Goal: Task Accomplishment & Management: Complete application form

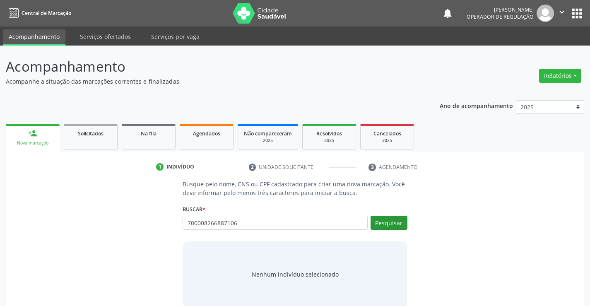
type input "700008266887106"
click at [394, 225] on button "Pesquisar" at bounding box center [388, 223] width 37 height 14
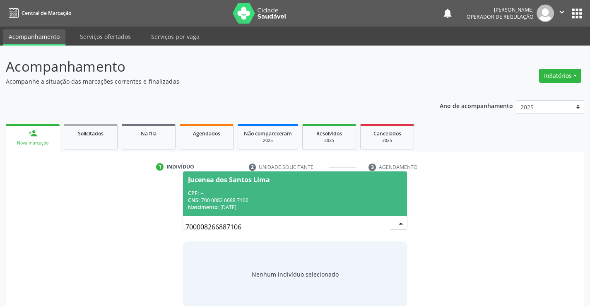
click at [301, 202] on div "CNS: 700 0082 6688 7106" at bounding box center [295, 200] width 214 height 7
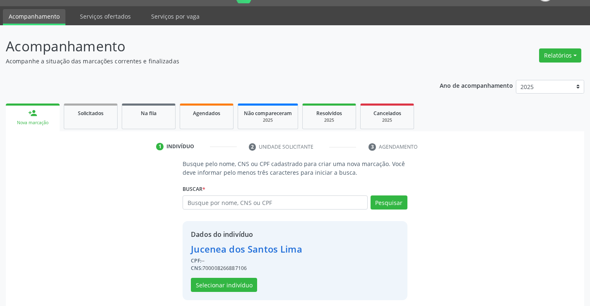
scroll to position [26, 0]
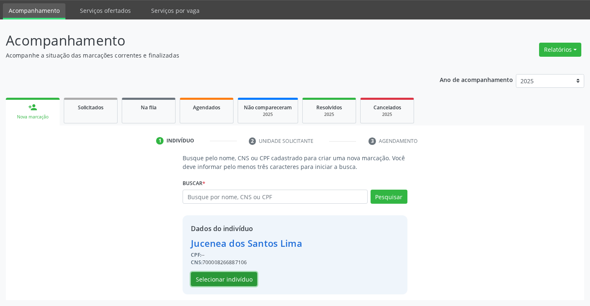
click at [226, 275] on button "Selecionar indivíduo" at bounding box center [224, 279] width 66 height 14
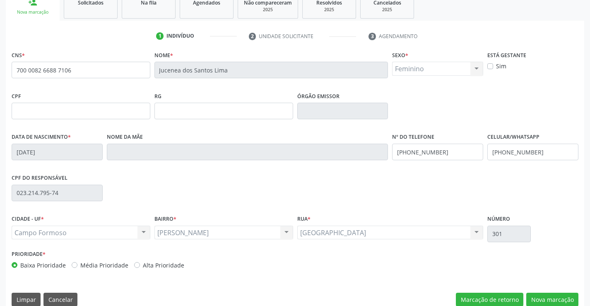
scroll to position [143, 0]
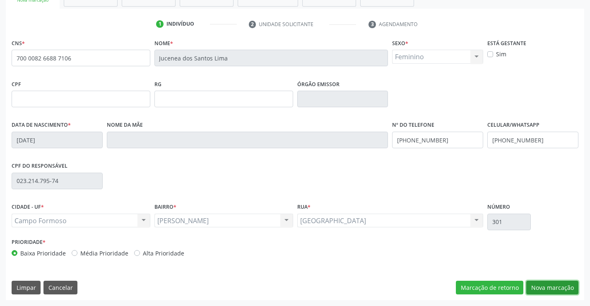
click at [539, 283] on button "Nova marcação" at bounding box center [552, 288] width 52 height 14
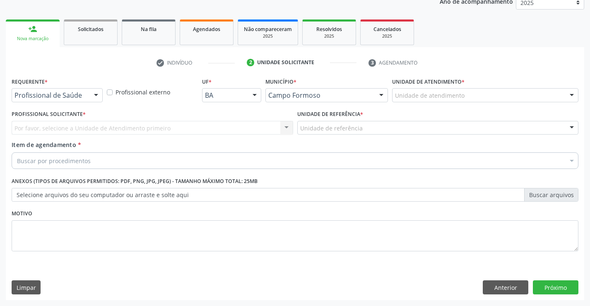
scroll to position [104, 0]
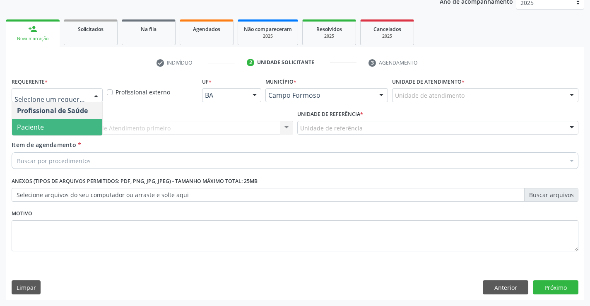
click at [55, 125] on span "Paciente" at bounding box center [57, 127] width 90 height 17
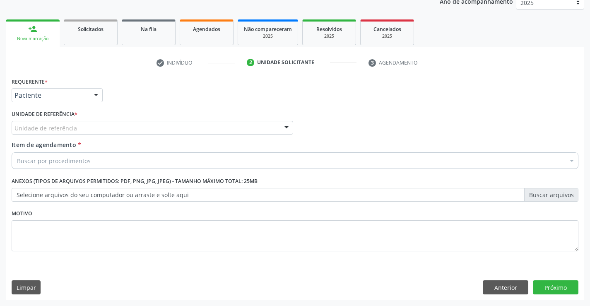
click at [54, 132] on div "Unidade de referência" at bounding box center [152, 128] width 281 height 14
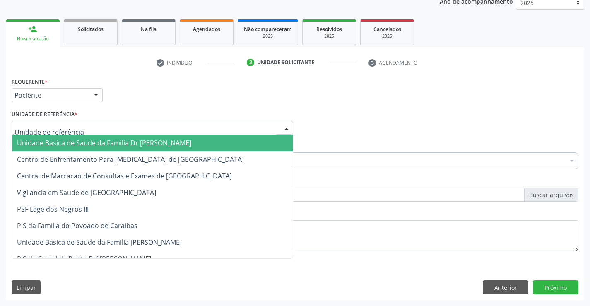
click at [50, 143] on span "Unidade Basica de Saude da Familia Dr [PERSON_NAME]" at bounding box center [104, 142] width 174 height 9
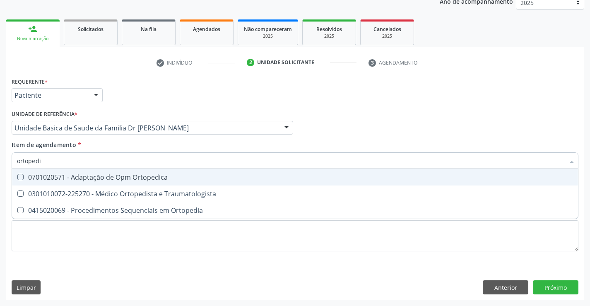
type input "ortopedis"
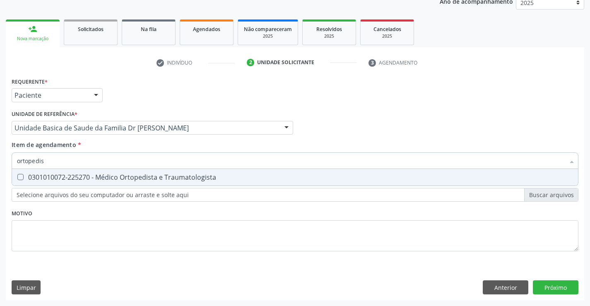
click at [63, 174] on div "0301010072-225270 - Médico Ortopedista e Traumatologista" at bounding box center [295, 177] width 556 height 7
checkbox Traumatologista "true"
click at [559, 286] on div "Requerente * Paciente Profissional de Saúde Paciente Nenhum resultado encontrad…" at bounding box center [295, 187] width 578 height 225
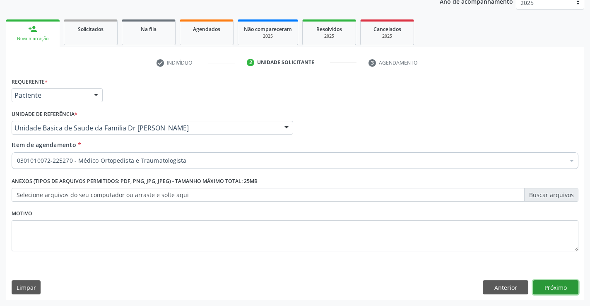
click at [559, 286] on button "Próximo" at bounding box center [556, 287] width 46 height 14
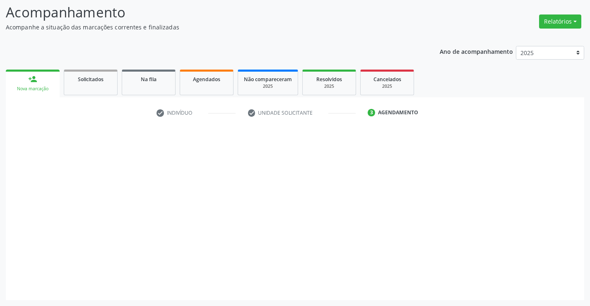
scroll to position [54, 0]
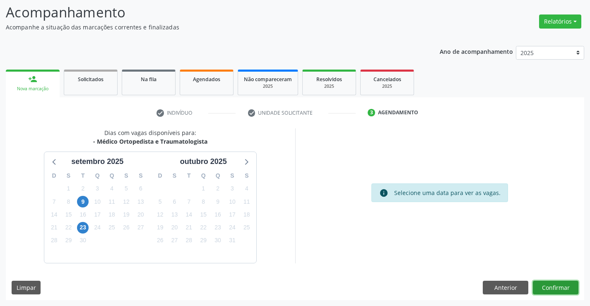
click at [569, 288] on button "Confirmar" at bounding box center [556, 288] width 46 height 14
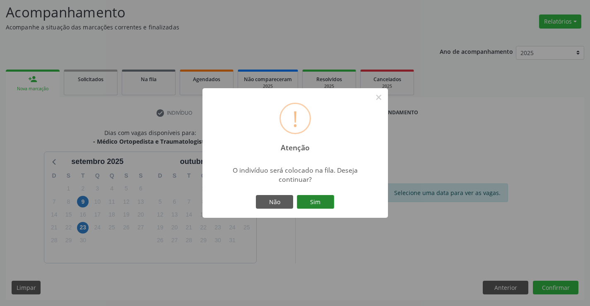
click at [318, 197] on button "Sim" at bounding box center [315, 202] width 37 height 14
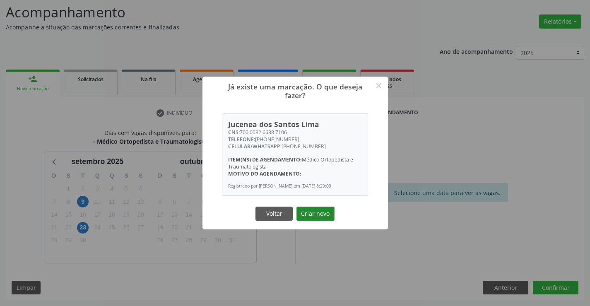
click at [318, 213] on button "Criar novo" at bounding box center [315, 214] width 38 height 14
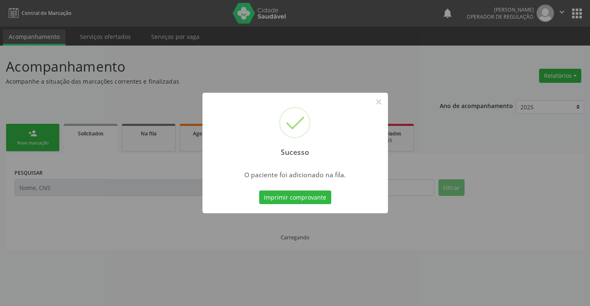
scroll to position [0, 0]
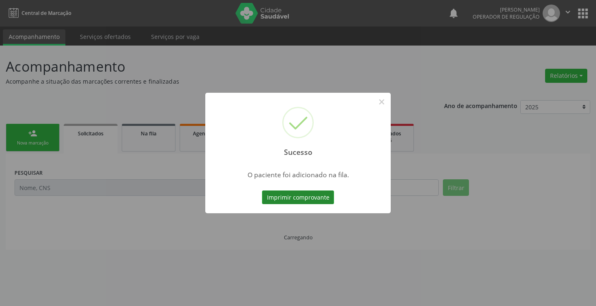
click at [327, 198] on button "Imprimir comprovante" at bounding box center [298, 197] width 72 height 14
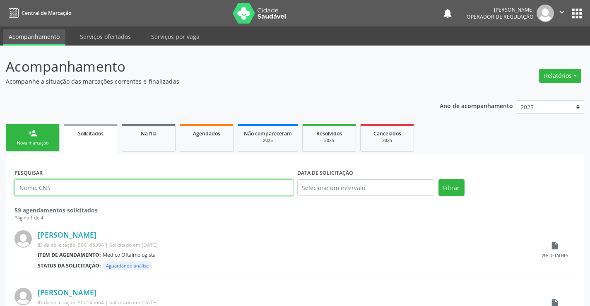
click at [108, 187] on input "text" at bounding box center [153, 187] width 279 height 17
click at [38, 134] on link "person_add Nova marcação" at bounding box center [33, 138] width 54 height 28
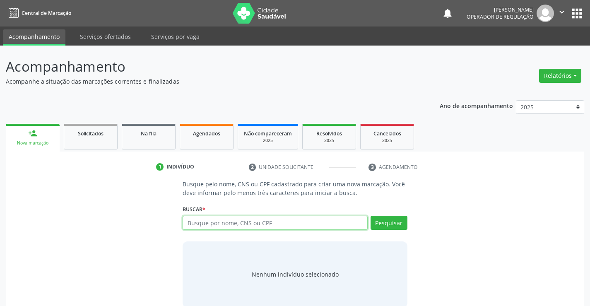
click at [263, 223] on input "text" at bounding box center [275, 223] width 185 height 14
drag, startPoint x: 209, startPoint y: 224, endPoint x: 203, endPoint y: 226, distance: 5.8
click at [203, 226] on input "delzuira barbosa da silva" at bounding box center [275, 223] width 185 height 14
type input "delzuita barbosa da silva"
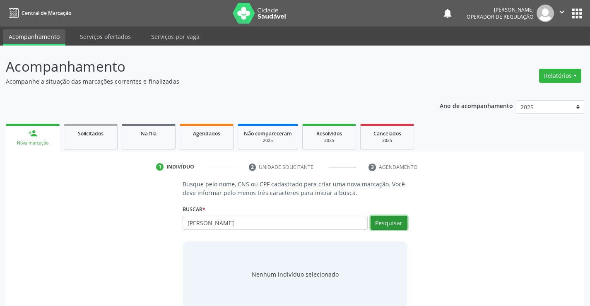
click at [388, 223] on button "Pesquisar" at bounding box center [388, 223] width 37 height 14
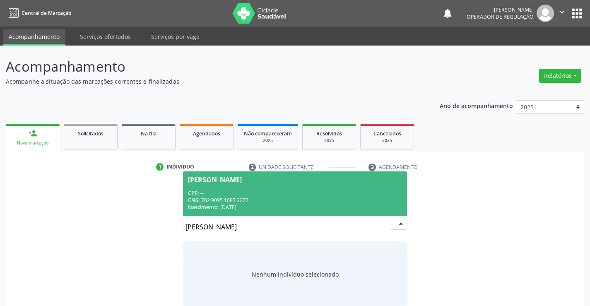
click at [284, 204] on div "Nascimento: 18/01/1963" at bounding box center [295, 207] width 214 height 7
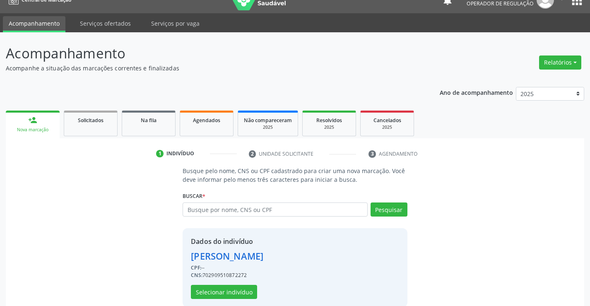
scroll to position [26, 0]
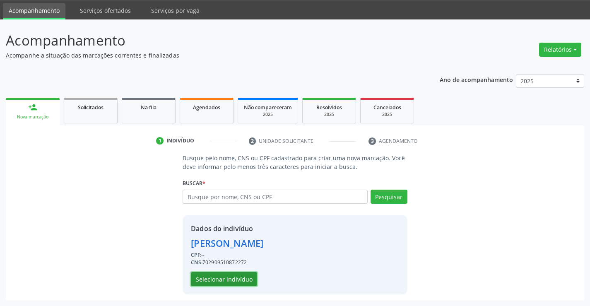
click at [220, 281] on button "Selecionar indivíduo" at bounding box center [224, 279] width 66 height 14
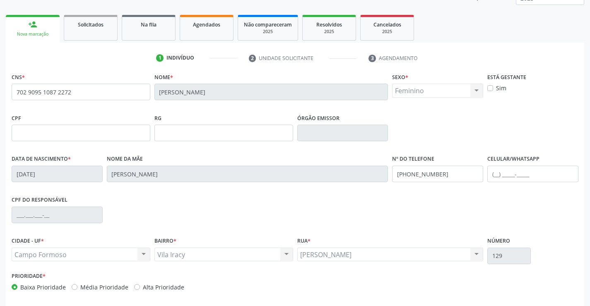
scroll to position [143, 0]
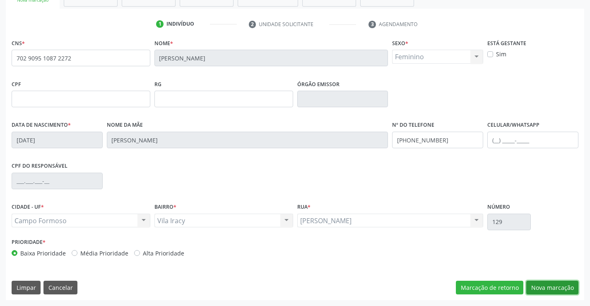
click at [562, 290] on button "Nova marcação" at bounding box center [552, 288] width 52 height 14
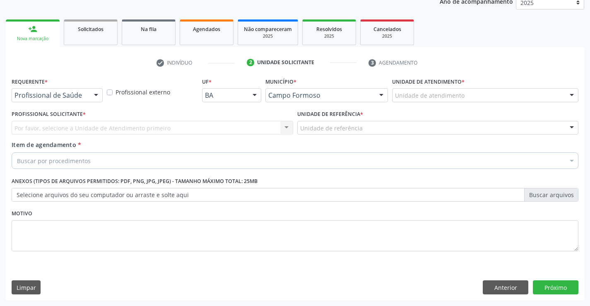
scroll to position [104, 0]
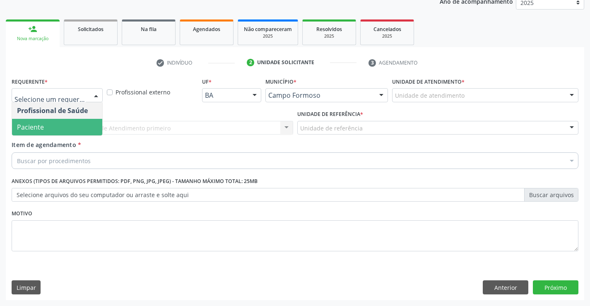
click at [24, 127] on span "Paciente" at bounding box center [30, 126] width 27 height 9
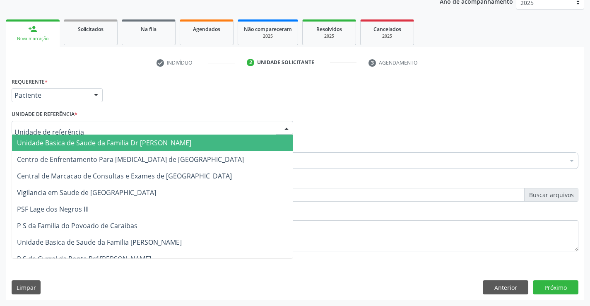
click at [54, 140] on span "Unidade Basica de Saude da Familia Dr [PERSON_NAME]" at bounding box center [104, 142] width 174 height 9
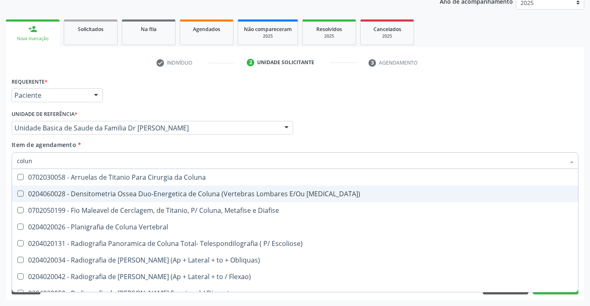
type input "coluna"
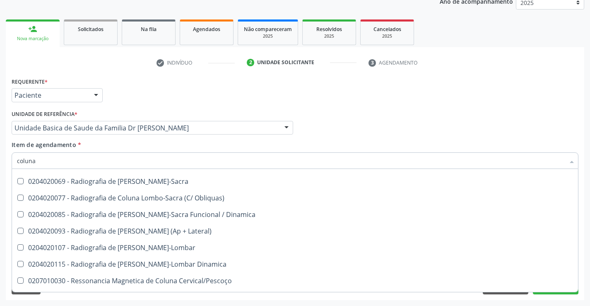
scroll to position [83, 0]
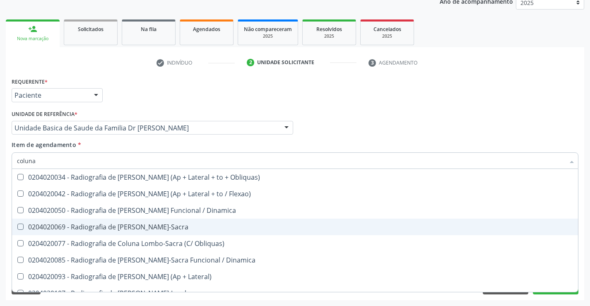
click at [178, 229] on div "0204020069 - Radiografia de Coluna Lombo-Sacra" at bounding box center [295, 226] width 556 height 7
checkbox Lombo-Sacra "true"
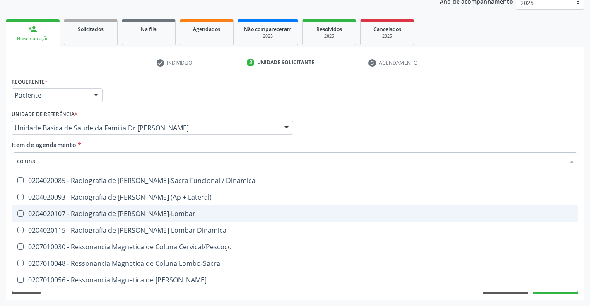
scroll to position [166, 0]
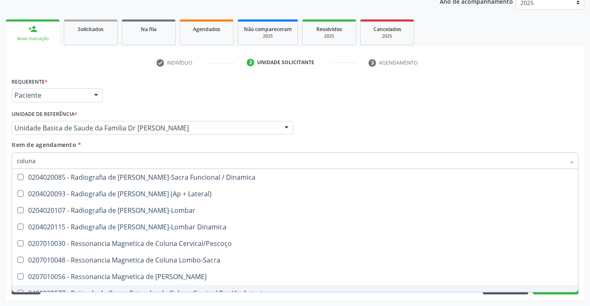
click at [554, 291] on div "0408030577 - Retirada de Corpo Estranho da Coluna Cervical Por Via Anterior" at bounding box center [295, 293] width 556 height 7
checkbox Anterior "true"
click at [553, 293] on button "Próximo" at bounding box center [556, 287] width 46 height 14
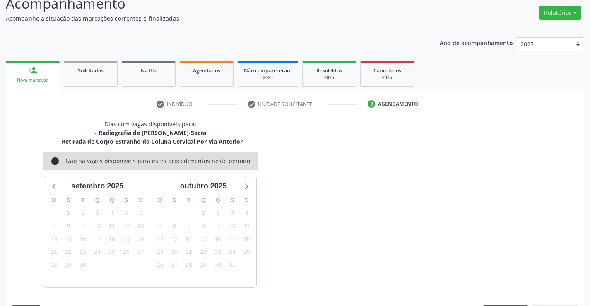
scroll to position [87, 0]
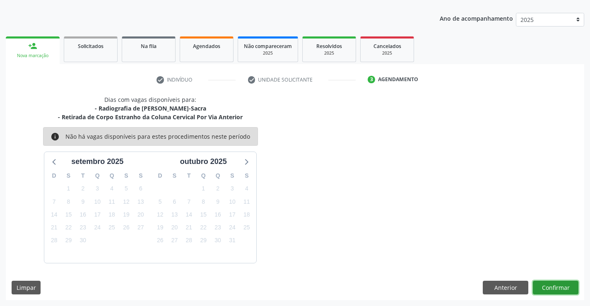
click at [551, 291] on button "Confirmar" at bounding box center [556, 288] width 46 height 14
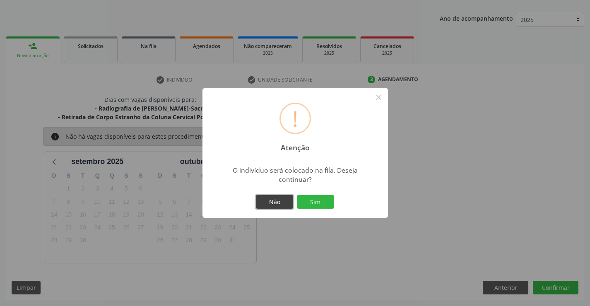
click at [276, 201] on button "Não" at bounding box center [274, 202] width 37 height 14
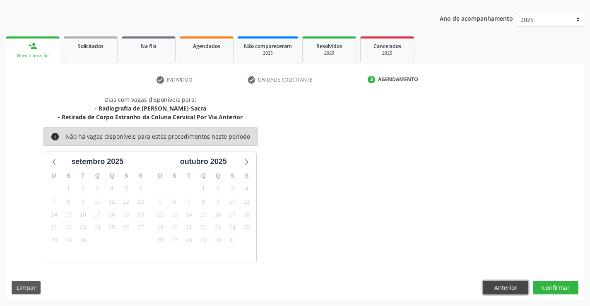
click at [499, 292] on button "Anterior" at bounding box center [506, 288] width 46 height 14
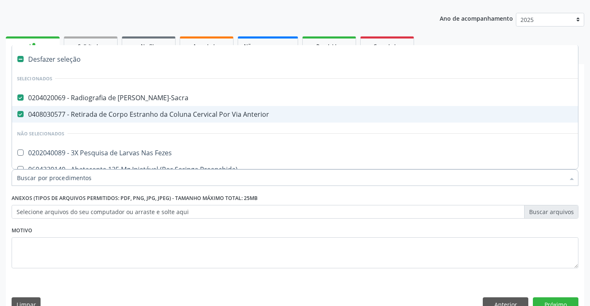
click at [139, 111] on div "0408030577 - Retirada de Corpo Estranho da Coluna Cervical Por Via Anterior" at bounding box center [339, 114] width 644 height 7
checkbox Anterior "false"
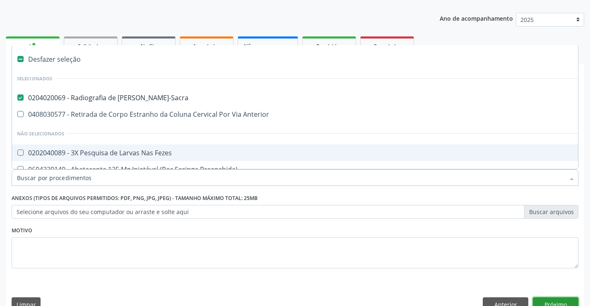
click at [554, 302] on button "Próximo" at bounding box center [556, 304] width 46 height 14
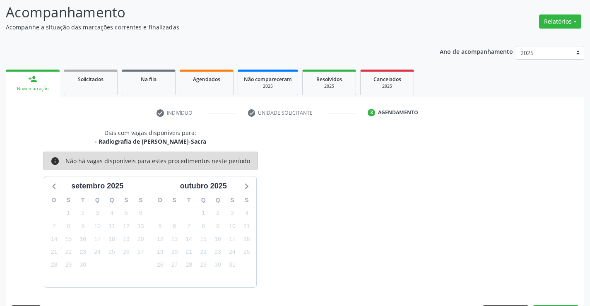
scroll to position [79, 0]
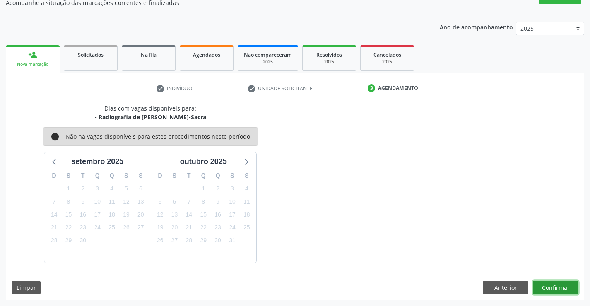
click at [550, 289] on button "Confirmar" at bounding box center [556, 288] width 46 height 14
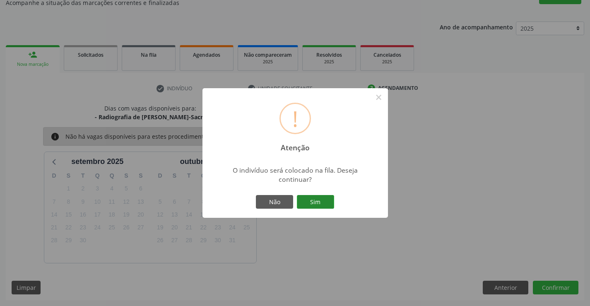
click at [326, 204] on button "Sim" at bounding box center [315, 202] width 37 height 14
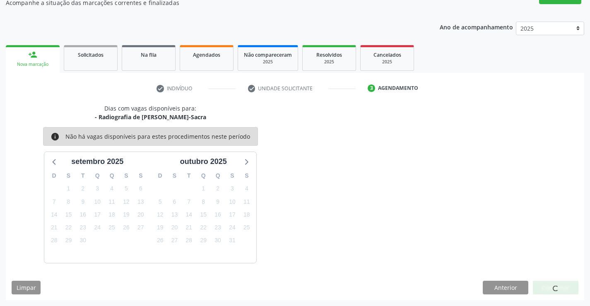
scroll to position [0, 0]
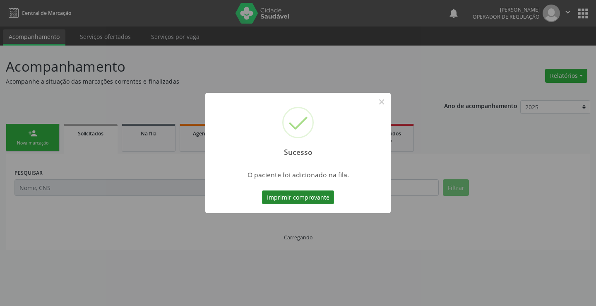
click at [306, 197] on button "Imprimir comprovante" at bounding box center [298, 197] width 72 height 14
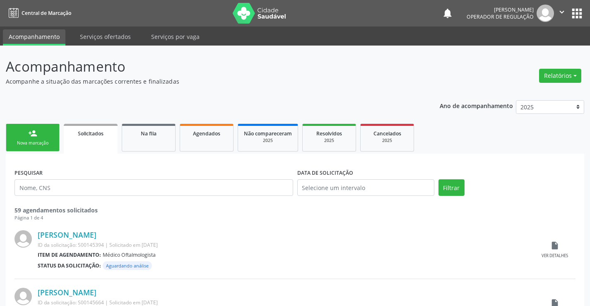
click at [46, 135] on link "person_add Nova marcação" at bounding box center [33, 138] width 54 height 28
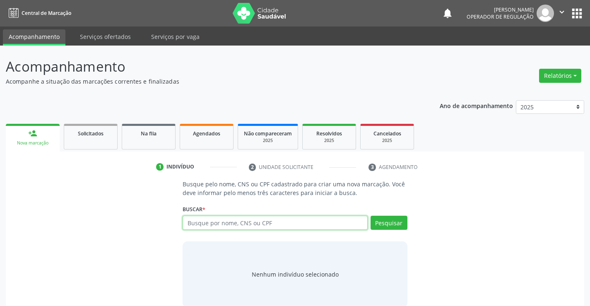
click at [215, 227] on input "text" at bounding box center [275, 223] width 185 height 14
type input "703004813879879"
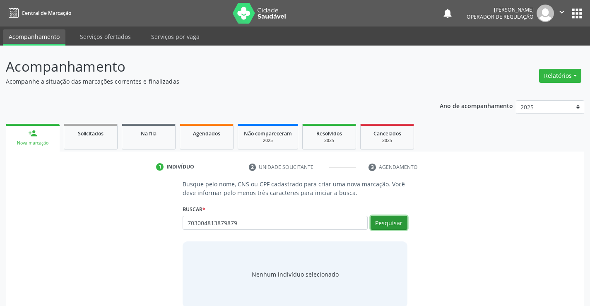
click at [397, 219] on button "Pesquisar" at bounding box center [388, 223] width 37 height 14
type input "703004813879879"
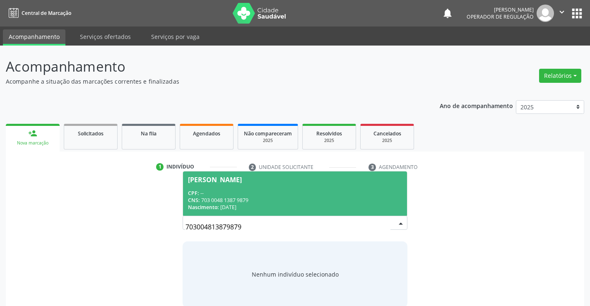
click at [317, 190] on div "CPF: --" at bounding box center [295, 193] width 214 height 7
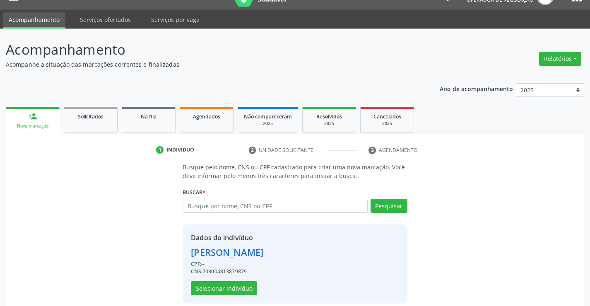
scroll to position [26, 0]
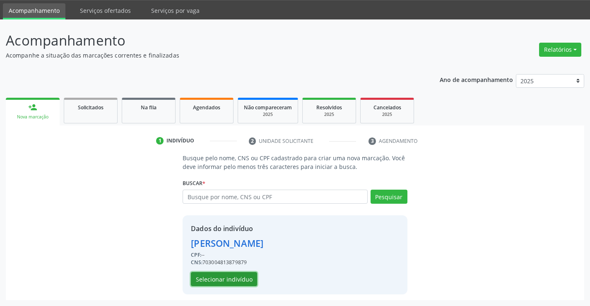
click at [212, 276] on button "Selecionar indivíduo" at bounding box center [224, 279] width 66 height 14
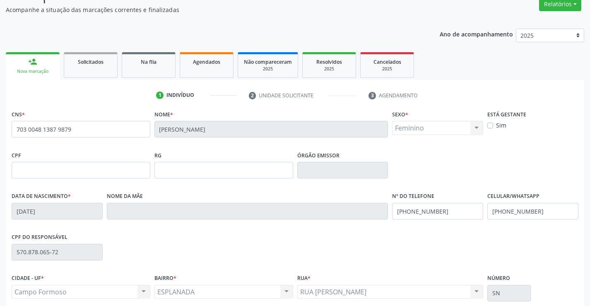
scroll to position [143, 0]
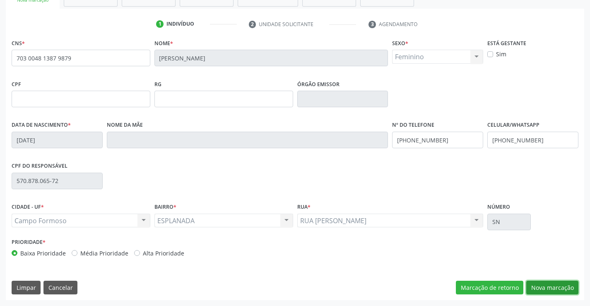
click at [544, 288] on button "Nova marcação" at bounding box center [552, 288] width 52 height 14
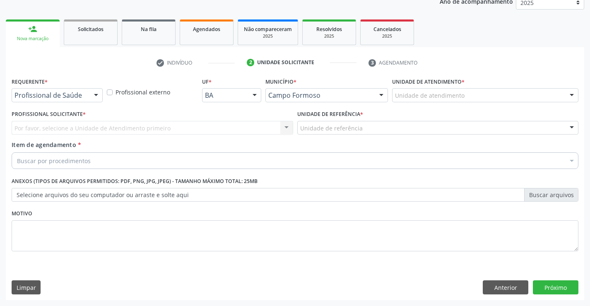
scroll to position [104, 0]
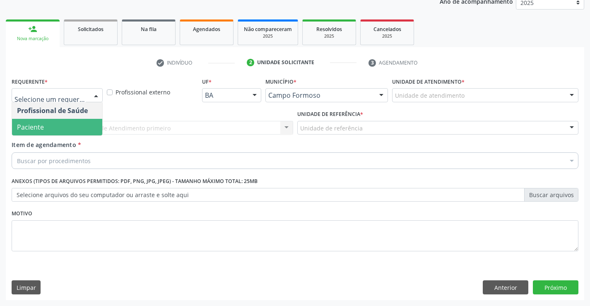
click at [45, 129] on span "Paciente" at bounding box center [57, 127] width 90 height 17
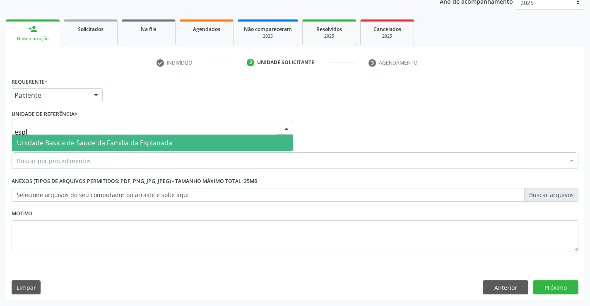
type input "espla"
click at [82, 145] on span "Unidade Basica de Saude da Familia da Esplanada" at bounding box center [94, 142] width 155 height 9
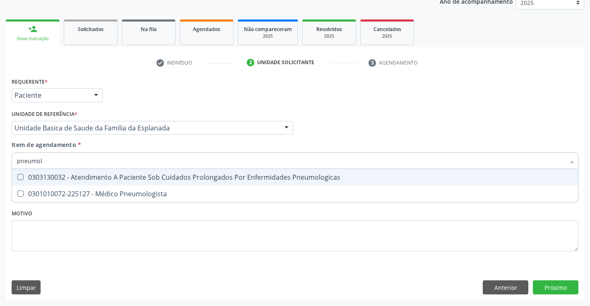
type input "pneumolo"
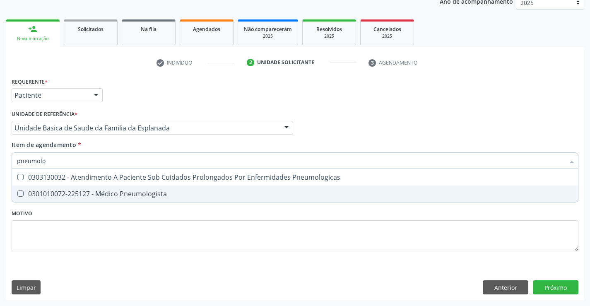
click at [99, 190] on div "0301010072-225127 - Médico Pneumologista" at bounding box center [295, 193] width 556 height 7
checkbox Pneumologista "true"
type input "pneumolo"
click at [84, 240] on div "Requerente * Paciente Profissional de Saúde Paciente Nenhum resultado encontrad…" at bounding box center [295, 168] width 567 height 187
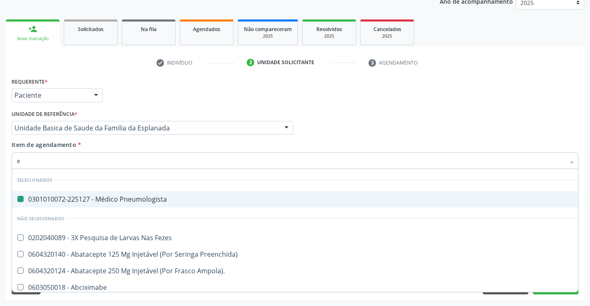
type input "es"
checkbox Pneumologista "false"
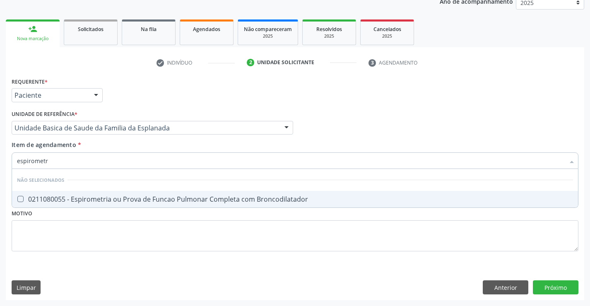
type input "espirometri"
click at [70, 165] on input "espirometri" at bounding box center [291, 160] width 548 height 17
drag, startPoint x: 57, startPoint y: 165, endPoint x: 12, endPoint y: 164, distance: 45.5
click at [12, 164] on div "espirometri" at bounding box center [295, 160] width 567 height 17
checkbox Broncodilatador "true"
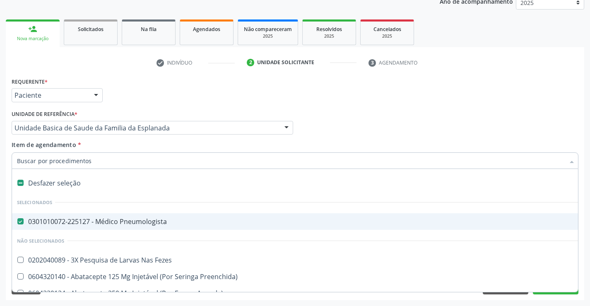
click at [106, 150] on div "Item de agendamento * Desfazer seleção Selecionados 0301010072-225127 - Médico …" at bounding box center [295, 153] width 567 height 26
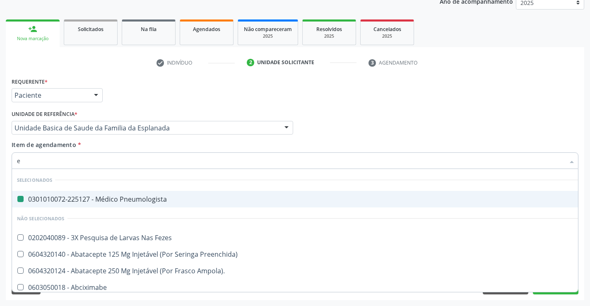
type input "es"
checkbox Pneumologista "false"
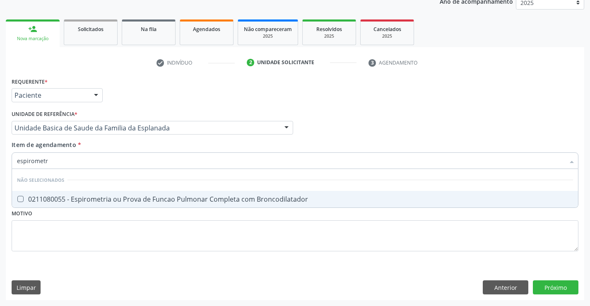
type input "espirometri"
click at [96, 197] on div "0211080055 - Espirometria ou Prova de Funcao Pulmonar Completa com Broncodilata…" at bounding box center [295, 199] width 556 height 7
checkbox Broncodilatador "true"
click at [555, 288] on div "Requerente * Paciente Profissional de Saúde Paciente Nenhum resultado encontrad…" at bounding box center [295, 187] width 578 height 225
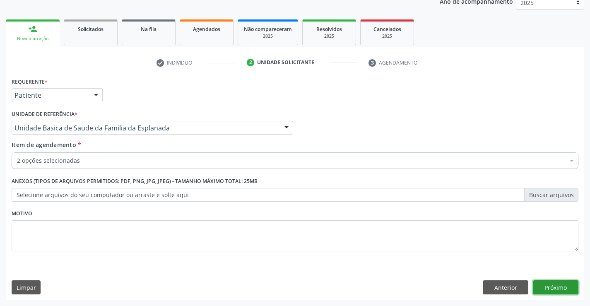
click at [549, 286] on button "Próximo" at bounding box center [556, 287] width 46 height 14
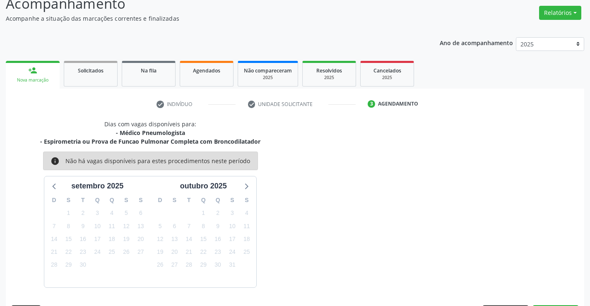
scroll to position [87, 0]
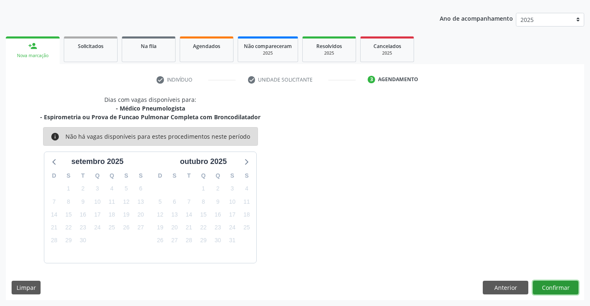
click at [548, 285] on button "Confirmar" at bounding box center [556, 288] width 46 height 14
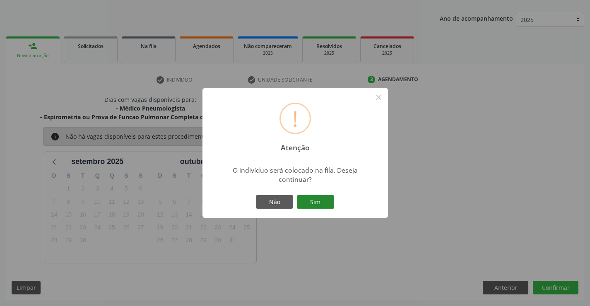
click at [307, 197] on button "Sim" at bounding box center [315, 202] width 37 height 14
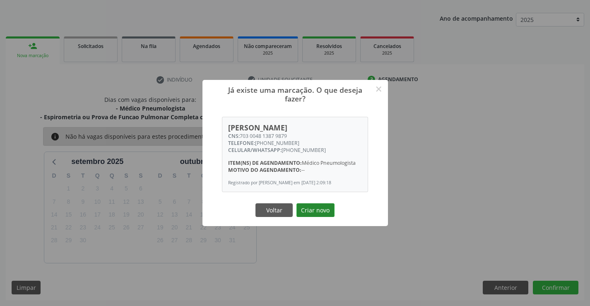
click at [314, 209] on button "Criar novo" at bounding box center [315, 210] width 38 height 14
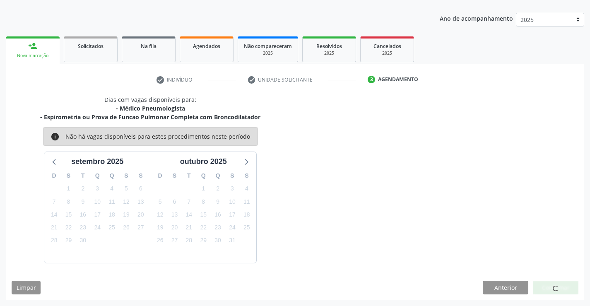
scroll to position [0, 0]
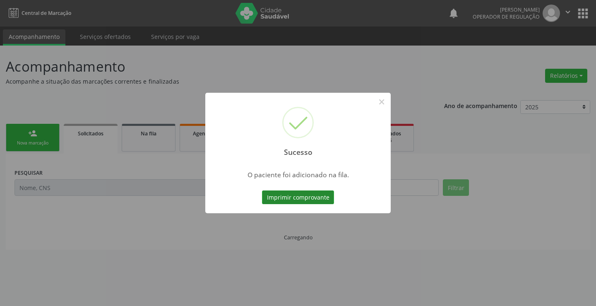
click at [322, 194] on button "Imprimir comprovante" at bounding box center [298, 197] width 72 height 14
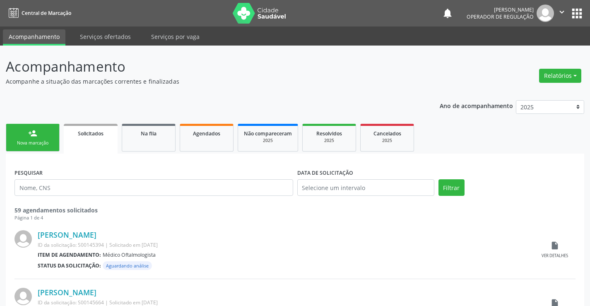
click at [51, 137] on link "person_add Nova marcação" at bounding box center [33, 138] width 54 height 28
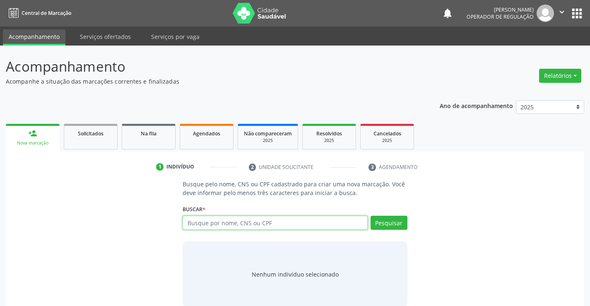
click at [259, 223] on input "text" at bounding box center [275, 223] width 185 height 14
type input "703004813879879"
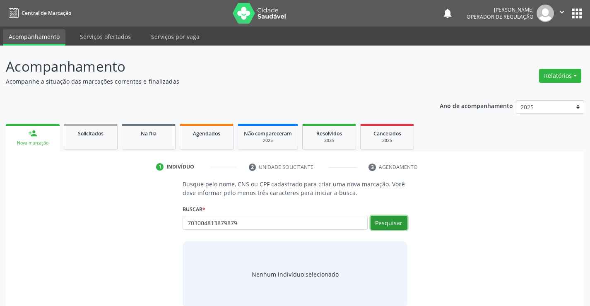
click at [384, 223] on button "Pesquisar" at bounding box center [388, 223] width 37 height 14
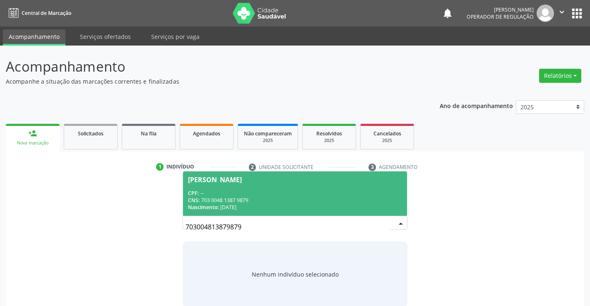
click at [296, 182] on div "Iara Rios Silva" at bounding box center [295, 179] width 214 height 7
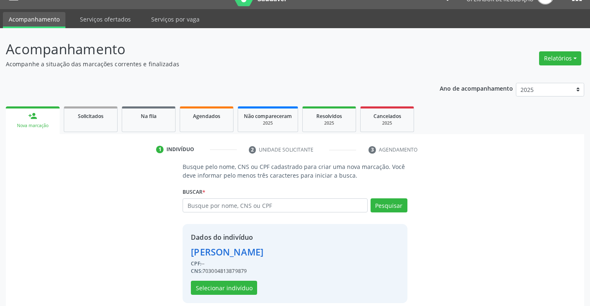
scroll to position [26, 0]
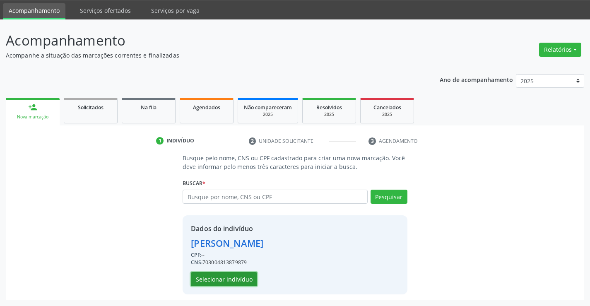
click at [232, 278] on button "Selecionar indivíduo" at bounding box center [224, 279] width 66 height 14
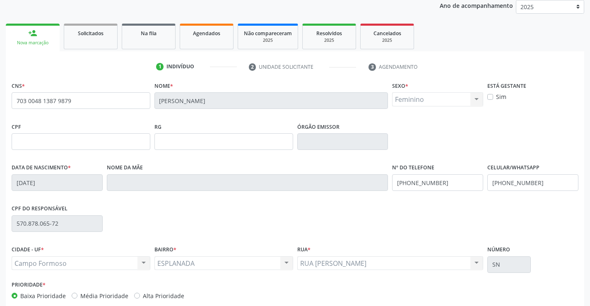
scroll to position [143, 0]
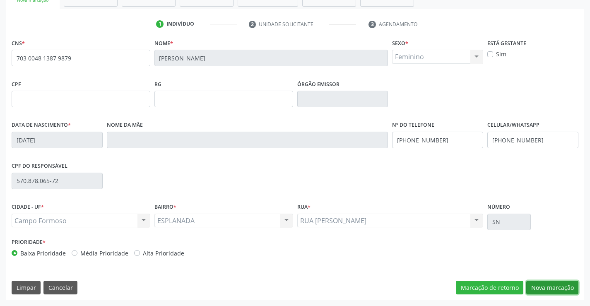
click at [541, 283] on button "Nova marcação" at bounding box center [552, 288] width 52 height 14
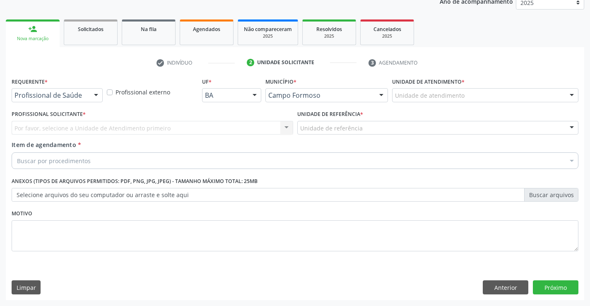
scroll to position [104, 0]
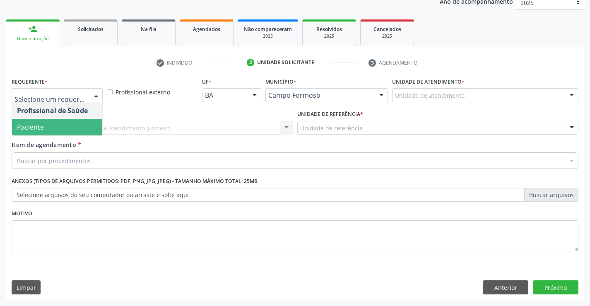
click at [67, 127] on span "Paciente" at bounding box center [57, 127] width 90 height 17
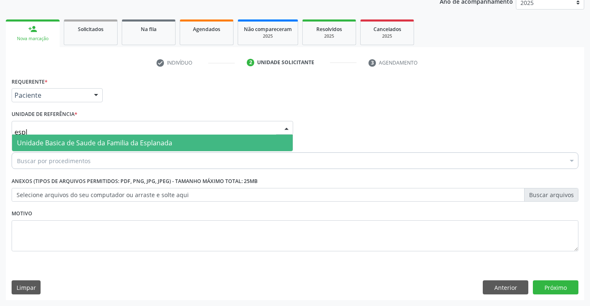
type input "espla"
click at [82, 142] on span "Unidade Basica de Saude da Familia da Esplanada" at bounding box center [94, 142] width 155 height 9
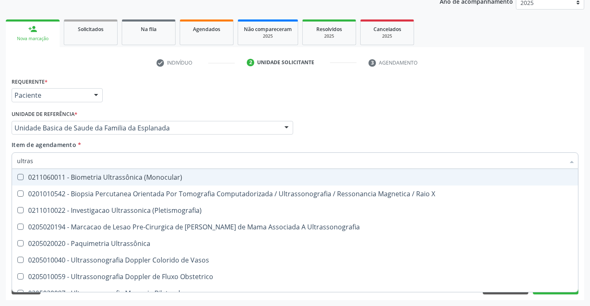
type input "ultrass"
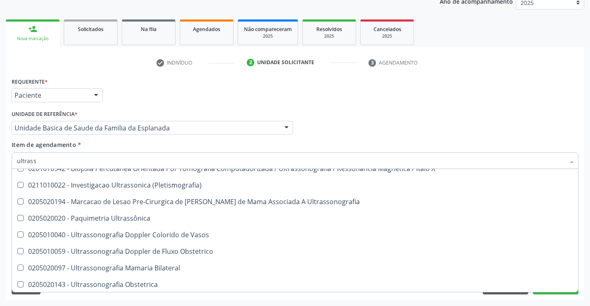
scroll to position [124, 0]
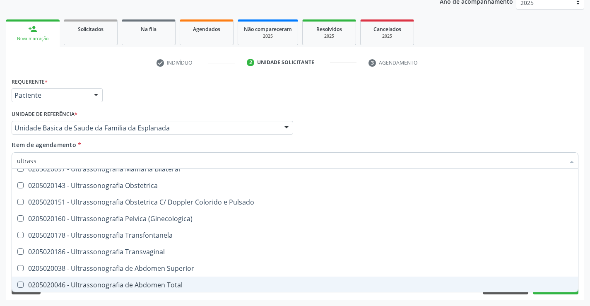
click at [159, 281] on div "0205020046 - Ultrassonografia de Abdomen Total" at bounding box center [295, 284] width 556 height 7
checkbox Total "true"
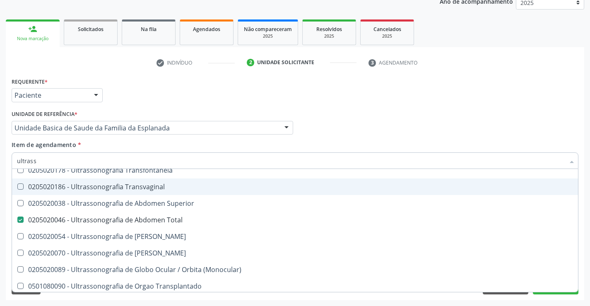
scroll to position [248, 0]
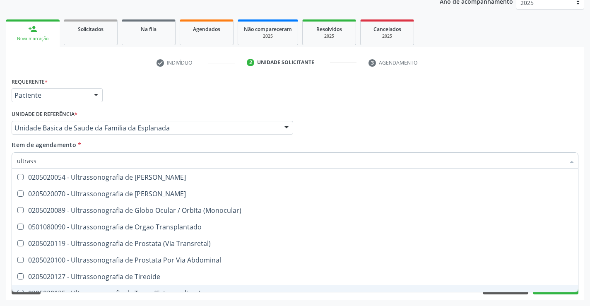
click at [533, 300] on div "Acompanhamento Acompanhe a situação das marcações correntes e finalizadas Relat…" at bounding box center [295, 123] width 590 height 365
checkbox X "true"
checkbox Total "false"
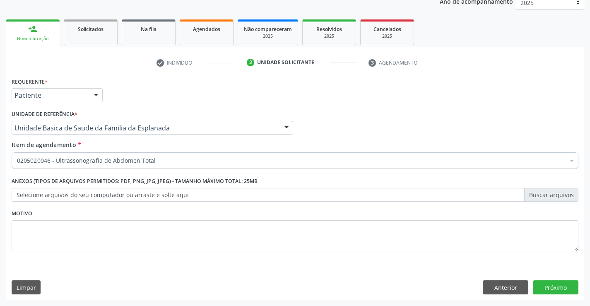
scroll to position [0, 0]
click at [543, 287] on button "Próximo" at bounding box center [556, 287] width 46 height 14
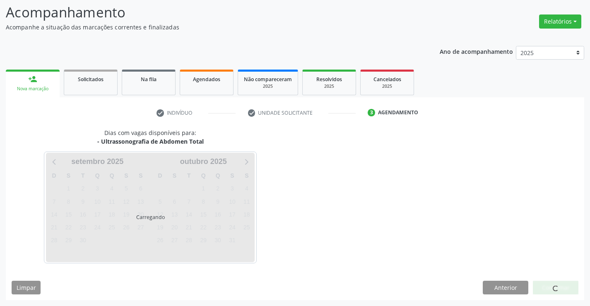
scroll to position [54, 0]
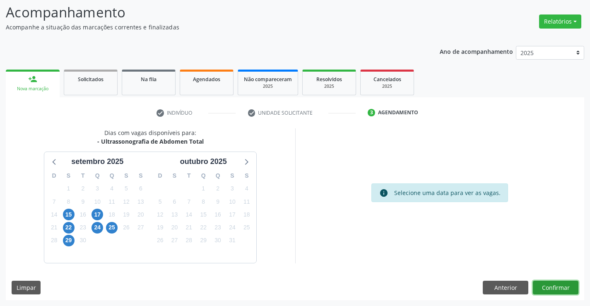
click at [543, 287] on button "Confirmar" at bounding box center [556, 288] width 46 height 14
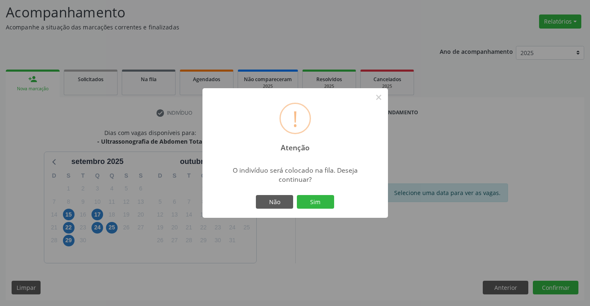
click at [315, 199] on button "Sim" at bounding box center [315, 202] width 37 height 14
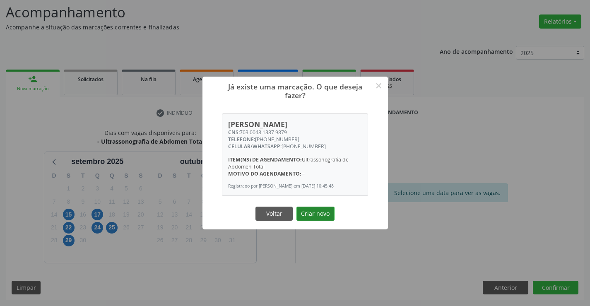
click at [325, 214] on button "Criar novo" at bounding box center [315, 214] width 38 height 14
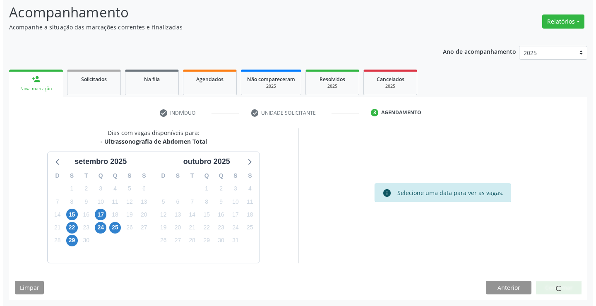
scroll to position [0, 0]
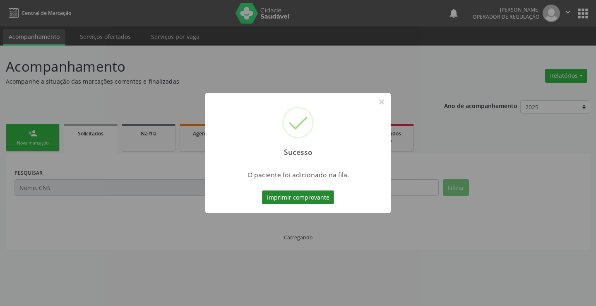
click at [310, 197] on button "Imprimir comprovante" at bounding box center [298, 197] width 72 height 14
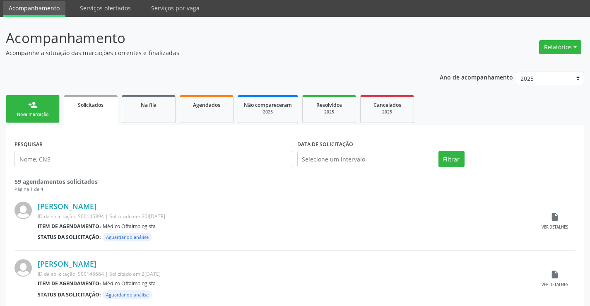
scroll to position [83, 0]
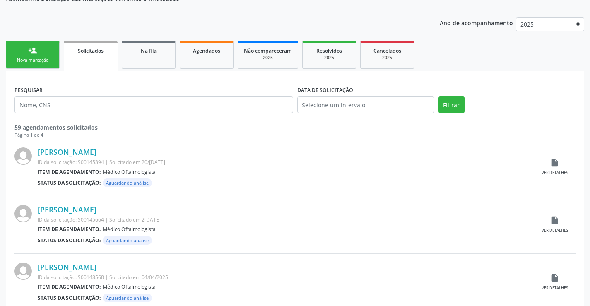
click at [38, 56] on link "person_add Nova marcação" at bounding box center [33, 55] width 54 height 28
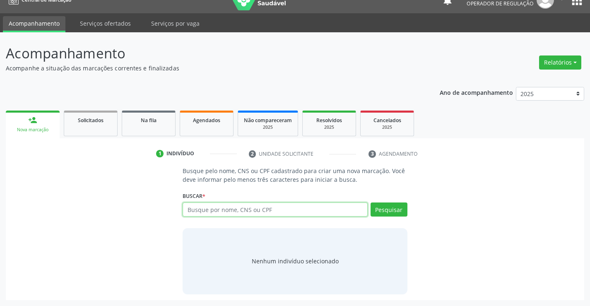
click at [235, 211] on input "text" at bounding box center [275, 209] width 185 height 14
click at [259, 207] on input "text" at bounding box center [275, 209] width 185 height 14
type input "704500396969111"
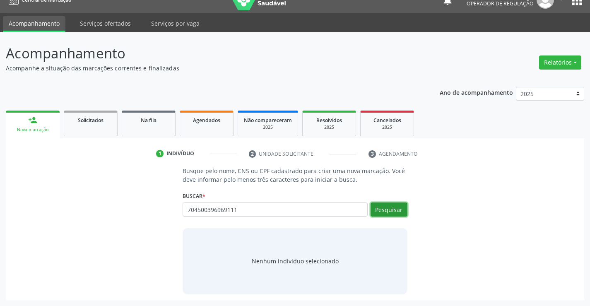
click at [383, 207] on button "Pesquisar" at bounding box center [388, 209] width 37 height 14
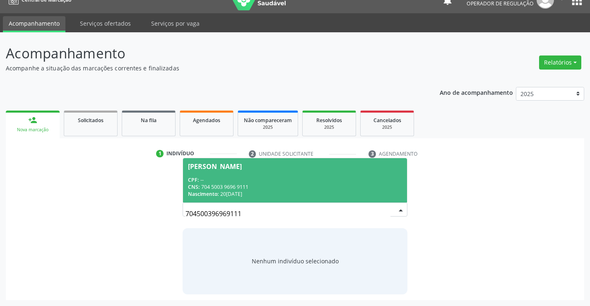
click at [275, 175] on span "[PERSON_NAME] CPF: -- CNS: 704 5003 9696 9111 Nascimento: 2[DATE]" at bounding box center [294, 180] width 223 height 44
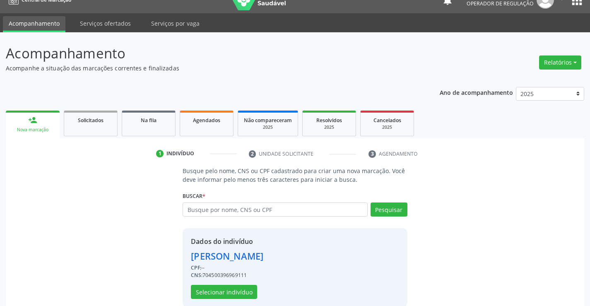
scroll to position [26, 0]
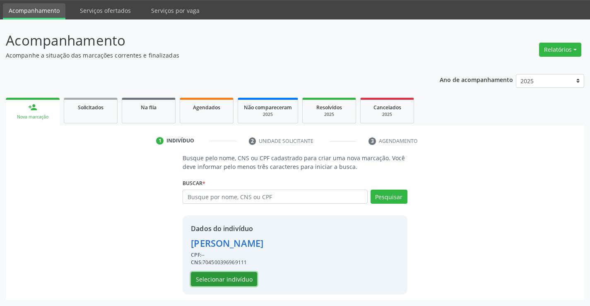
click at [242, 279] on button "Selecionar indivíduo" at bounding box center [224, 279] width 66 height 14
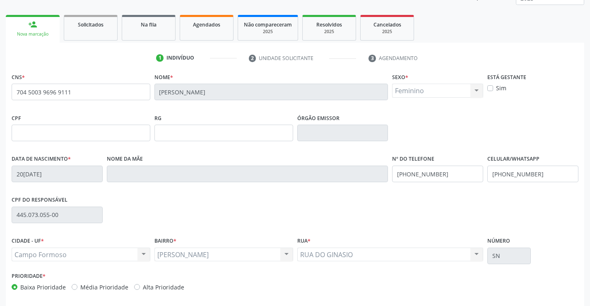
scroll to position [143, 0]
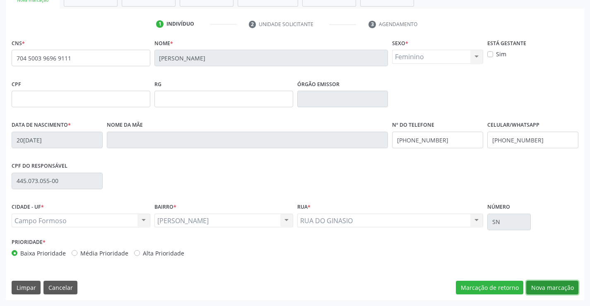
click at [536, 288] on button "Nova marcação" at bounding box center [552, 288] width 52 height 14
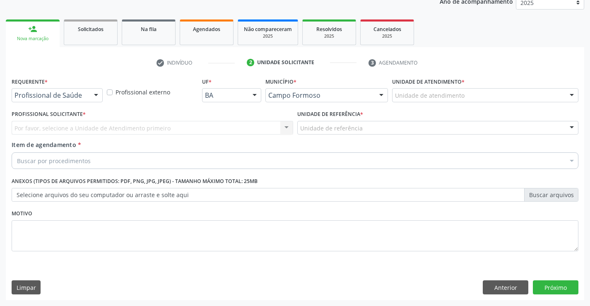
scroll to position [104, 0]
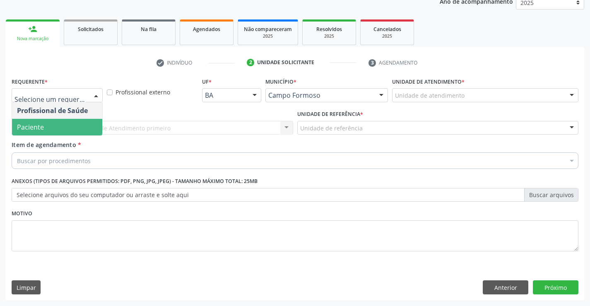
click at [84, 122] on span "Paciente" at bounding box center [57, 127] width 90 height 17
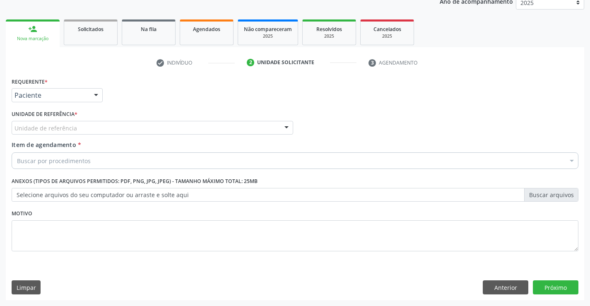
click at [87, 125] on div "Unidade de referência" at bounding box center [152, 128] width 281 height 14
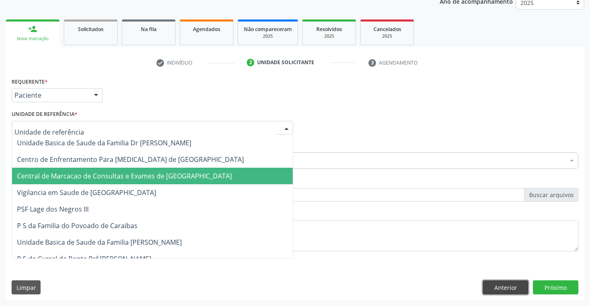
click at [509, 283] on button "Anterior" at bounding box center [506, 287] width 46 height 14
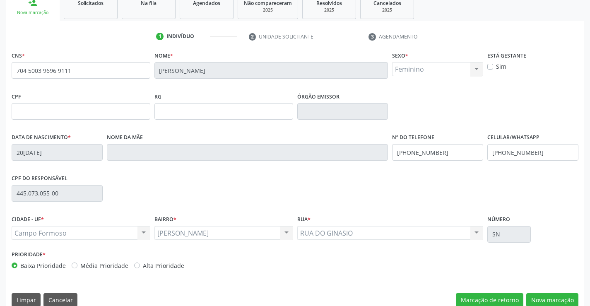
scroll to position [143, 0]
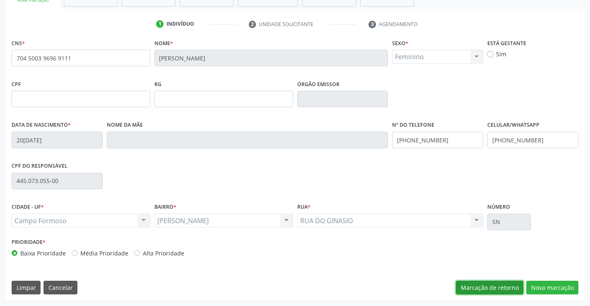
click at [509, 284] on button "Marcação de retorno" at bounding box center [489, 288] width 67 height 14
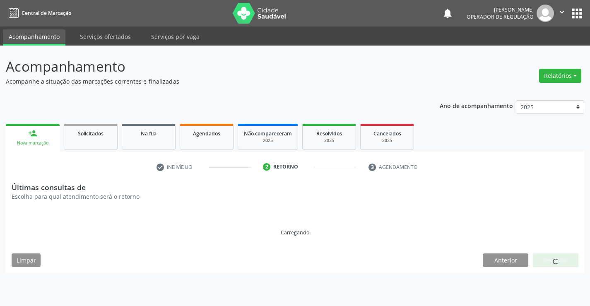
scroll to position [0, 0]
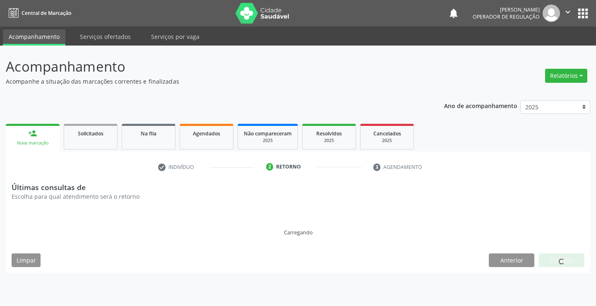
click at [290, 166] on div "Retorno" at bounding box center [288, 166] width 25 height 7
click at [57, 138] on link "person_add Nova marcação" at bounding box center [33, 138] width 54 height 28
click at [86, 139] on link "Solicitados" at bounding box center [91, 137] width 54 height 26
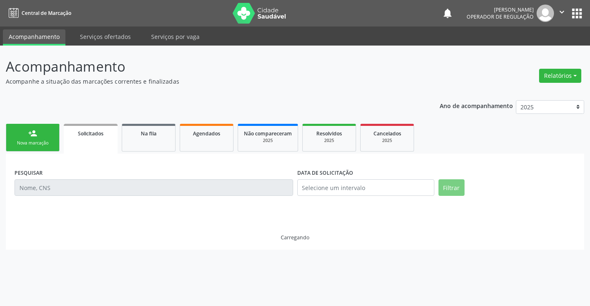
click at [49, 135] on link "person_add Nova marcação" at bounding box center [33, 138] width 54 height 28
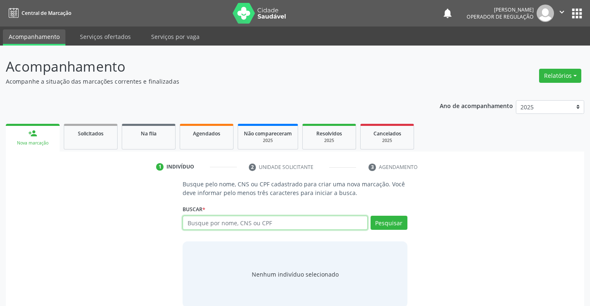
click at [234, 223] on input "text" at bounding box center [275, 223] width 185 height 14
type input "704500396969111"
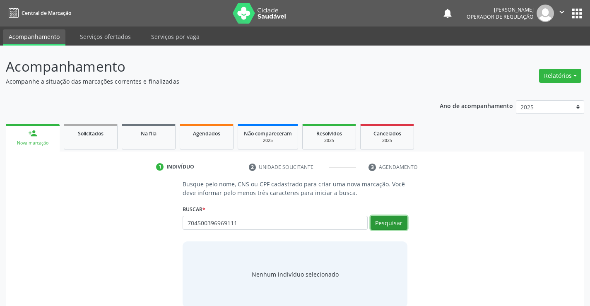
click at [378, 221] on button "Pesquisar" at bounding box center [388, 223] width 37 height 14
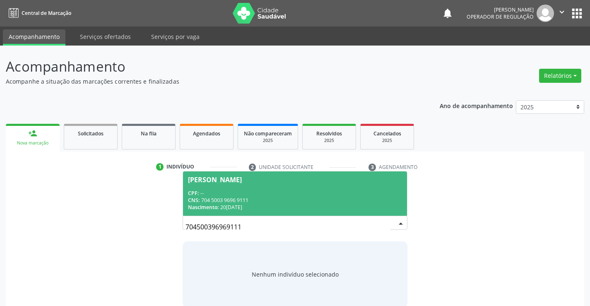
click at [305, 198] on div "CNS: 704 5003 9696 9111" at bounding box center [295, 200] width 214 height 7
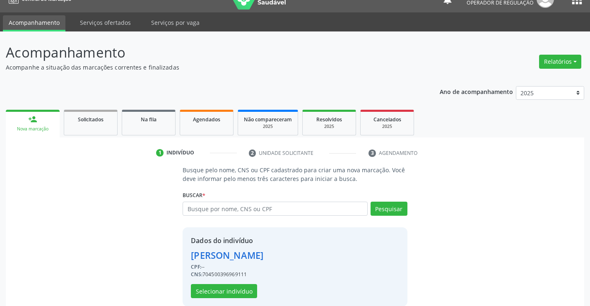
scroll to position [26, 0]
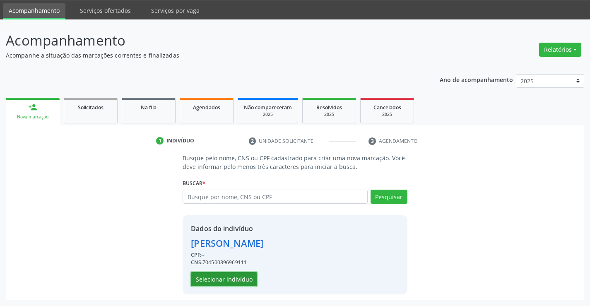
click at [247, 275] on button "Selecionar indivíduo" at bounding box center [224, 279] width 66 height 14
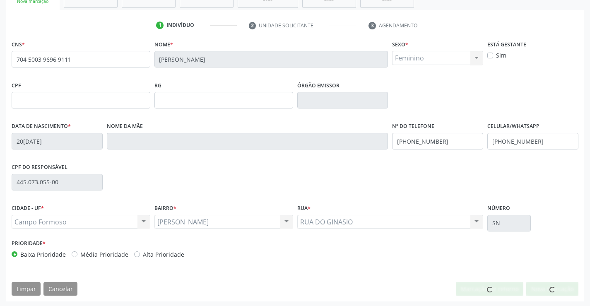
scroll to position [143, 0]
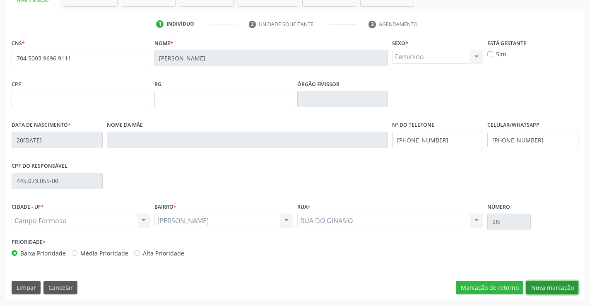
click at [544, 287] on button "Nova marcação" at bounding box center [552, 288] width 52 height 14
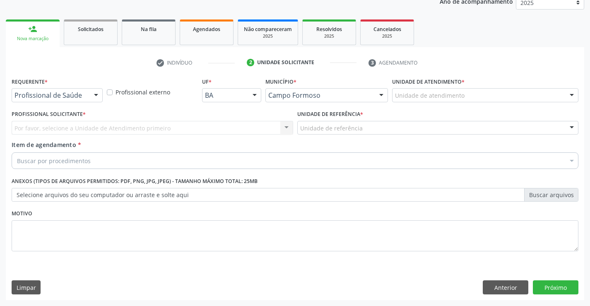
scroll to position [104, 0]
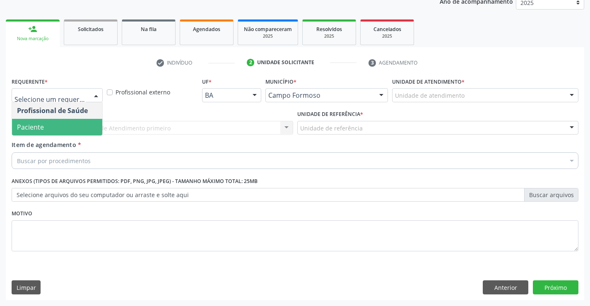
click at [47, 126] on span "Paciente" at bounding box center [57, 127] width 90 height 17
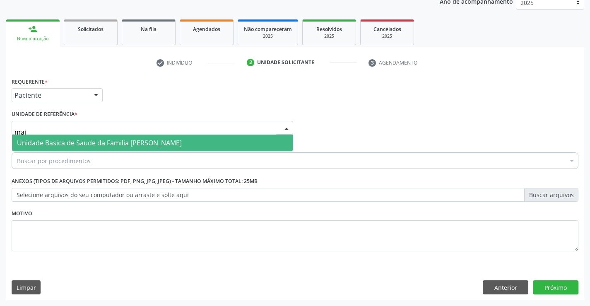
type input "maia"
click at [98, 143] on span "Unidade Basica de Saude da Familia [PERSON_NAME]" at bounding box center [99, 142] width 165 height 9
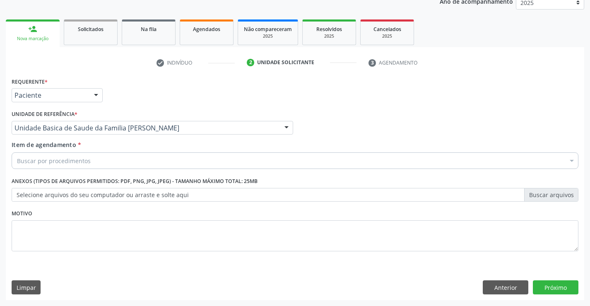
click at [92, 163] on div "Buscar por procedimentos" at bounding box center [295, 160] width 567 height 17
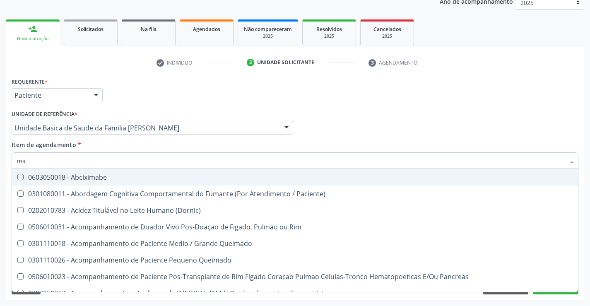
type input "m"
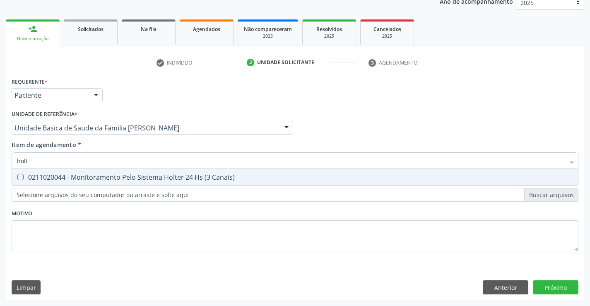
type input "hol"
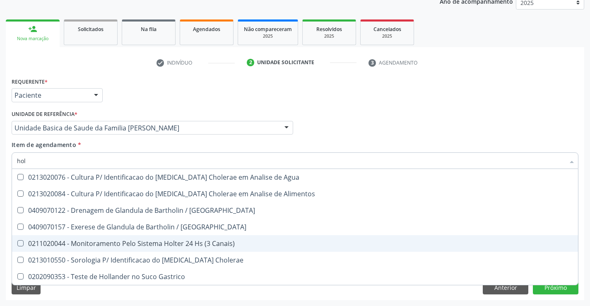
click at [164, 238] on span "0211020044 - Monitoramento Pelo Sistema Holter 24 Hs (3 Canais)" at bounding box center [295, 243] width 566 height 17
checkbox Canais\) "true"
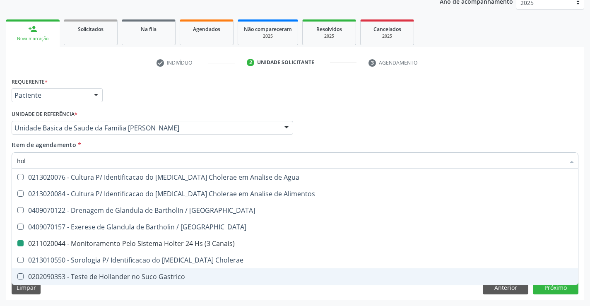
click at [176, 288] on div "Requerente * Paciente Profissional de Saúde Paciente Nenhum resultado encontrad…" at bounding box center [295, 187] width 578 height 225
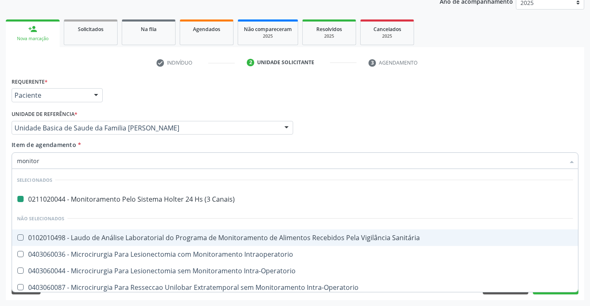
type input "monitori"
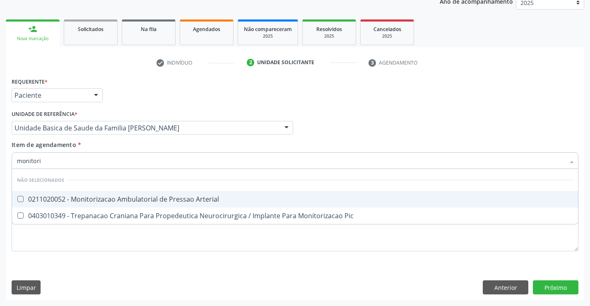
click at [129, 197] on div "0211020052 - Monitorizacao Ambulatorial de Pressao Arterial" at bounding box center [295, 199] width 556 height 7
checkbox Arterial "true"
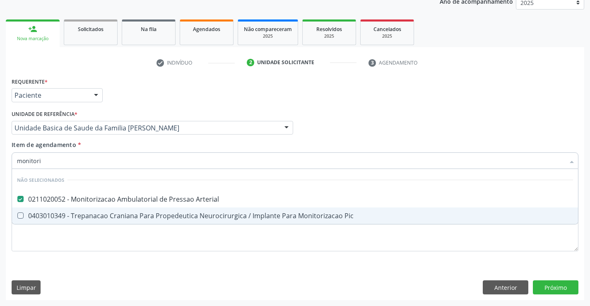
click at [71, 271] on div "Requerente * Paciente Profissional de Saúde Paciente Nenhum resultado encontrad…" at bounding box center [295, 187] width 578 height 225
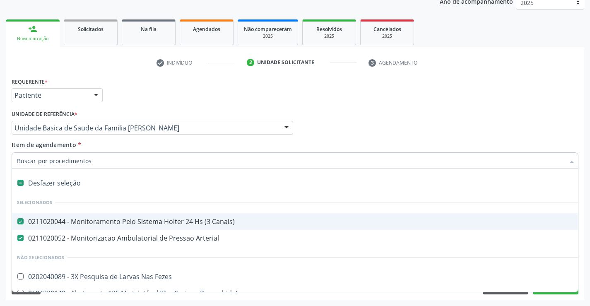
type input "l"
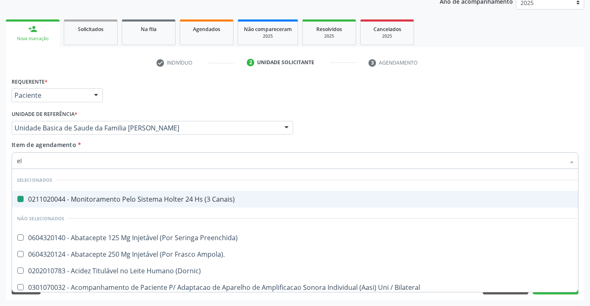
type input "ele"
checkbox Canais\) "false"
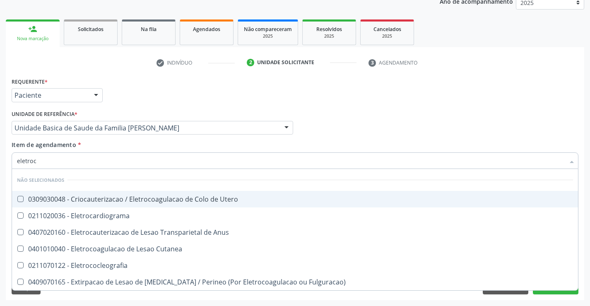
type input "eletroca"
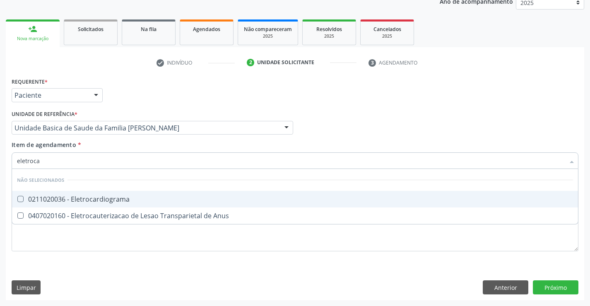
click at [95, 198] on div "0211020036 - Eletrocardiograma" at bounding box center [295, 199] width 556 height 7
checkbox Eletrocardiograma "true"
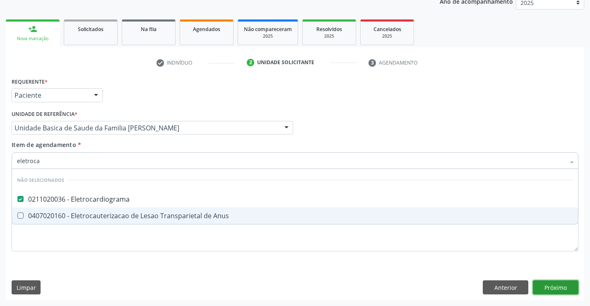
click at [549, 282] on div "Requerente * Paciente Profissional de Saúde Paciente Nenhum resultado encontrad…" at bounding box center [295, 187] width 578 height 225
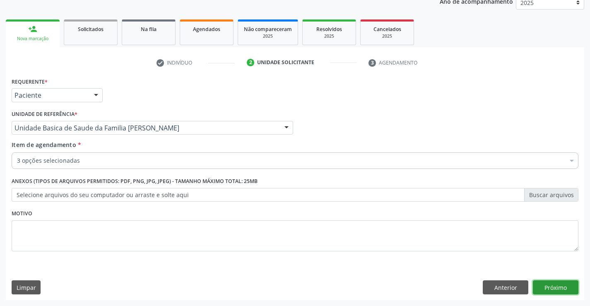
click at [538, 284] on button "Próximo" at bounding box center [556, 287] width 46 height 14
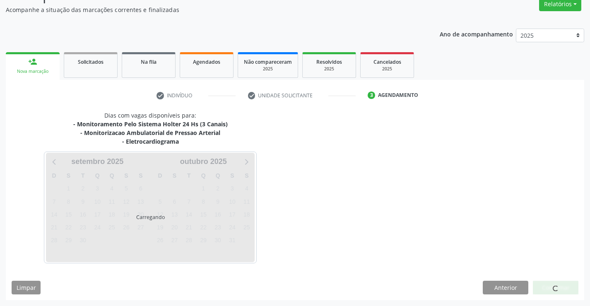
scroll to position [96, 0]
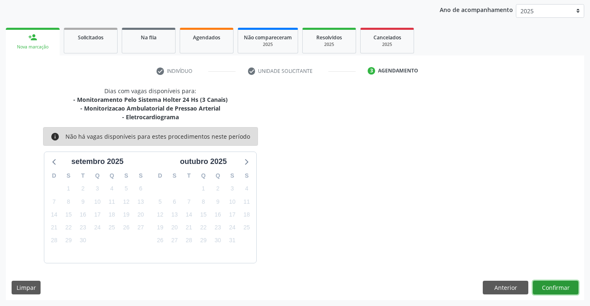
click at [562, 288] on button "Confirmar" at bounding box center [556, 288] width 46 height 14
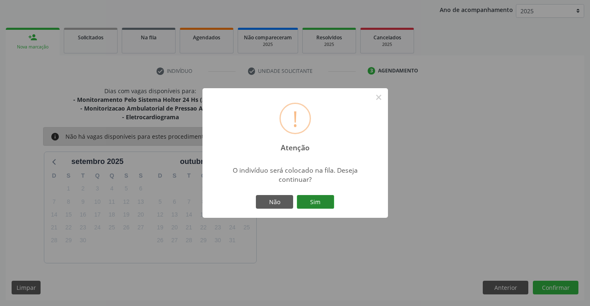
click at [315, 207] on button "Sim" at bounding box center [315, 202] width 37 height 14
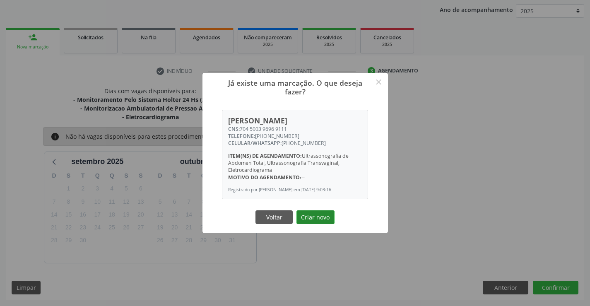
click at [311, 219] on button "Criar novo" at bounding box center [315, 217] width 38 height 14
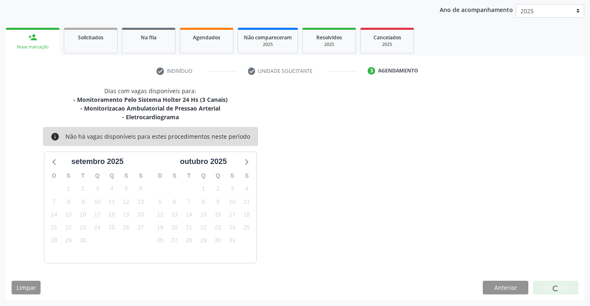
scroll to position [0, 0]
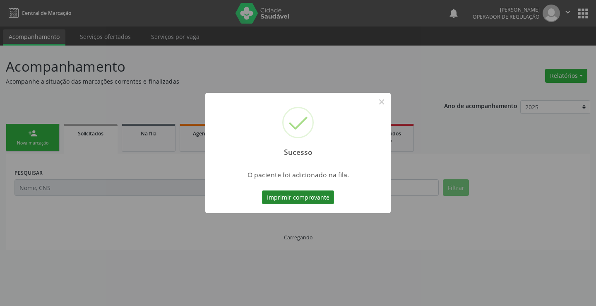
click at [307, 199] on button "Imprimir comprovante" at bounding box center [298, 197] width 72 height 14
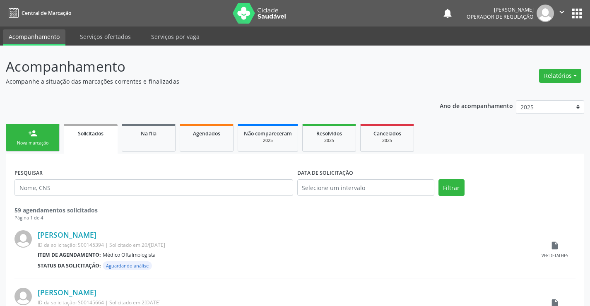
click at [34, 131] on div "person_add" at bounding box center [32, 133] width 9 height 9
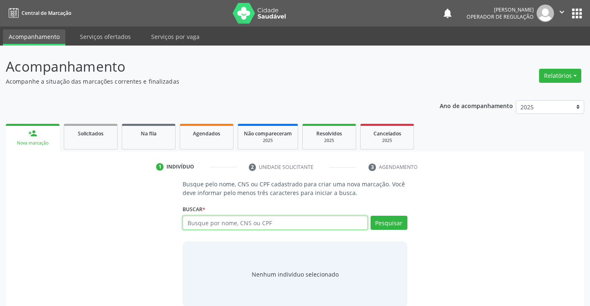
click at [207, 223] on input "text" at bounding box center [275, 223] width 185 height 14
type input "704303528324095"
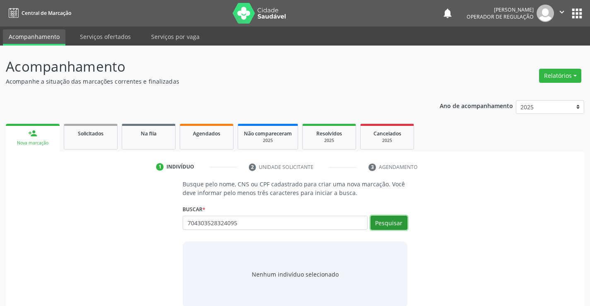
click at [389, 220] on button "Pesquisar" at bounding box center [388, 223] width 37 height 14
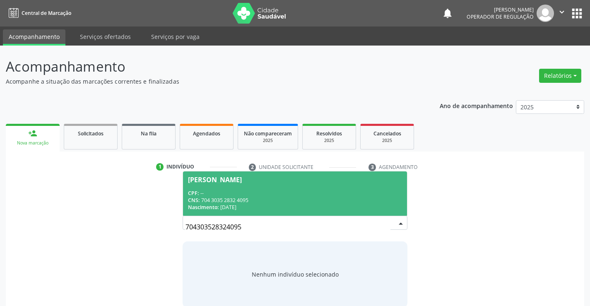
click at [221, 187] on span "Marileide Pereira da Silva CPF: -- CNS: 704 3035 2832 4095 Nascimento: 17/04/19…" at bounding box center [294, 193] width 223 height 44
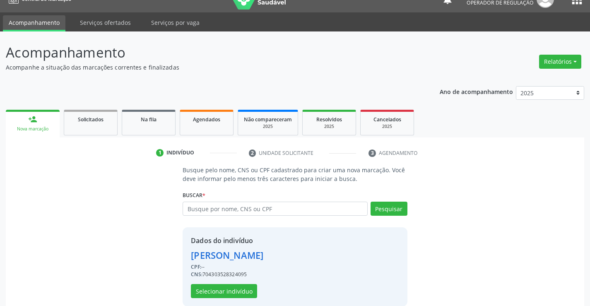
scroll to position [26, 0]
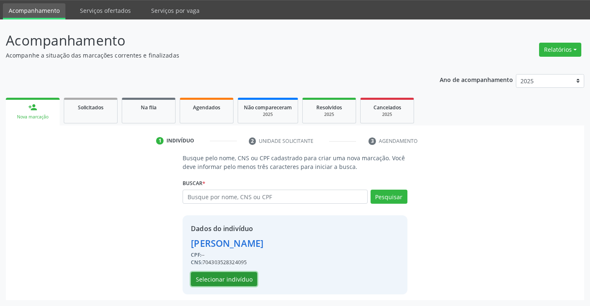
click at [232, 281] on button "Selecionar indivíduo" at bounding box center [224, 279] width 66 height 14
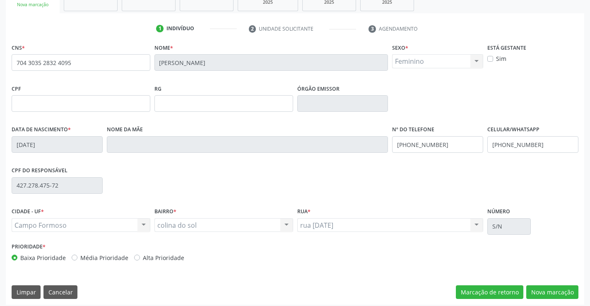
scroll to position [143, 0]
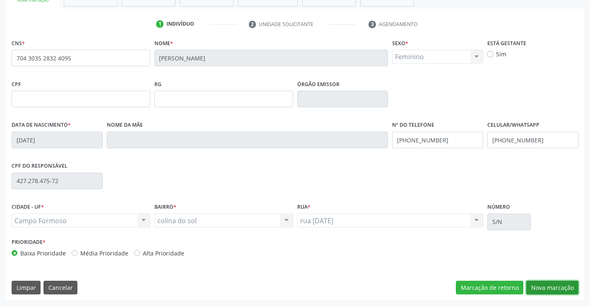
click at [546, 290] on button "Nova marcação" at bounding box center [552, 288] width 52 height 14
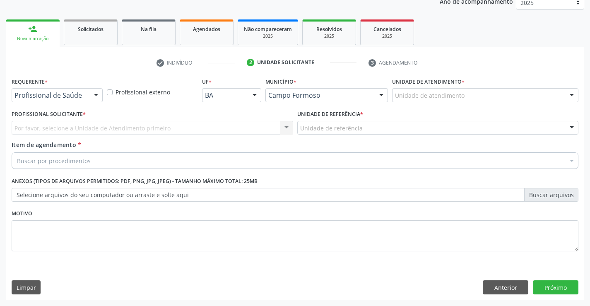
scroll to position [104, 0]
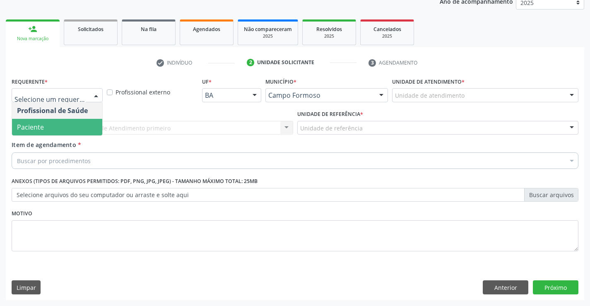
click at [55, 121] on span "Paciente" at bounding box center [57, 127] width 90 height 17
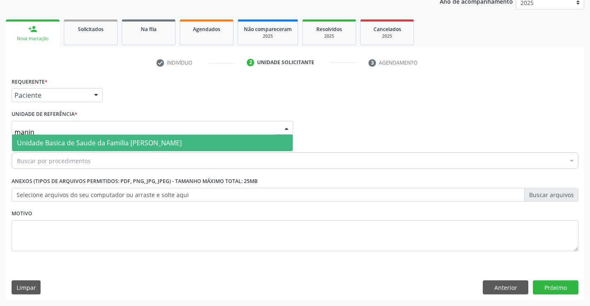
type input "maninh"
click at [69, 140] on span "Unidade Basica de Saude da Familia [PERSON_NAME]" at bounding box center [99, 142] width 165 height 9
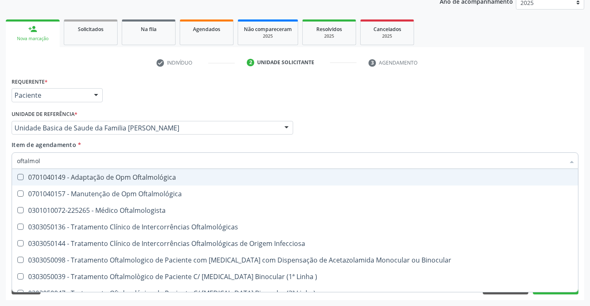
type input "oftalmolo"
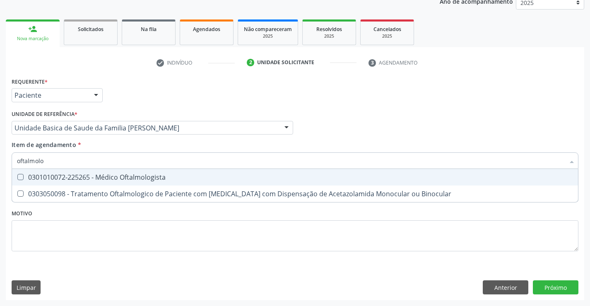
click at [70, 180] on div "0301010072-225265 - Médico Oftalmologista" at bounding box center [295, 177] width 556 height 7
checkbox Oftalmologista "true"
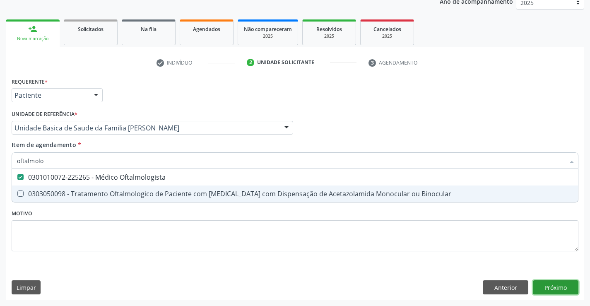
click at [551, 289] on div "Requerente * Paciente Profissional de Saúde Paciente Nenhum resultado encontrad…" at bounding box center [295, 187] width 578 height 225
checkbox Binocular "true"
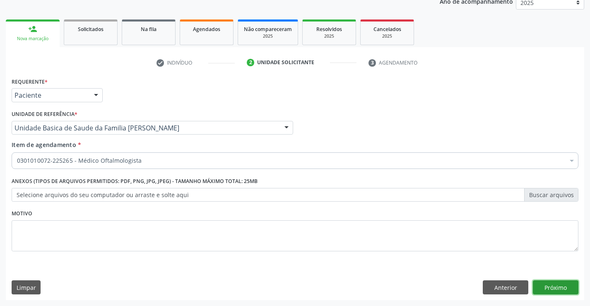
click at [548, 286] on button "Próximo" at bounding box center [556, 287] width 46 height 14
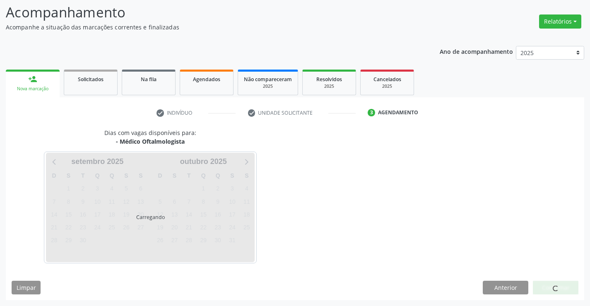
scroll to position [79, 0]
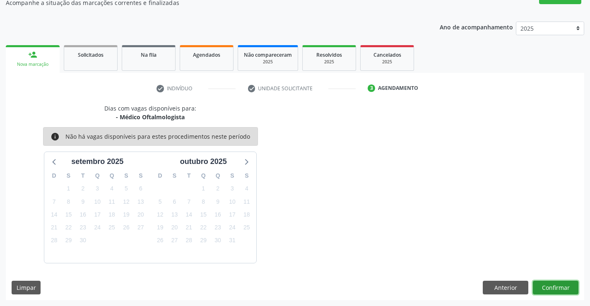
click at [546, 284] on button "Confirmar" at bounding box center [556, 288] width 46 height 14
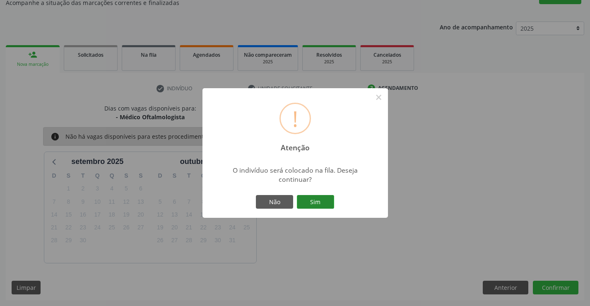
click at [323, 201] on button "Sim" at bounding box center [315, 202] width 37 height 14
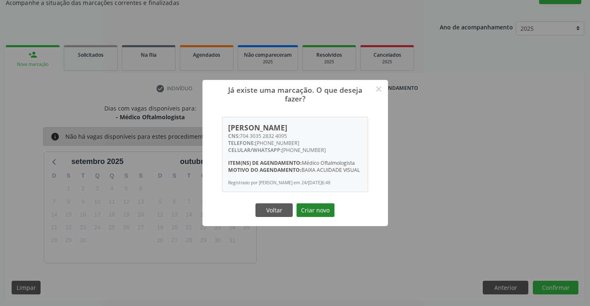
click at [319, 217] on button "Criar novo" at bounding box center [315, 210] width 38 height 14
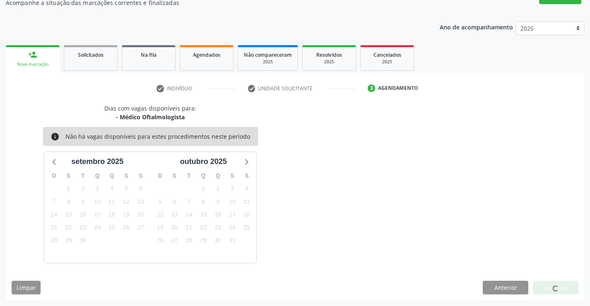
scroll to position [0, 0]
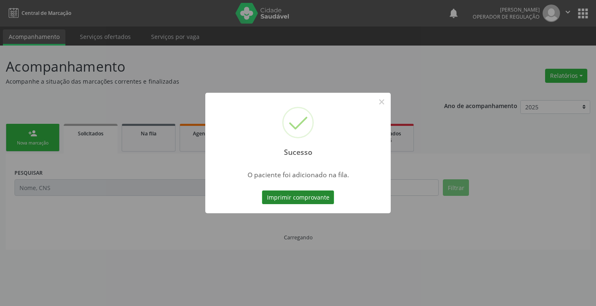
click at [327, 199] on button "Imprimir comprovante" at bounding box center [298, 197] width 72 height 14
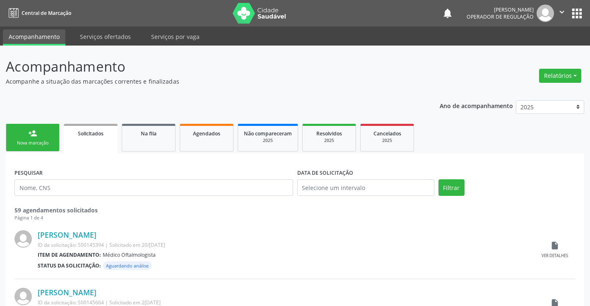
click at [28, 131] on link "person_add Nova marcação" at bounding box center [33, 138] width 54 height 28
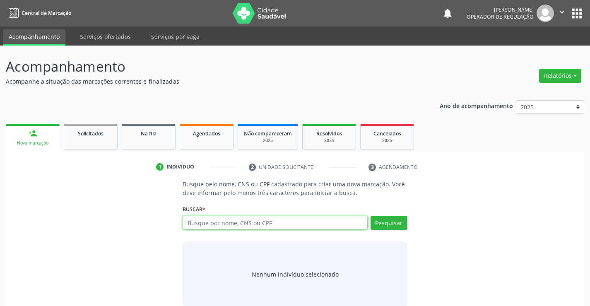
click at [290, 225] on input "text" at bounding box center [275, 223] width 185 height 14
type input "700006402798309"
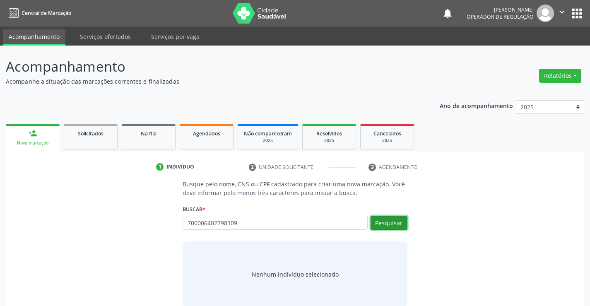
click at [387, 220] on button "Pesquisar" at bounding box center [388, 223] width 37 height 14
type input "700006402798309"
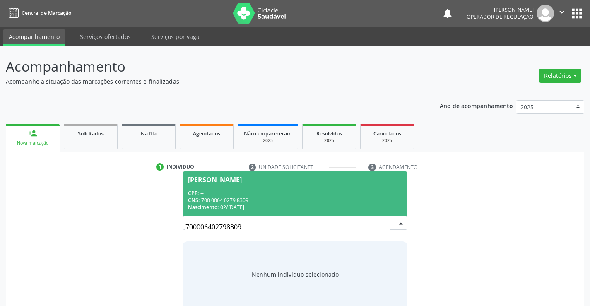
click at [310, 197] on div "CNS: 700 0064 0279 8309" at bounding box center [295, 200] width 214 height 7
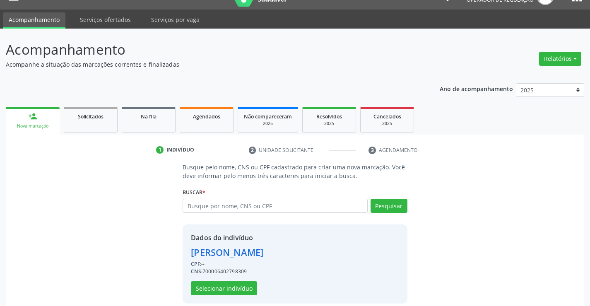
scroll to position [26, 0]
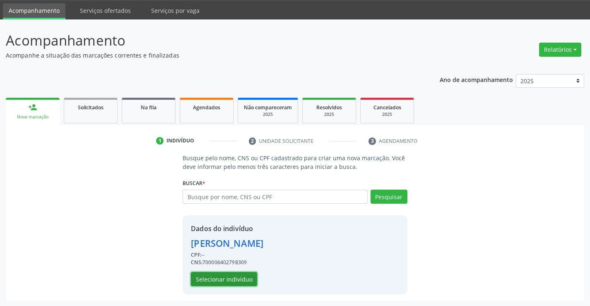
click at [213, 280] on button "Selecionar indivíduo" at bounding box center [224, 279] width 66 height 14
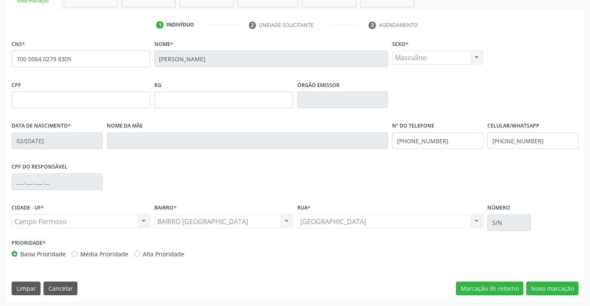
scroll to position [143, 0]
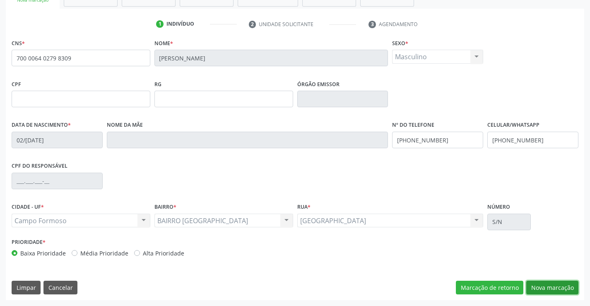
click at [534, 284] on button "Nova marcação" at bounding box center [552, 288] width 52 height 14
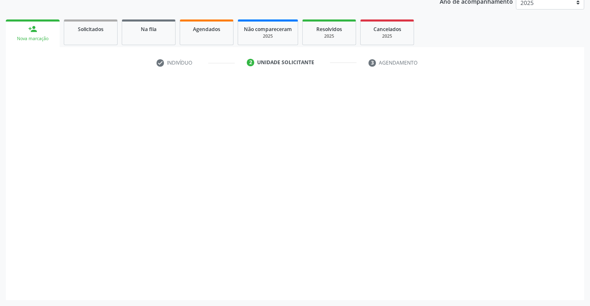
scroll to position [104, 0]
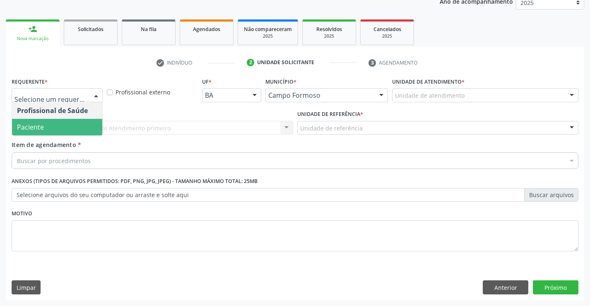
click at [44, 124] on span "Paciente" at bounding box center [57, 127] width 90 height 17
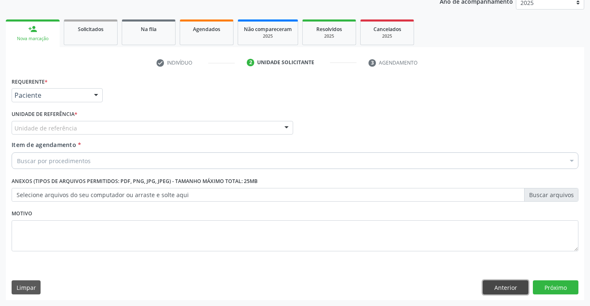
click at [502, 281] on button "Anterior" at bounding box center [506, 287] width 46 height 14
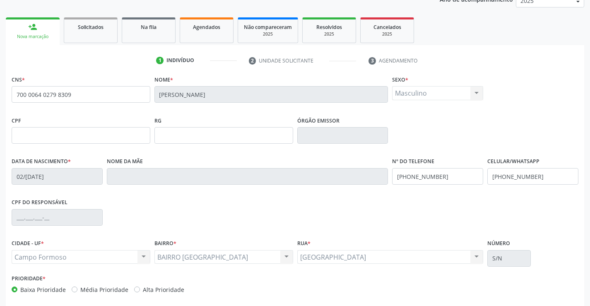
scroll to position [143, 0]
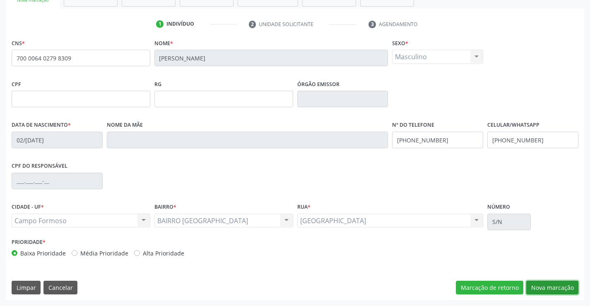
click at [544, 286] on button "Nova marcação" at bounding box center [552, 288] width 52 height 14
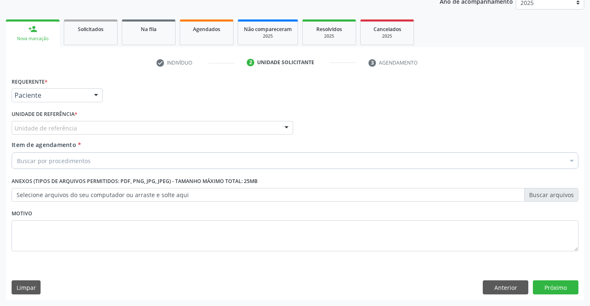
scroll to position [104, 0]
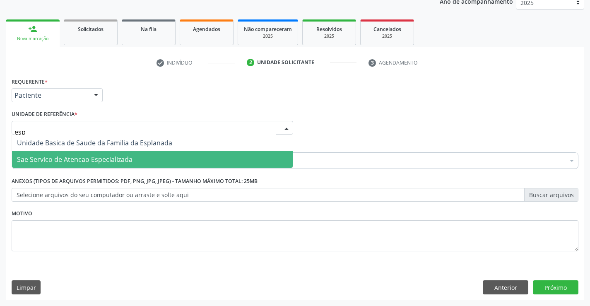
type input "espl"
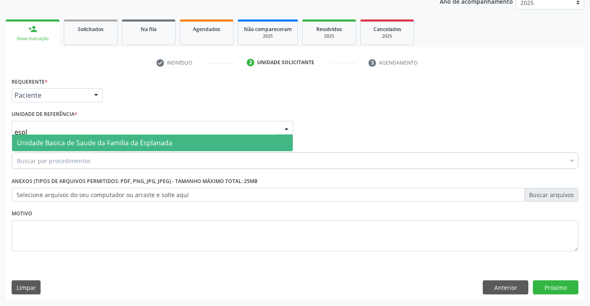
click at [70, 140] on span "Unidade Basica de Saude da Familia da Esplanada" at bounding box center [94, 142] width 155 height 9
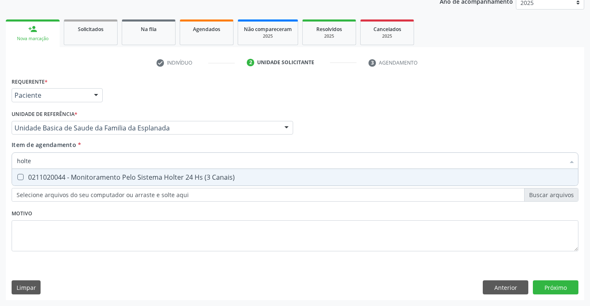
type input "holter"
click at [28, 176] on div "0211020044 - Monitoramento Pelo Sistema Holter 24 Hs (3 Canais)" at bounding box center [295, 177] width 556 height 7
checkbox Canais\) "true"
click at [554, 283] on div "Requerente * Paciente Profissional de Saúde Paciente Nenhum resultado encontrad…" at bounding box center [295, 187] width 578 height 225
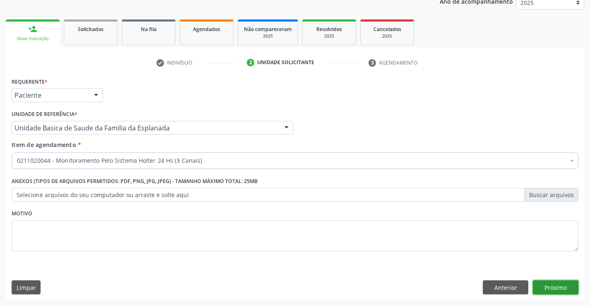
click at [560, 281] on button "Próximo" at bounding box center [556, 287] width 46 height 14
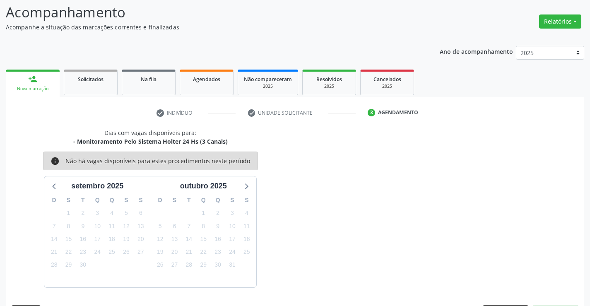
scroll to position [79, 0]
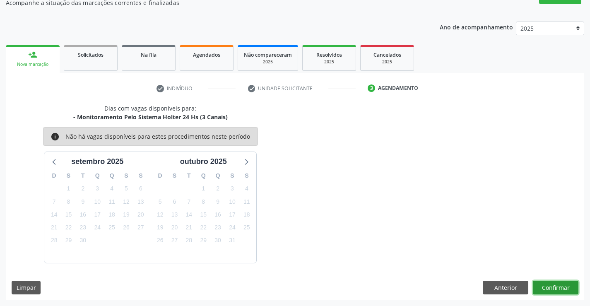
click at [561, 288] on button "Confirmar" at bounding box center [556, 288] width 46 height 14
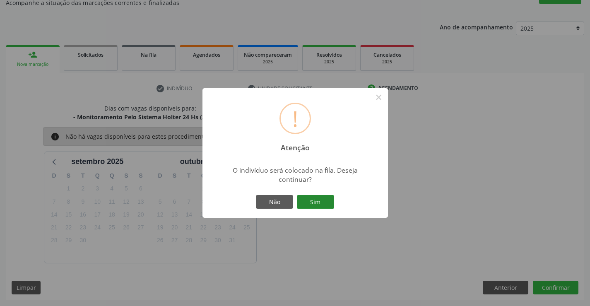
click at [315, 195] on button "Sim" at bounding box center [315, 202] width 37 height 14
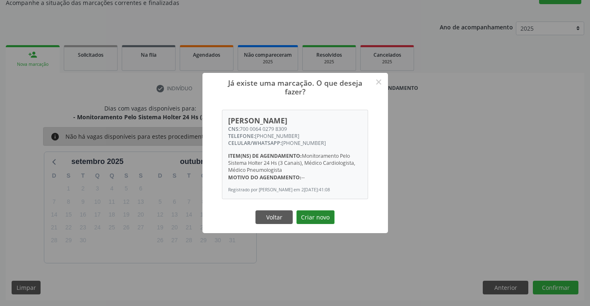
click at [314, 216] on button "Criar novo" at bounding box center [315, 217] width 38 height 14
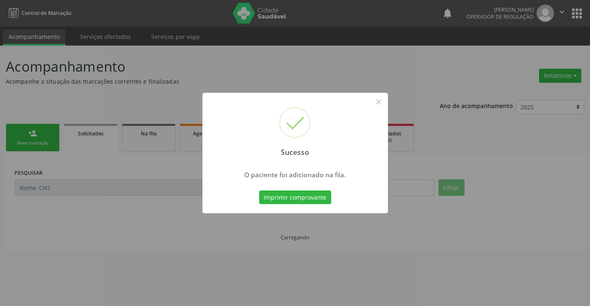
scroll to position [0, 0]
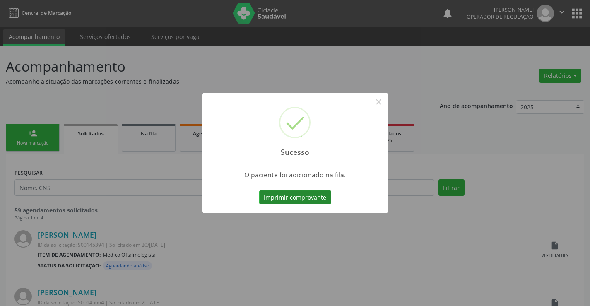
click at [315, 197] on button "Imprimir comprovante" at bounding box center [295, 197] width 72 height 14
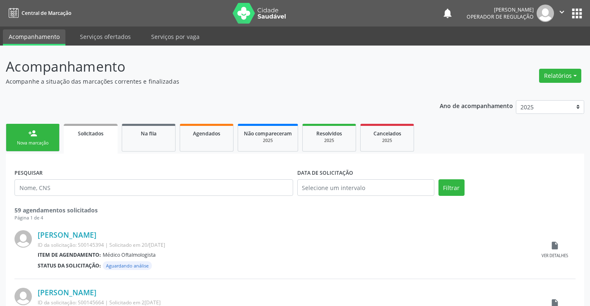
click at [46, 139] on link "person_add Nova marcação" at bounding box center [33, 138] width 54 height 28
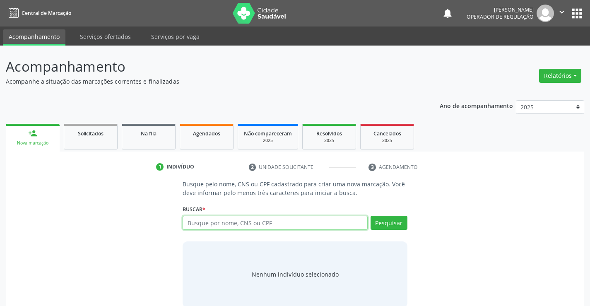
click at [221, 222] on input "text" at bounding box center [275, 223] width 185 height 14
type input "705009278640156"
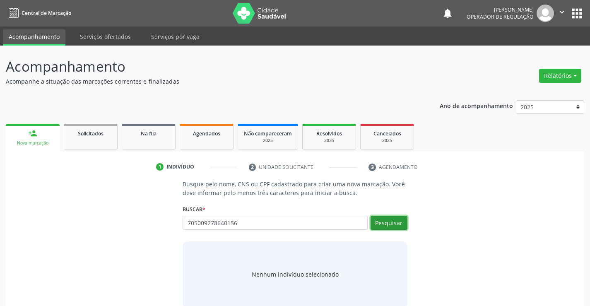
click at [383, 223] on button "Pesquisar" at bounding box center [388, 223] width 37 height 14
type input "705009278640156"
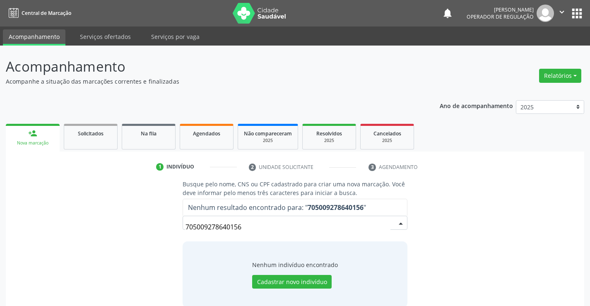
drag, startPoint x: 259, startPoint y: 223, endPoint x: 154, endPoint y: 221, distance: 104.7
click at [154, 221] on div "Busque pelo nome, CNS ou CPF cadastrado para criar uma nova marcação. Você deve…" at bounding box center [295, 243] width 567 height 127
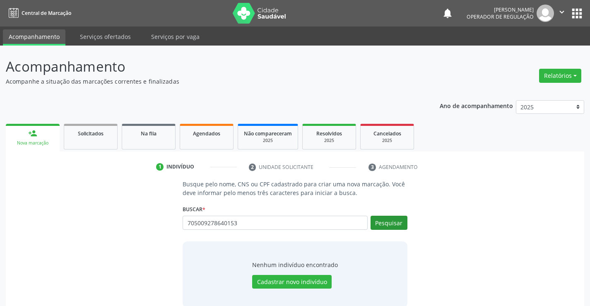
type input "705009278640153"
click at [383, 225] on button "Pesquisar" at bounding box center [388, 223] width 37 height 14
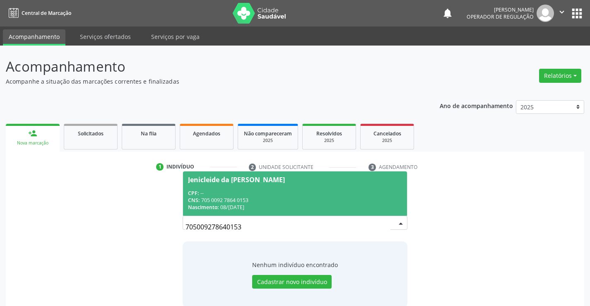
click at [266, 190] on div "CPF: --" at bounding box center [295, 193] width 214 height 7
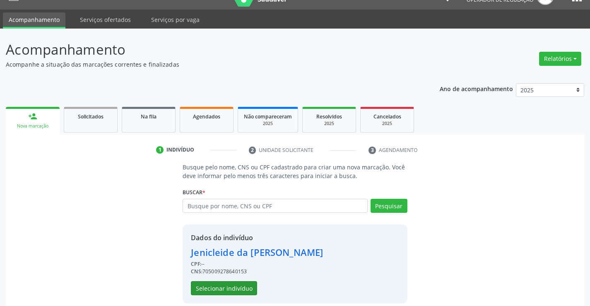
scroll to position [26, 0]
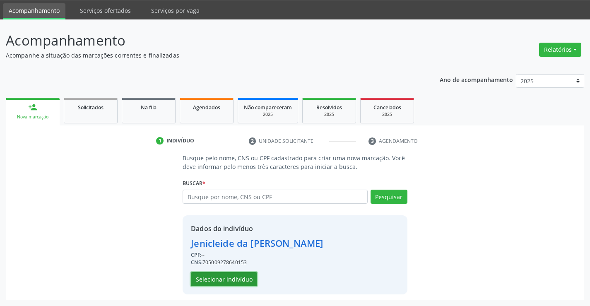
click at [238, 275] on button "Selecionar indivíduo" at bounding box center [224, 279] width 66 height 14
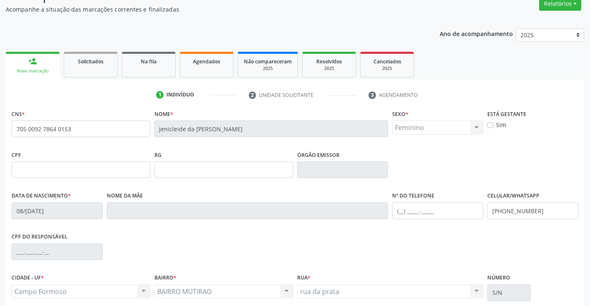
scroll to position [143, 0]
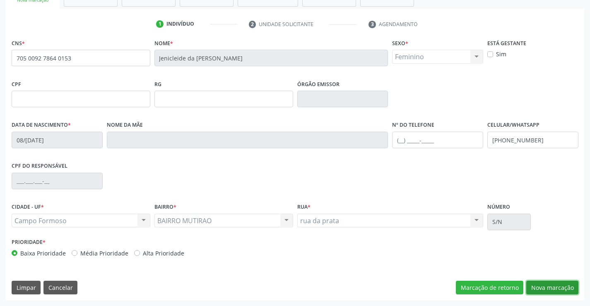
click at [558, 283] on button "Nova marcação" at bounding box center [552, 288] width 52 height 14
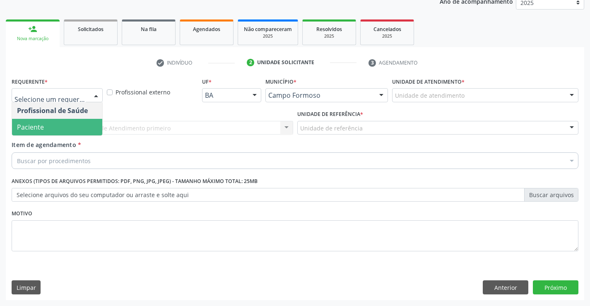
click at [27, 128] on span "Paciente" at bounding box center [30, 126] width 27 height 9
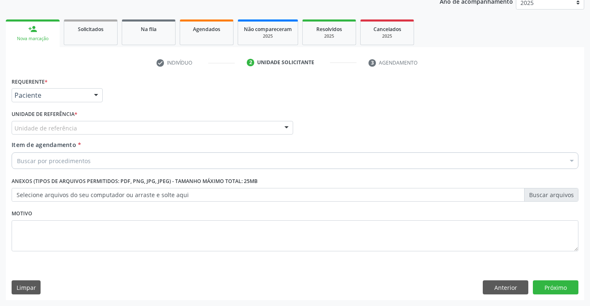
click at [32, 118] on label "Unidade de referência *" at bounding box center [45, 114] width 66 height 13
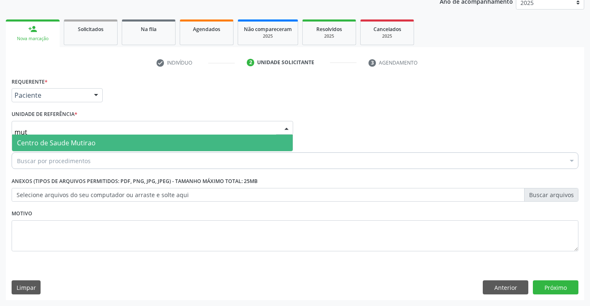
type input "muti"
click at [50, 147] on span "Centro de Saude Mutirao" at bounding box center [56, 142] width 79 height 9
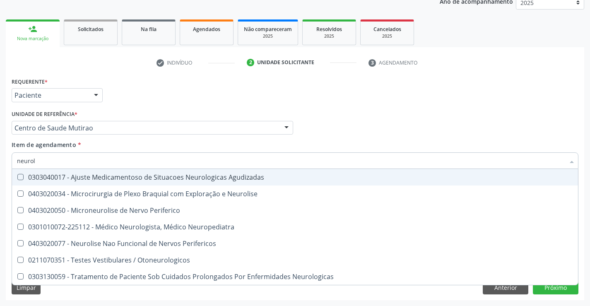
type input "neurolo"
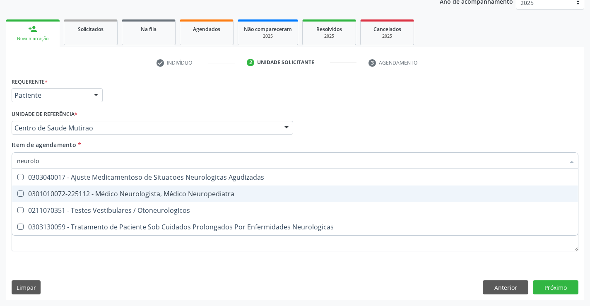
click at [90, 192] on div "0301010072-225112 - Médico Neurologista, Médico Neuropediatra" at bounding box center [295, 193] width 556 height 7
checkbox Neuropediatra "true"
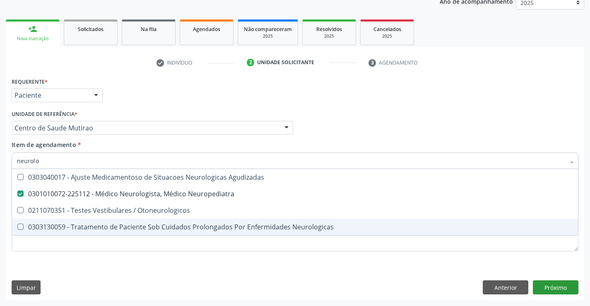
type input "neurolo"
click at [548, 283] on div "Requerente * Paciente Profissional de Saúde Paciente Nenhum resultado encontrad…" at bounding box center [295, 187] width 578 height 225
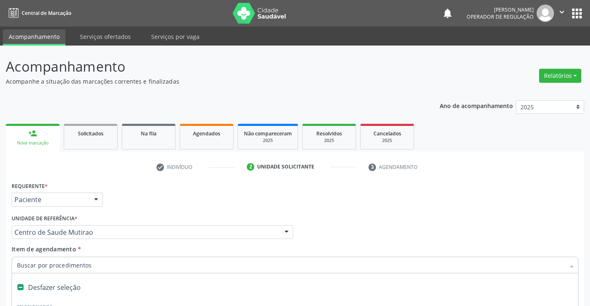
scroll to position [104, 0]
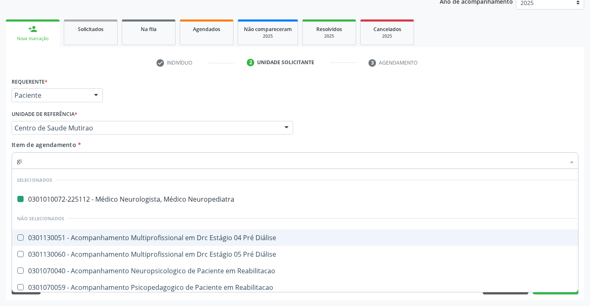
type input "gin"
checkbox Neuropediatra "false"
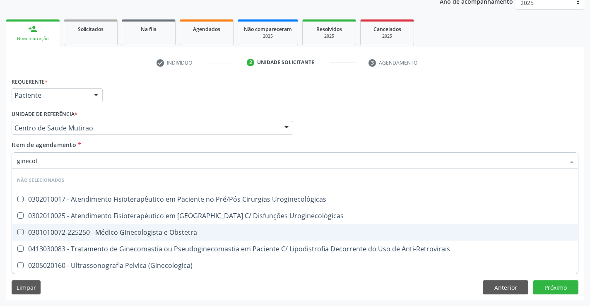
type input "ginecolo"
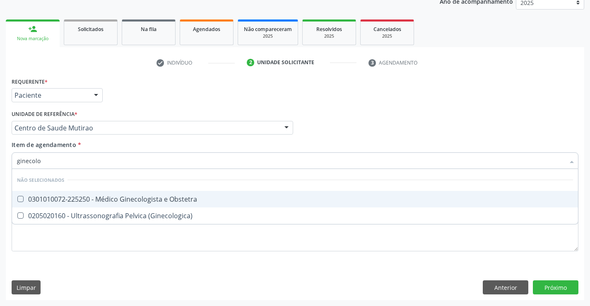
click at [110, 197] on div "0301010072-225250 - Médico Ginecologista e Obstetra" at bounding box center [295, 199] width 556 height 7
checkbox Obstetra "true"
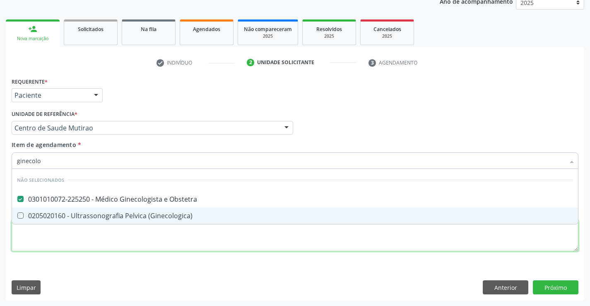
click at [103, 243] on div "Requerente * Paciente Profissional de Saúde Paciente Nenhum resultado encontrad…" at bounding box center [295, 168] width 567 height 187
checkbox \(Ginecologica\) "true"
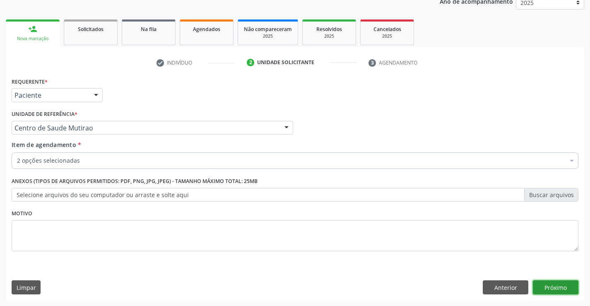
click at [558, 285] on button "Próximo" at bounding box center [556, 287] width 46 height 14
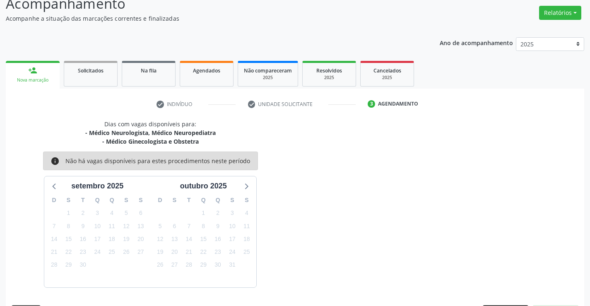
scroll to position [87, 0]
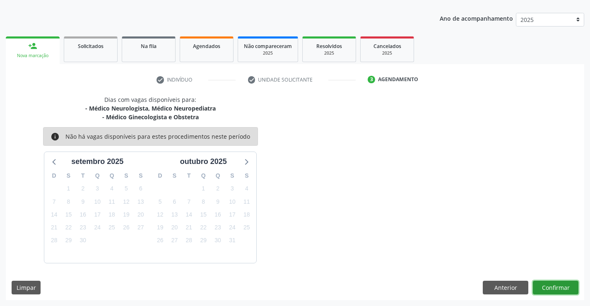
click at [539, 284] on button "Confirmar" at bounding box center [556, 288] width 46 height 14
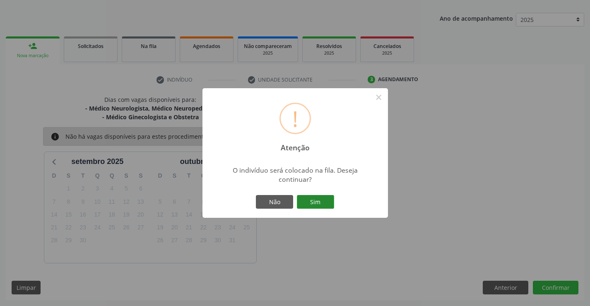
click at [323, 204] on button "Sim" at bounding box center [315, 202] width 37 height 14
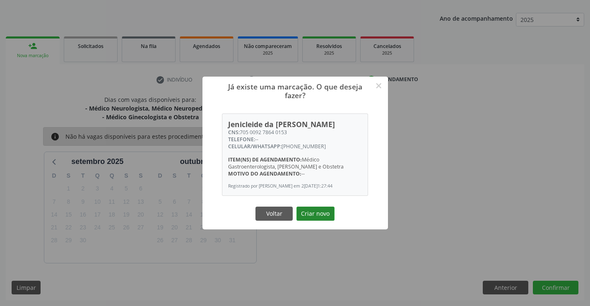
click at [317, 214] on button "Criar novo" at bounding box center [315, 214] width 38 height 14
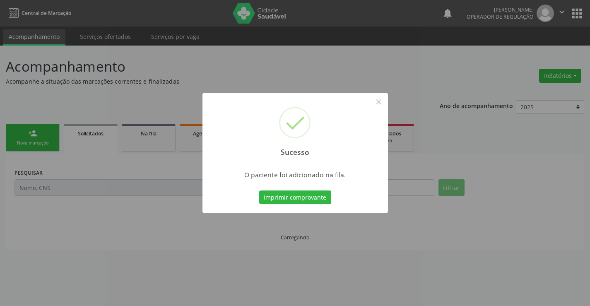
scroll to position [0, 0]
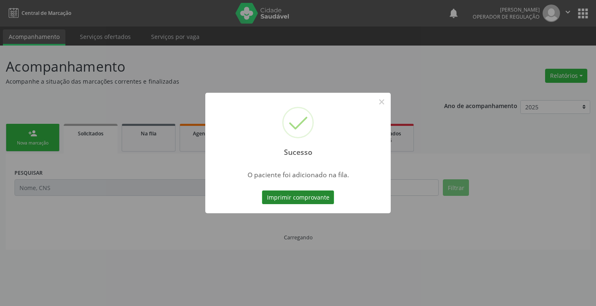
click at [321, 201] on button "Imprimir comprovante" at bounding box center [298, 197] width 72 height 14
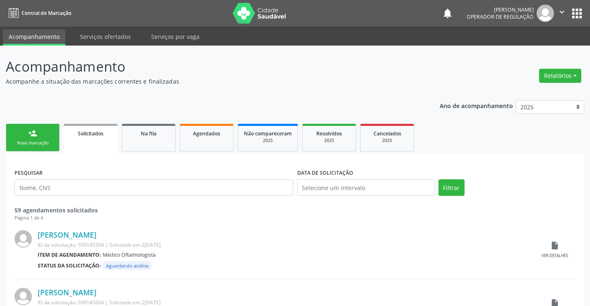
click at [48, 135] on link "person_add Nova marcação" at bounding box center [33, 138] width 54 height 28
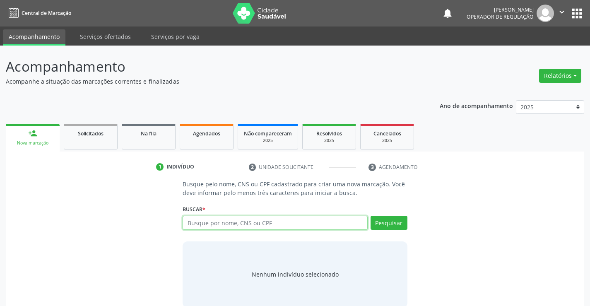
click at [268, 221] on input "text" at bounding box center [275, 223] width 185 height 14
type input "700006693525002"
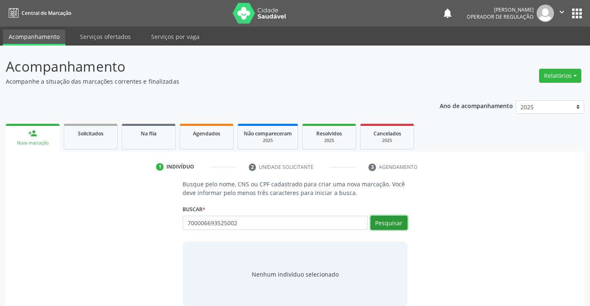
click at [384, 221] on button "Pesquisar" at bounding box center [388, 223] width 37 height 14
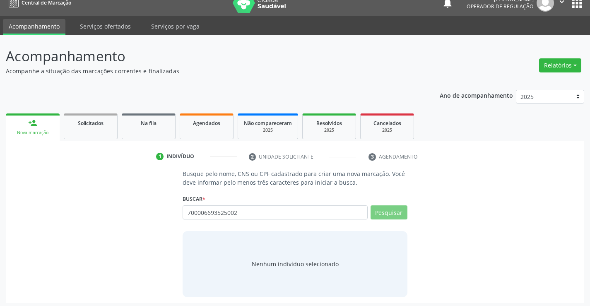
scroll to position [13, 0]
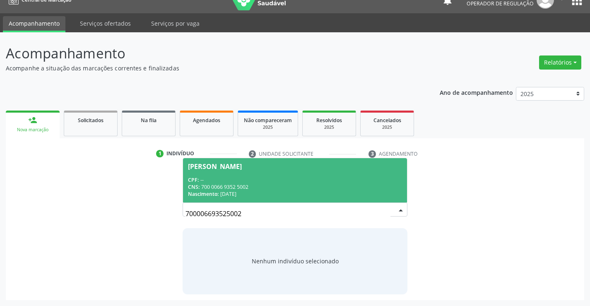
click at [293, 179] on div "CPF: --" at bounding box center [295, 179] width 214 height 7
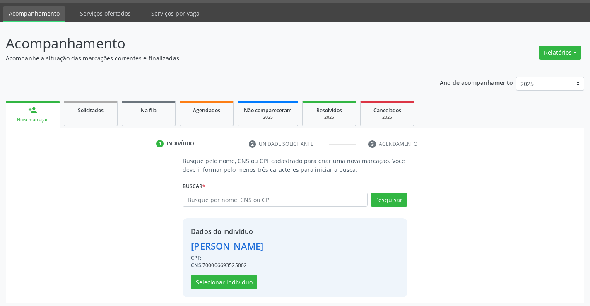
scroll to position [26, 0]
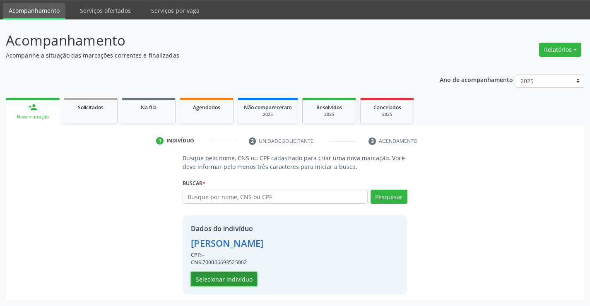
click at [233, 279] on button "Selecionar indivíduo" at bounding box center [224, 279] width 66 height 14
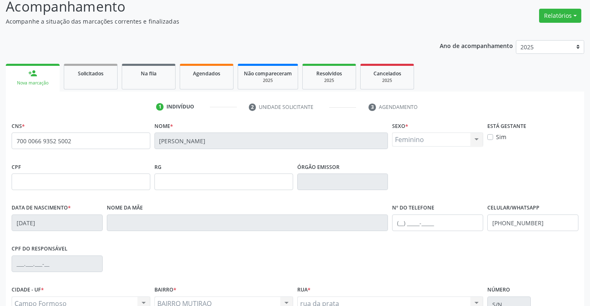
scroll to position [143, 0]
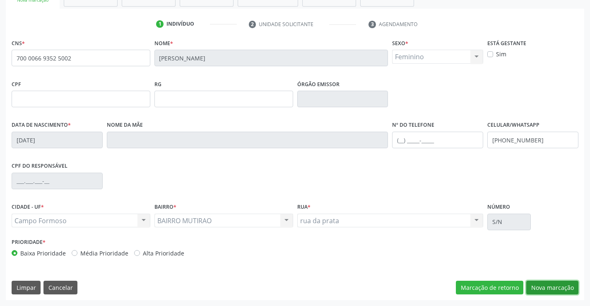
click at [561, 285] on button "Nova marcação" at bounding box center [552, 288] width 52 height 14
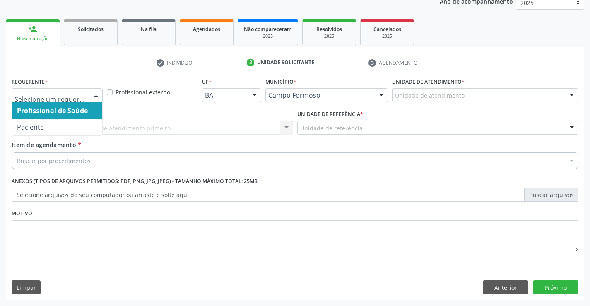
drag, startPoint x: 32, startPoint y: 90, endPoint x: 35, endPoint y: 104, distance: 14.4
click at [34, 91] on div at bounding box center [57, 95] width 91 height 14
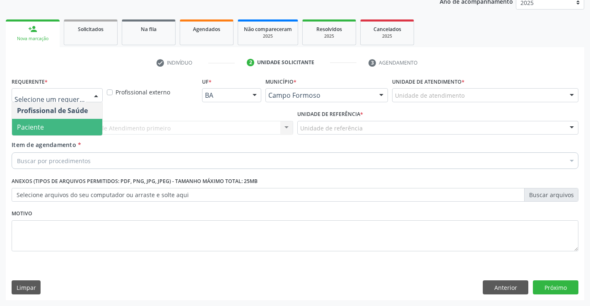
click at [34, 125] on span "Paciente" at bounding box center [30, 126] width 27 height 9
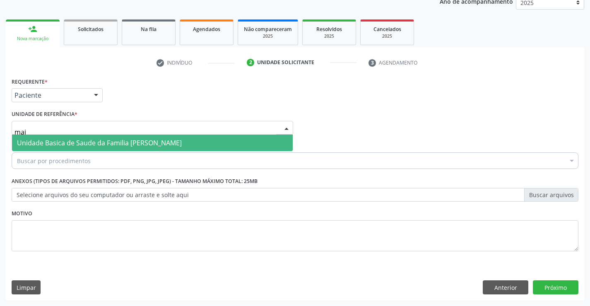
type input "maia"
click at [147, 146] on span "Unidade Basica de Saude da Familia [PERSON_NAME]" at bounding box center [99, 142] width 165 height 9
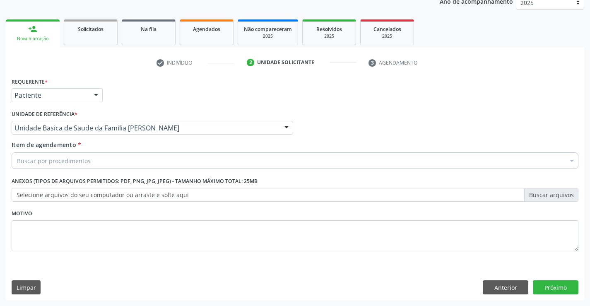
click at [127, 160] on div "Buscar por procedimentos" at bounding box center [295, 160] width 567 height 17
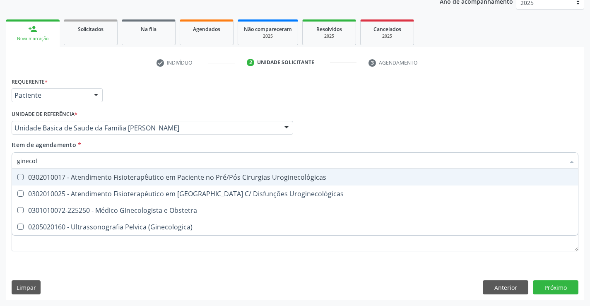
type input "ginecolo"
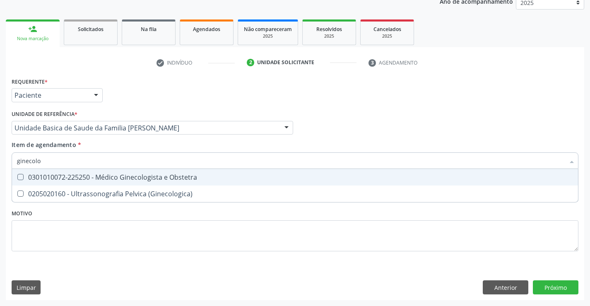
click at [130, 177] on div "0301010072-225250 - Médico Ginecologista e Obstetra" at bounding box center [295, 177] width 556 height 7
checkbox Obstetra "true"
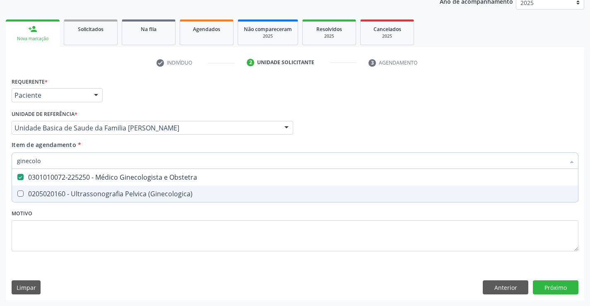
click at [550, 296] on div "Requerente * Paciente Profissional de Saúde Paciente Nenhum resultado encontrad…" at bounding box center [295, 187] width 578 height 225
checkbox \(Ginecologica\) "true"
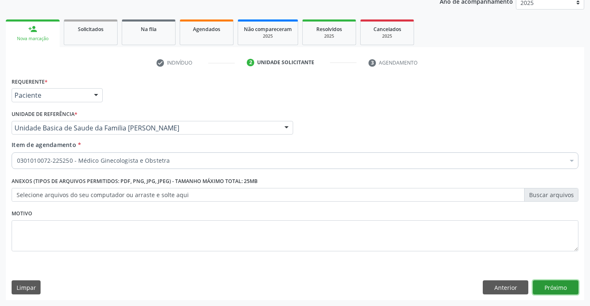
click at [550, 288] on button "Próximo" at bounding box center [556, 287] width 46 height 14
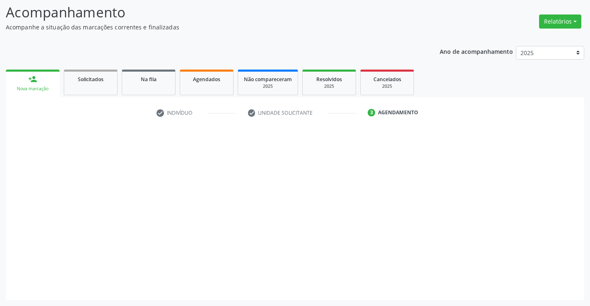
scroll to position [54, 0]
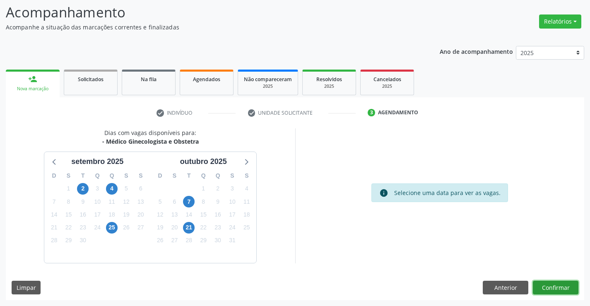
click at [550, 288] on button "Confirmar" at bounding box center [556, 288] width 46 height 14
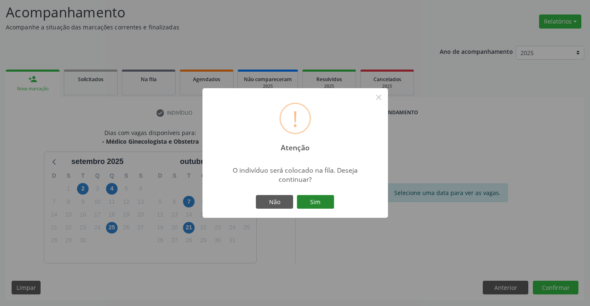
click at [318, 200] on button "Sim" at bounding box center [315, 202] width 37 height 14
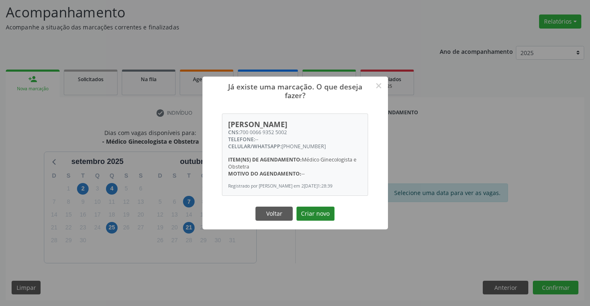
click at [319, 212] on button "Criar novo" at bounding box center [315, 214] width 38 height 14
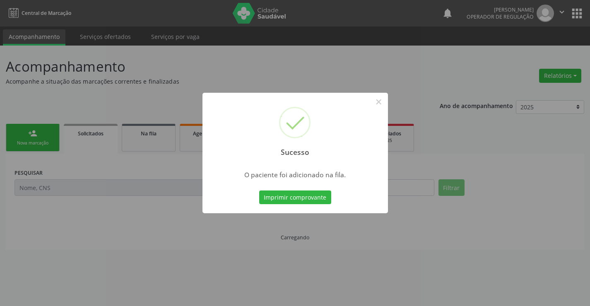
scroll to position [0, 0]
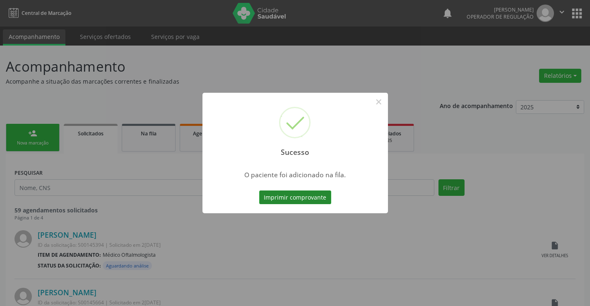
click at [314, 197] on button "Imprimir comprovante" at bounding box center [295, 197] width 72 height 14
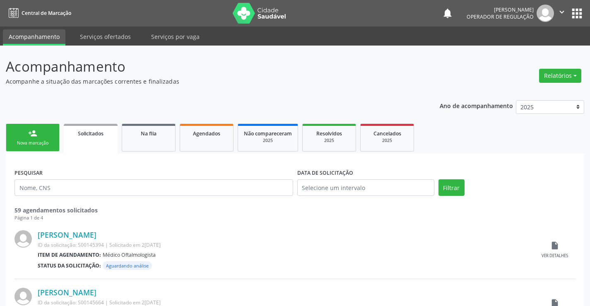
click at [33, 141] on div "Nova marcação" at bounding box center [32, 143] width 41 height 6
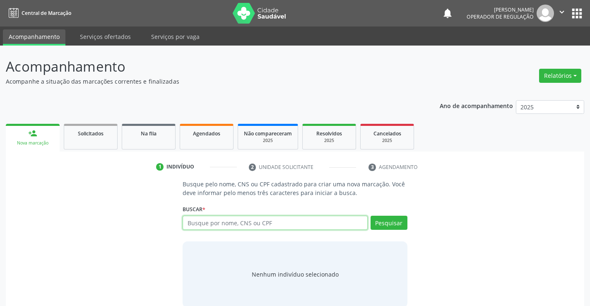
click at [289, 222] on input "text" at bounding box center [275, 223] width 185 height 14
type input "702909592921078"
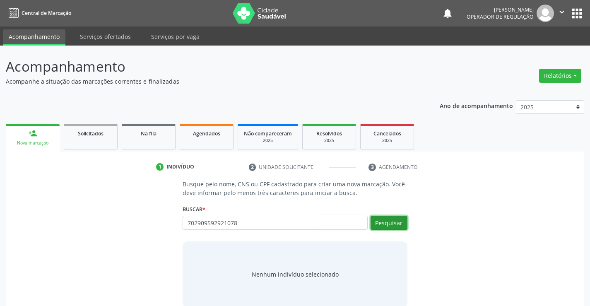
click at [396, 224] on button "Pesquisar" at bounding box center [388, 223] width 37 height 14
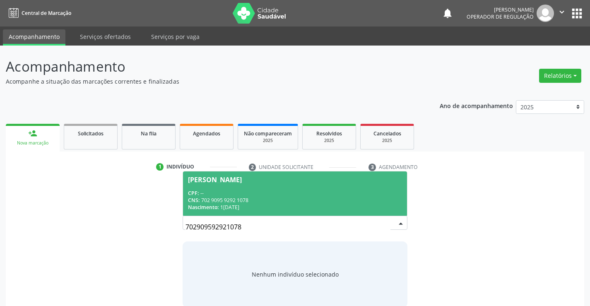
click at [264, 187] on span "Eduarda Fidelzina da Silva CPF: -- CNS: 702 9095 9292 1078 Nascimento: 18/03/19…" at bounding box center [294, 193] width 223 height 44
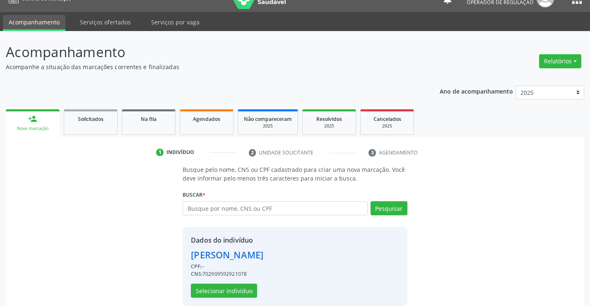
scroll to position [26, 0]
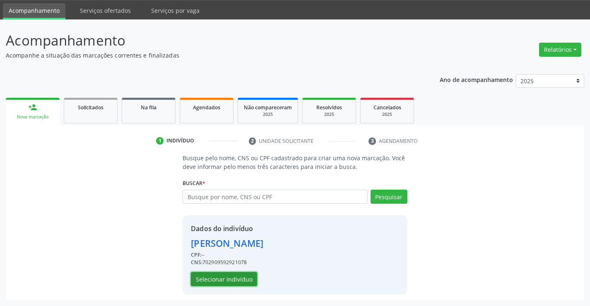
click at [234, 279] on button "Selecionar indivíduo" at bounding box center [224, 279] width 66 height 14
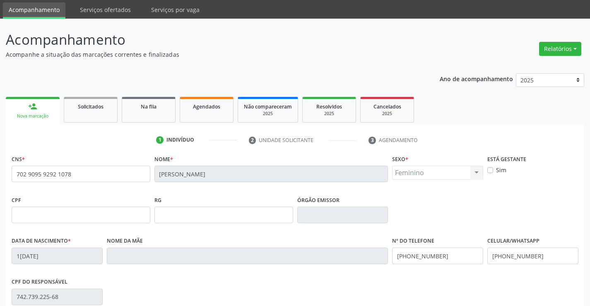
scroll to position [143, 0]
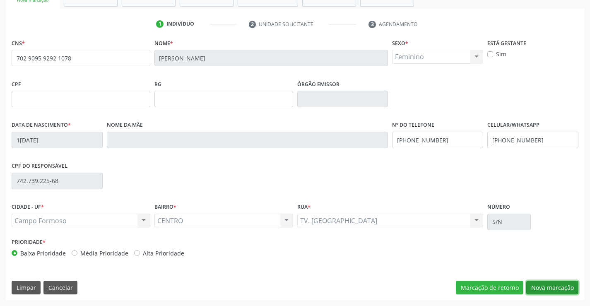
click at [548, 284] on button "Nova marcação" at bounding box center [552, 288] width 52 height 14
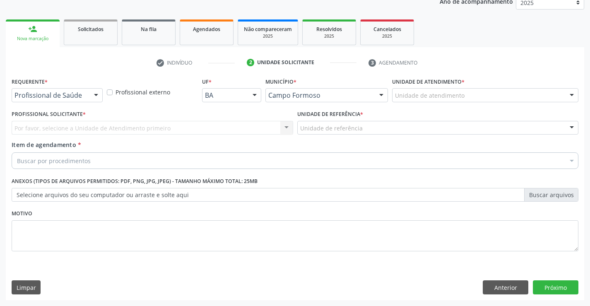
scroll to position [104, 0]
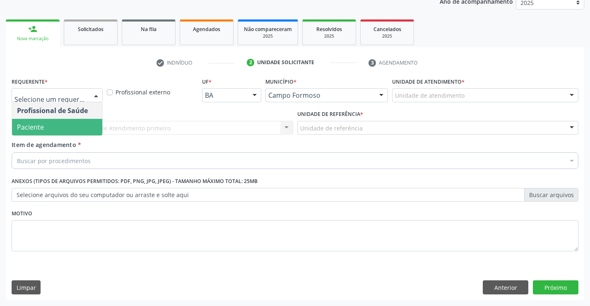
click at [43, 130] on span "Paciente" at bounding box center [30, 126] width 27 height 9
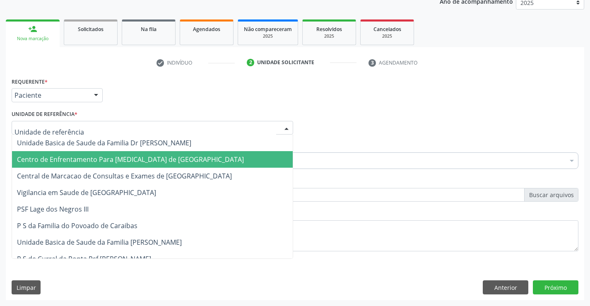
type input "c"
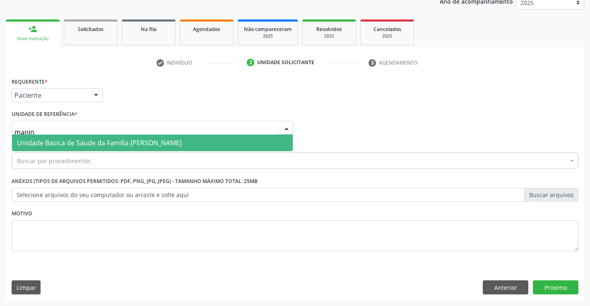
type input "maninh"
click at [133, 145] on span "Unidade Basica de Saude da Familia [PERSON_NAME]" at bounding box center [99, 142] width 165 height 9
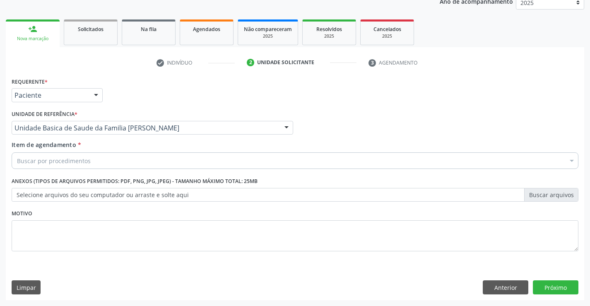
click at [116, 161] on div "Buscar por procedimentos" at bounding box center [295, 160] width 567 height 17
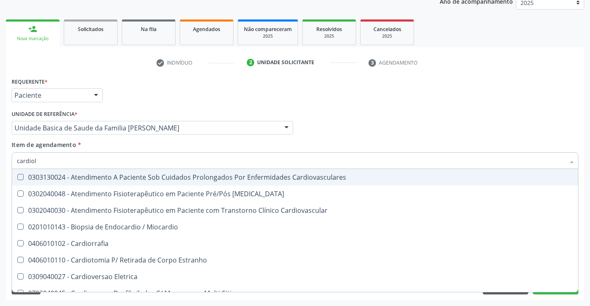
type input "cardiolo"
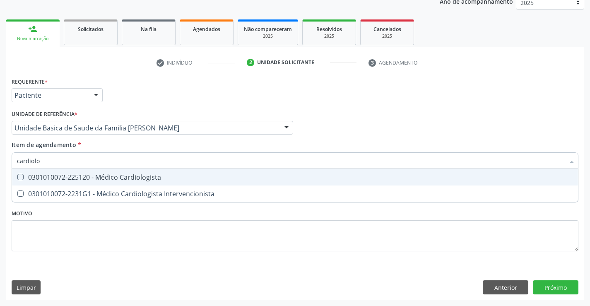
click at [113, 179] on div "0301010072-225120 - Médico Cardiologista" at bounding box center [295, 177] width 556 height 7
checkbox Cardiologista "true"
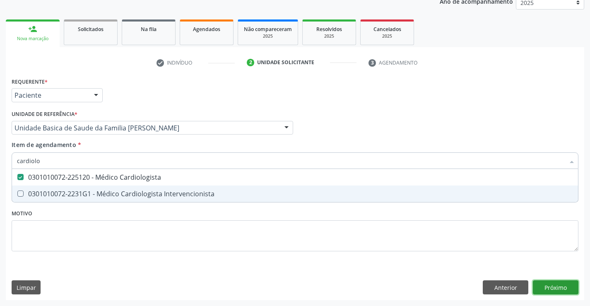
click at [548, 289] on div "Requerente * Paciente Profissional de Saúde Paciente Nenhum resultado encontrad…" at bounding box center [295, 187] width 578 height 225
checkbox Intervencionista "true"
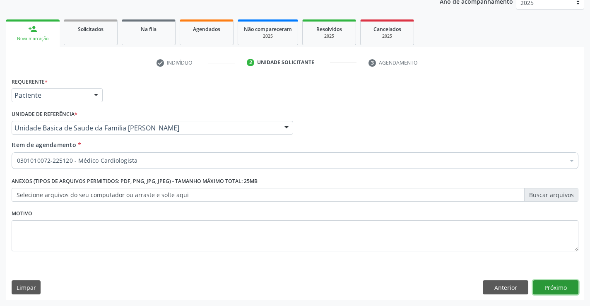
click at [559, 285] on button "Próximo" at bounding box center [556, 287] width 46 height 14
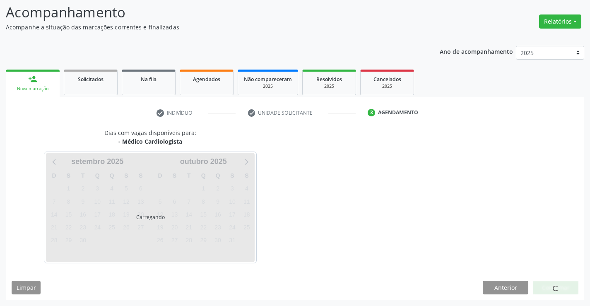
scroll to position [54, 0]
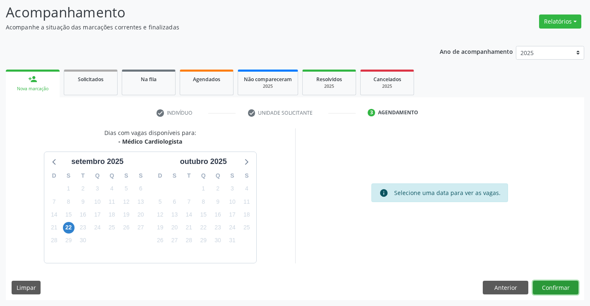
click at [564, 286] on button "Confirmar" at bounding box center [556, 288] width 46 height 14
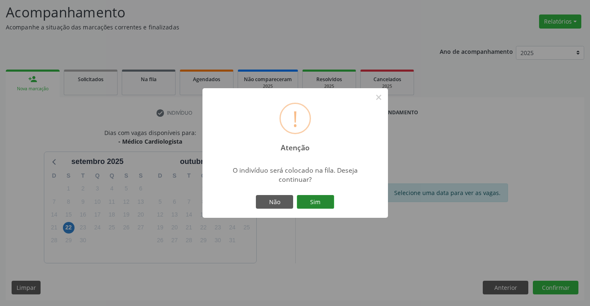
click at [322, 204] on button "Sim" at bounding box center [315, 202] width 37 height 14
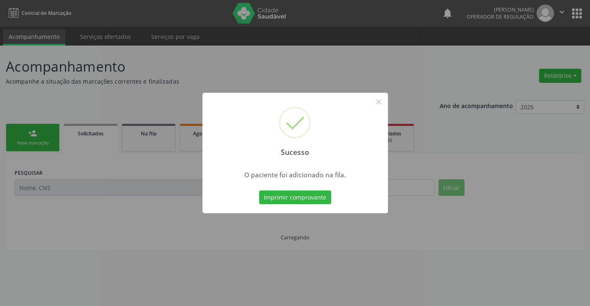
scroll to position [0, 0]
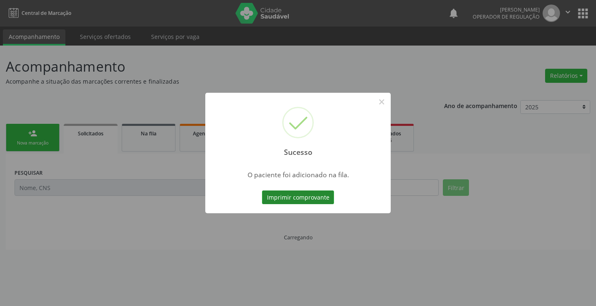
click at [324, 193] on button "Imprimir comprovante" at bounding box center [298, 197] width 72 height 14
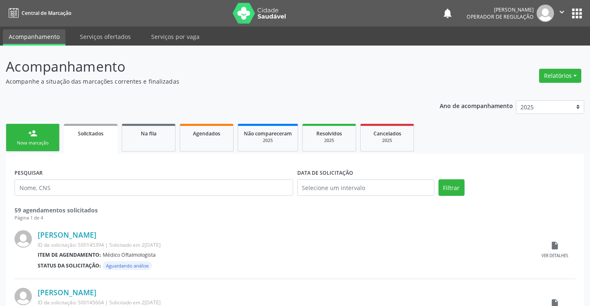
click at [35, 133] on div "person_add" at bounding box center [32, 133] width 9 height 9
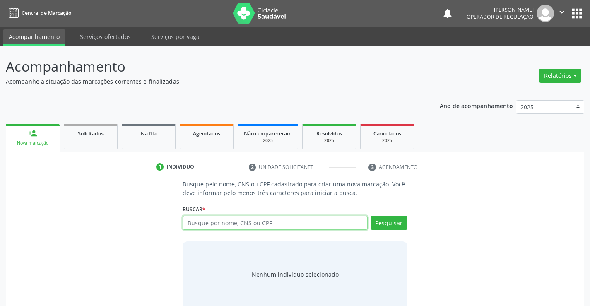
click at [207, 226] on input "text" at bounding box center [275, 223] width 185 height 14
type input "708601542750886"
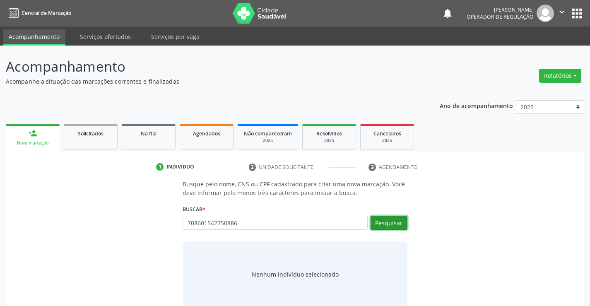
click at [396, 223] on button "Pesquisar" at bounding box center [388, 223] width 37 height 14
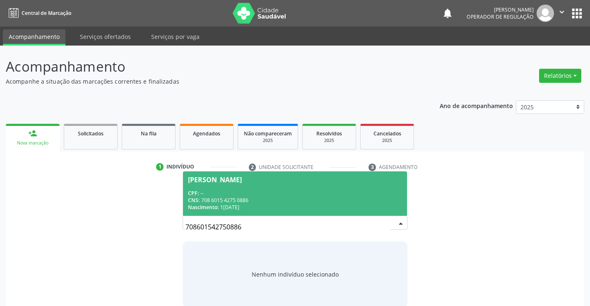
click at [267, 190] on div "CPF: --" at bounding box center [295, 193] width 214 height 7
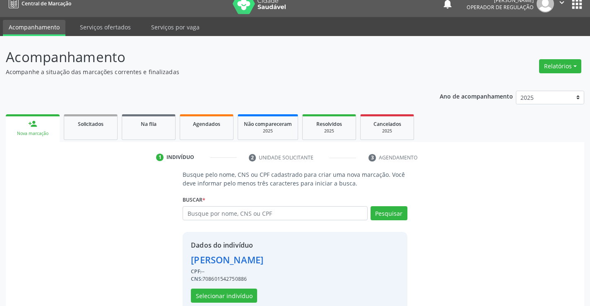
scroll to position [26, 0]
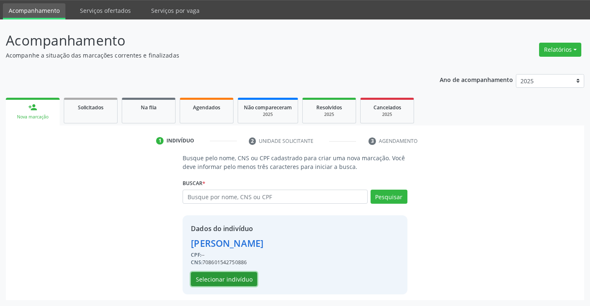
click at [241, 281] on button "Selecionar indivíduo" at bounding box center [224, 279] width 66 height 14
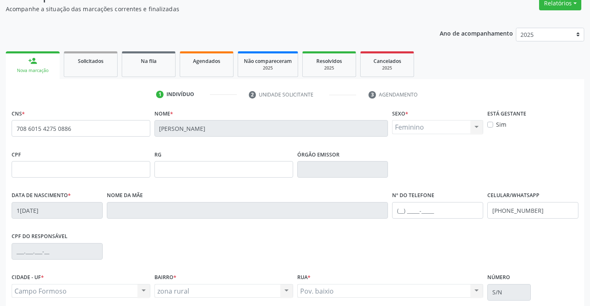
scroll to position [143, 0]
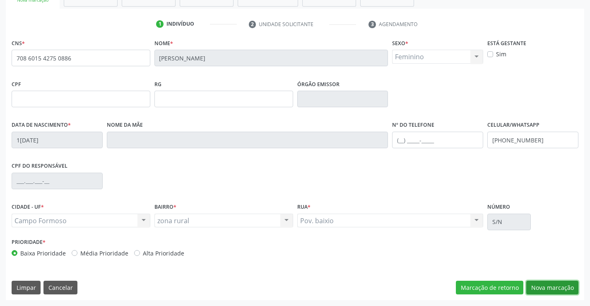
click at [564, 283] on button "Nova marcação" at bounding box center [552, 288] width 52 height 14
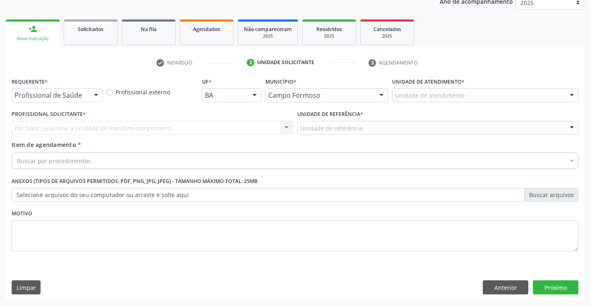
scroll to position [104, 0]
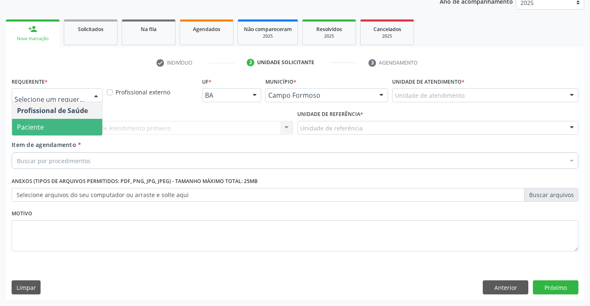
click at [41, 121] on span "Paciente" at bounding box center [57, 127] width 90 height 17
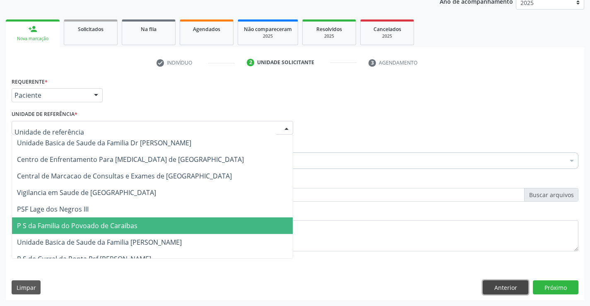
click at [508, 288] on button "Anterior" at bounding box center [506, 287] width 46 height 14
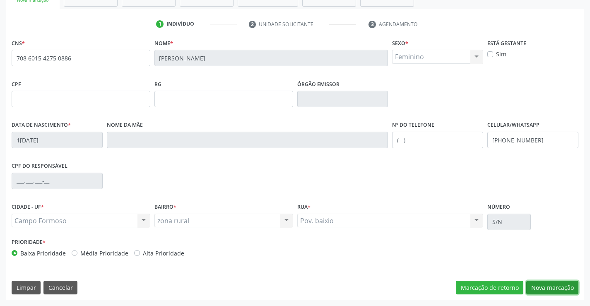
click at [539, 288] on button "Nova marcação" at bounding box center [552, 288] width 52 height 14
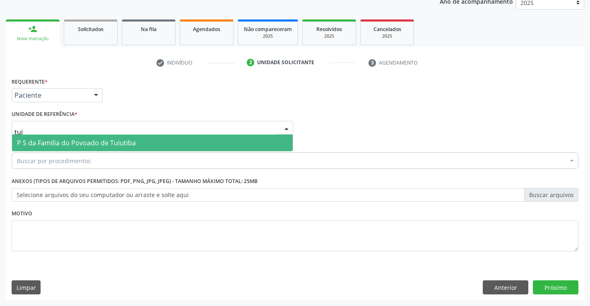
type input "tuiu"
click at [53, 142] on span "P S da Familia do Povoado de Tuiutiba" at bounding box center [76, 142] width 119 height 9
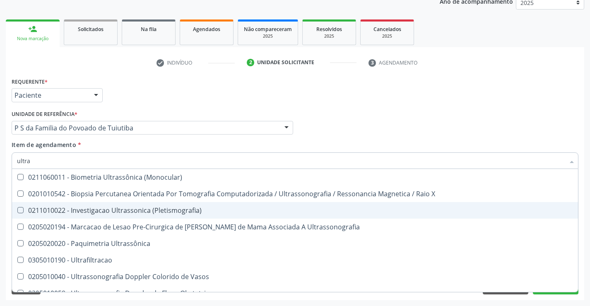
type input "ultras"
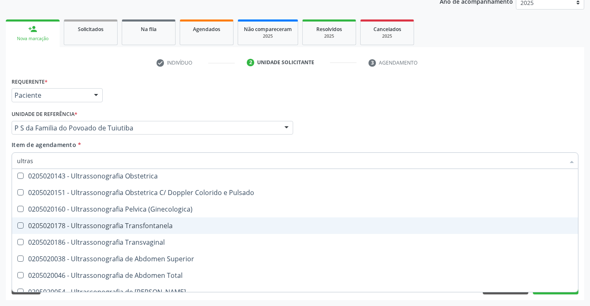
scroll to position [92, 0]
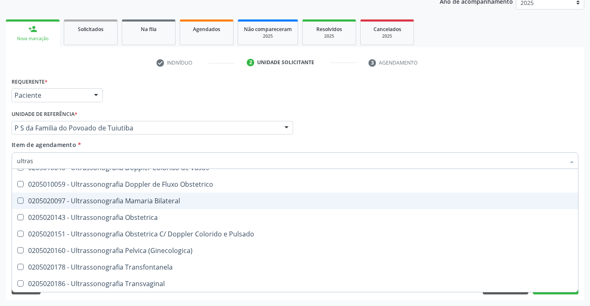
click at [191, 199] on div "0205020097 - Ultrassonografia Mamaria Bilateral" at bounding box center [295, 200] width 556 height 7
checkbox Bilateral "true"
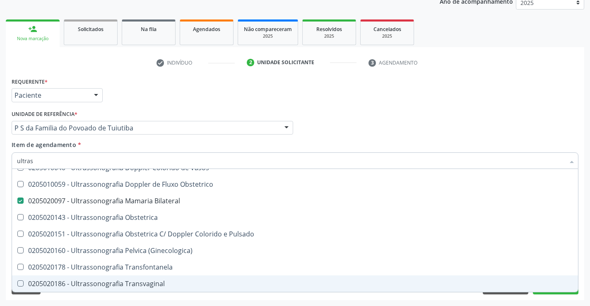
click at [186, 293] on div "Limpar Anterior Próximo" at bounding box center [295, 287] width 567 height 14
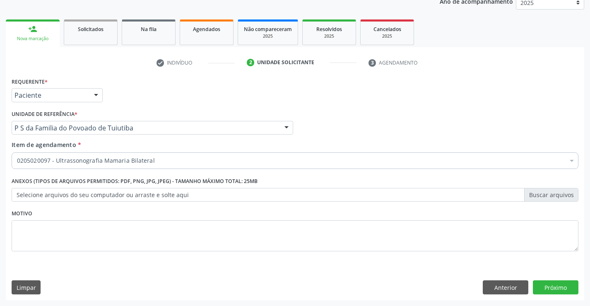
scroll to position [0, 0]
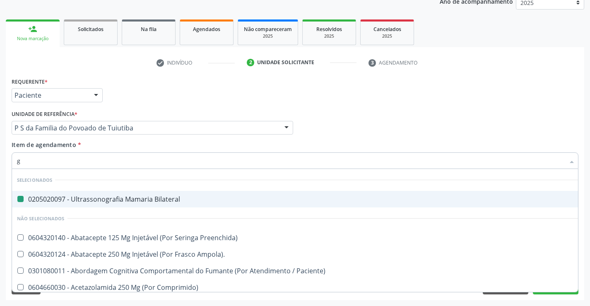
type input "gi"
checkbox Bilateral "false"
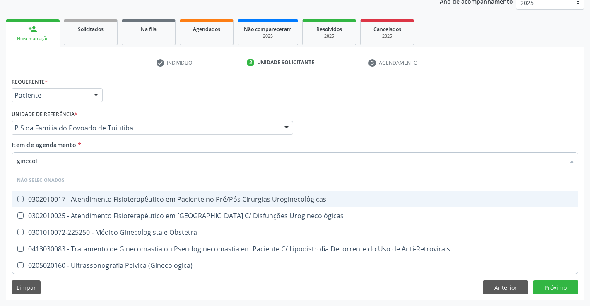
type input "ginecolo"
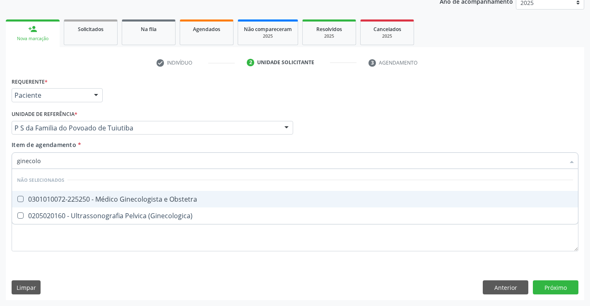
click at [141, 196] on div "0301010072-225250 - Médico Ginecologista e Obstetra" at bounding box center [295, 199] width 556 height 7
checkbox Obstetra "true"
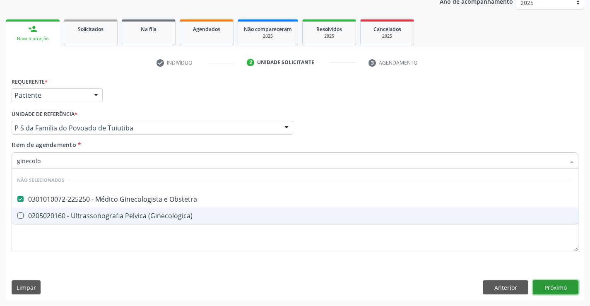
click at [540, 285] on div "Requerente * Paciente Profissional de Saúde Paciente Nenhum resultado encontrad…" at bounding box center [295, 187] width 578 height 225
checkbox \(Ginecologica\) "true"
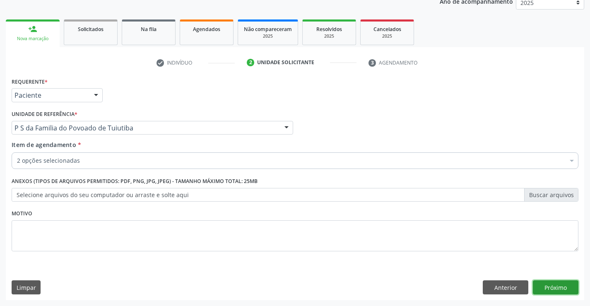
click at [553, 283] on button "Próximo" at bounding box center [556, 287] width 46 height 14
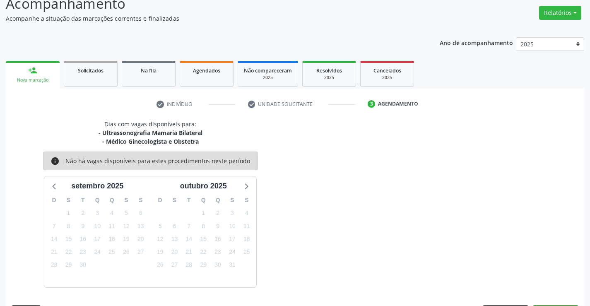
scroll to position [87, 0]
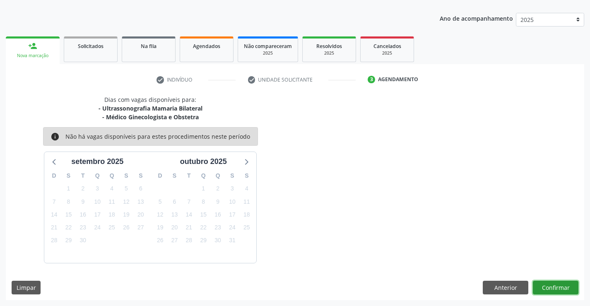
click at [543, 286] on button "Confirmar" at bounding box center [556, 288] width 46 height 14
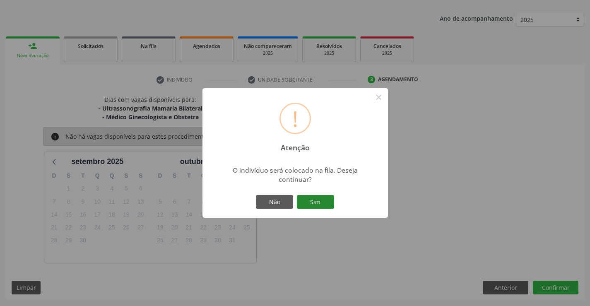
click at [324, 204] on button "Sim" at bounding box center [315, 202] width 37 height 14
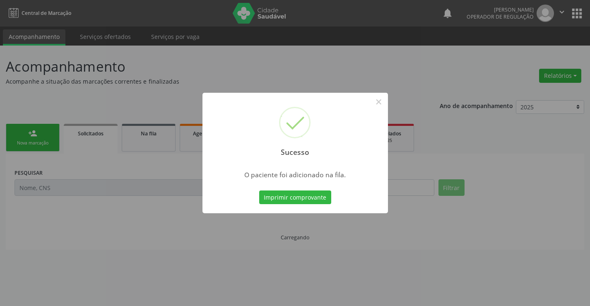
scroll to position [0, 0]
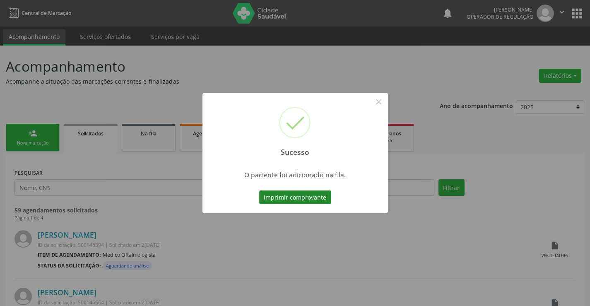
click at [320, 200] on button "Imprimir comprovante" at bounding box center [295, 197] width 72 height 14
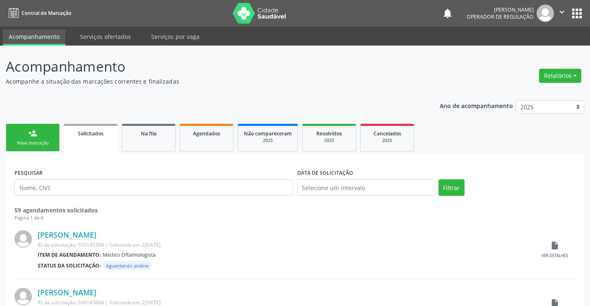
click at [44, 137] on link "person_add Nova marcação" at bounding box center [33, 138] width 54 height 28
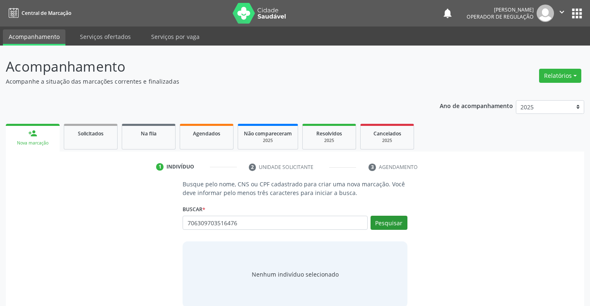
type input "706309703516476"
click at [382, 223] on button "Pesquisar" at bounding box center [388, 223] width 37 height 14
type input "706309703516476"
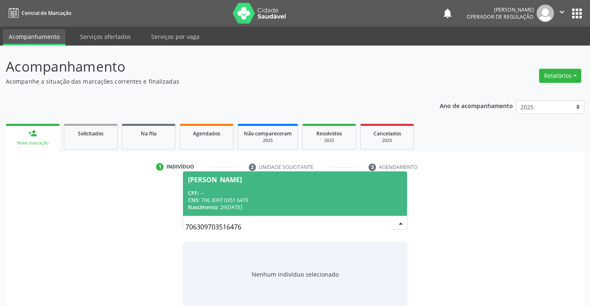
click at [245, 191] on div "CPF: --" at bounding box center [295, 193] width 214 height 7
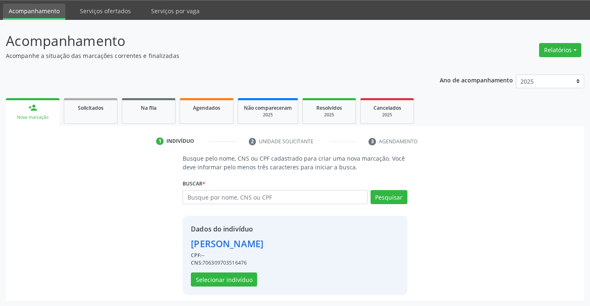
scroll to position [26, 0]
click at [246, 280] on button "Selecionar indivíduo" at bounding box center [224, 279] width 66 height 14
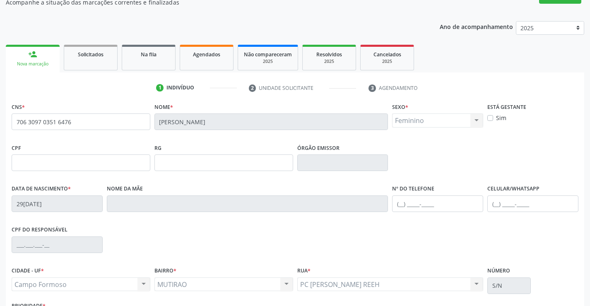
scroll to position [143, 0]
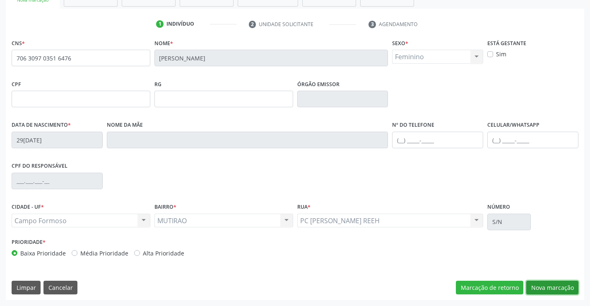
click at [555, 282] on button "Nova marcação" at bounding box center [552, 288] width 52 height 14
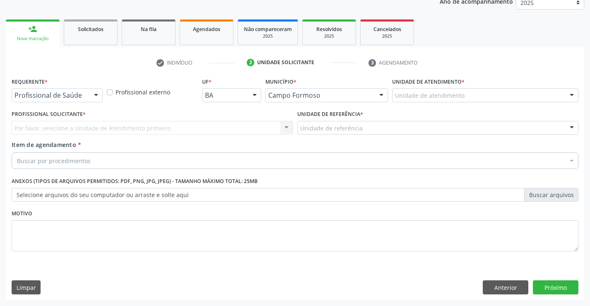
scroll to position [104, 0]
click at [62, 90] on div "Profissional de Saúde" at bounding box center [57, 95] width 91 height 14
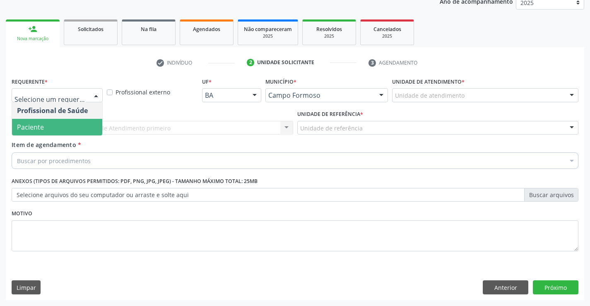
click at [56, 125] on span "Paciente" at bounding box center [57, 127] width 90 height 17
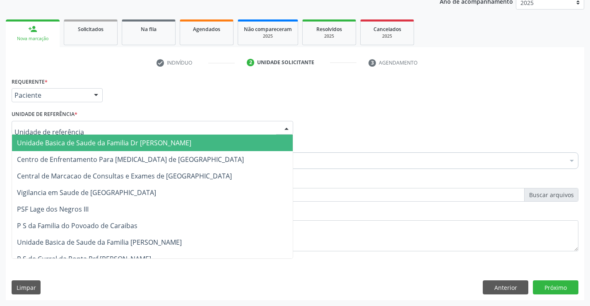
click at [60, 133] on div at bounding box center [152, 128] width 281 height 14
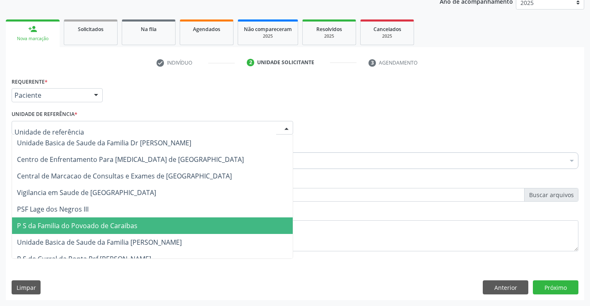
click at [435, 287] on div "Limpar Anterior Próximo" at bounding box center [295, 287] width 567 height 14
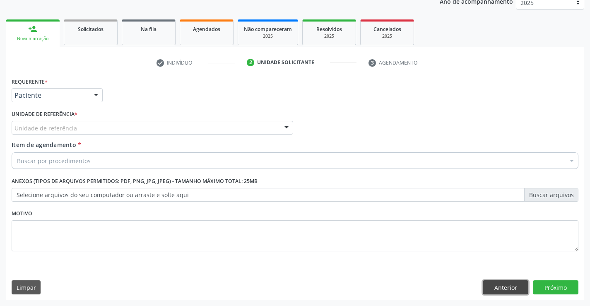
click at [499, 291] on button "Anterior" at bounding box center [506, 287] width 46 height 14
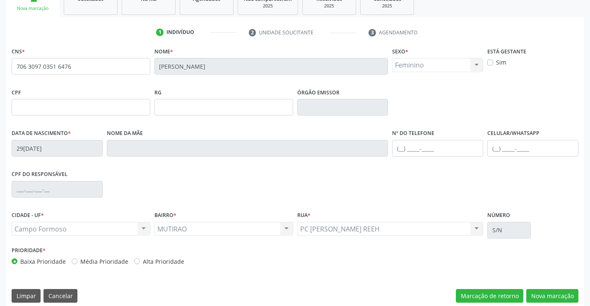
scroll to position [143, 0]
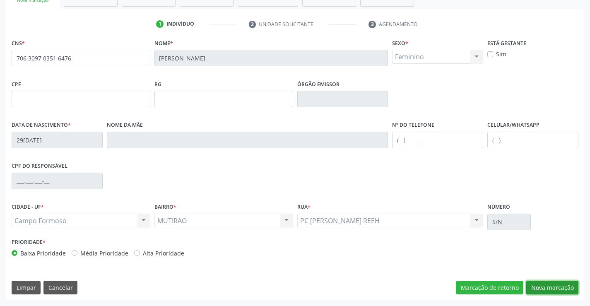
click at [541, 286] on button "Nova marcação" at bounding box center [552, 288] width 52 height 14
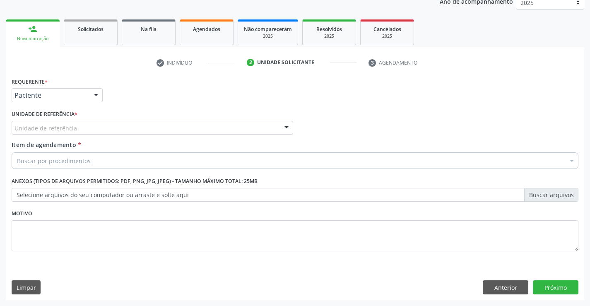
scroll to position [104, 0]
click at [47, 137] on div "Unidade de referência * Unidade de referência Unidade Basica de Saude da Famili…" at bounding box center [153, 124] width 286 height 32
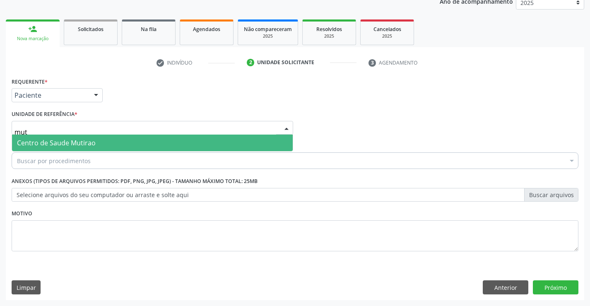
type input "muti"
click at [61, 144] on span "Centro de Saude Mutirao" at bounding box center [56, 142] width 79 height 9
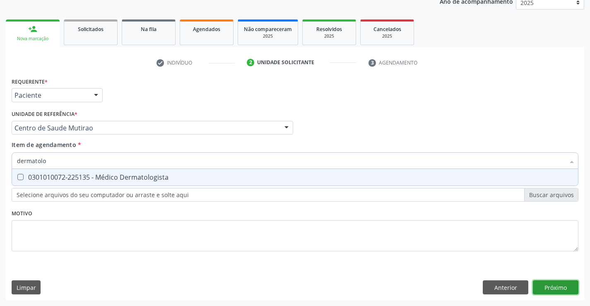
click at [545, 282] on div "Requerente * Paciente Profissional de Saúde Paciente Nenhum resultado encontrad…" at bounding box center [295, 187] width 578 height 225
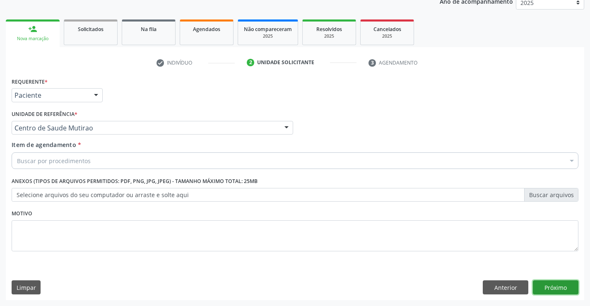
click at [539, 285] on button "Próximo" at bounding box center [556, 287] width 46 height 14
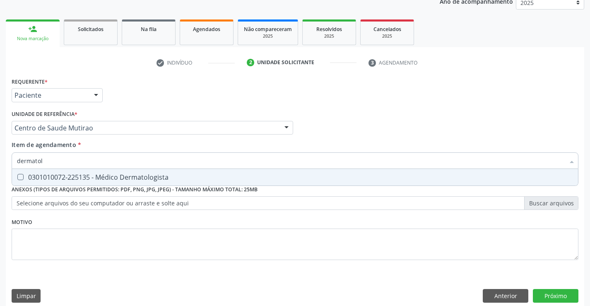
type input "dermatolo"
click at [55, 179] on div "0301010072-225135 - Médico Dermatologista" at bounding box center [295, 177] width 556 height 7
checkbox Dermatologista "true"
click at [564, 291] on div "Requerente * Paciente Profissional de Saúde Paciente Nenhum resultado encontrad…" at bounding box center [295, 191] width 578 height 233
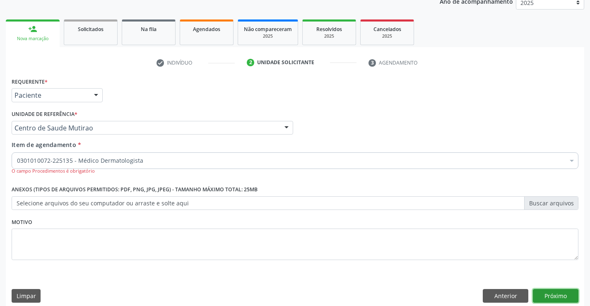
click at [563, 292] on button "Próximo" at bounding box center [556, 296] width 46 height 14
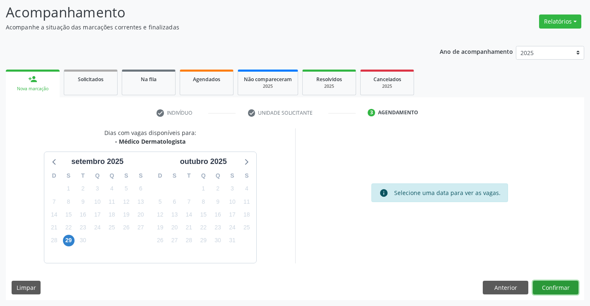
click at [547, 289] on button "Confirmar" at bounding box center [556, 288] width 46 height 14
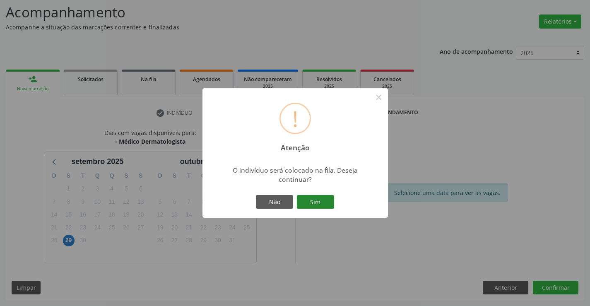
click at [322, 199] on button "Sim" at bounding box center [315, 202] width 37 height 14
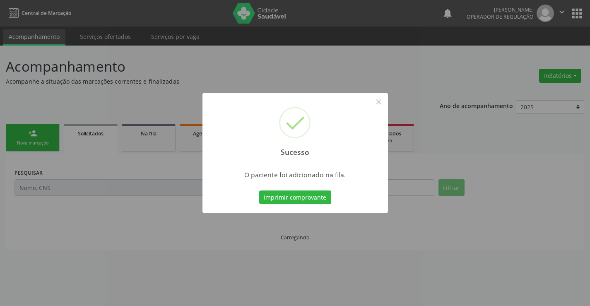
scroll to position [0, 0]
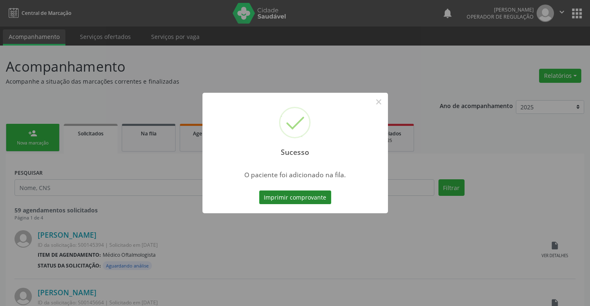
click at [323, 197] on button "Imprimir comprovante" at bounding box center [295, 197] width 72 height 14
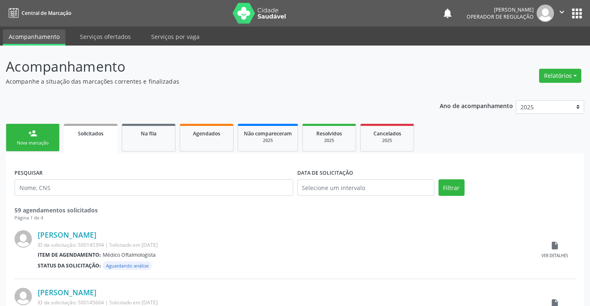
click at [54, 133] on link "person_add Nova marcação" at bounding box center [33, 138] width 54 height 28
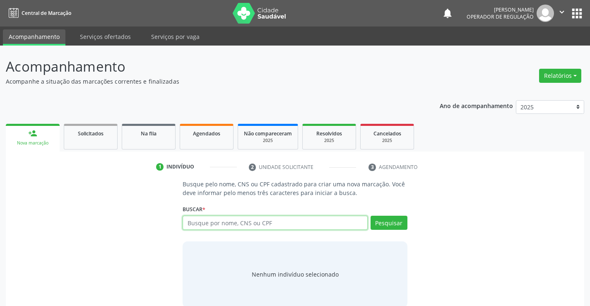
click at [266, 221] on input "text" at bounding box center [275, 223] width 185 height 14
type input "709005820669019"
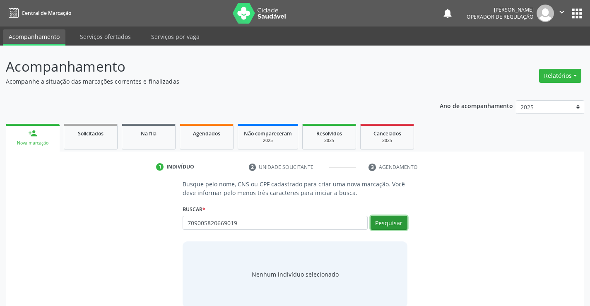
click at [387, 219] on button "Pesquisar" at bounding box center [388, 223] width 37 height 14
type input "709005820669019"
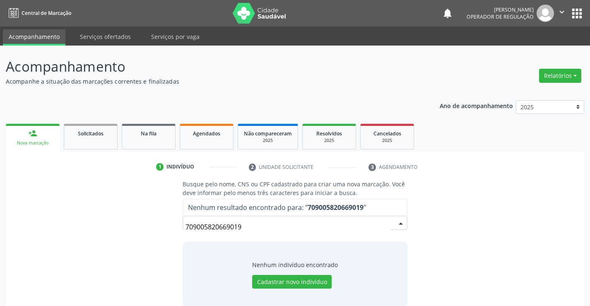
drag, startPoint x: 252, startPoint y: 225, endPoint x: 144, endPoint y: 221, distance: 108.1
click at [145, 221] on div "Busque pelo nome, CNS ou CPF cadastrado para criar uma nova marcação. Você deve…" at bounding box center [295, 243] width 567 height 127
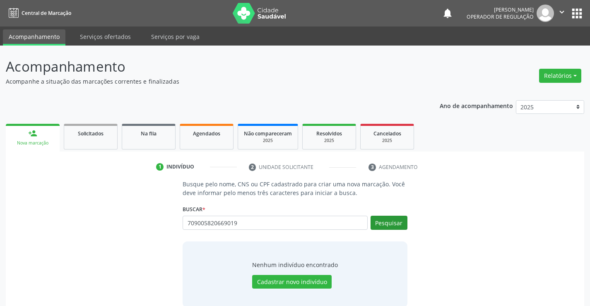
type input "709005820669019"
click at [387, 223] on button "Pesquisar" at bounding box center [388, 223] width 37 height 14
type input "709005820669019"
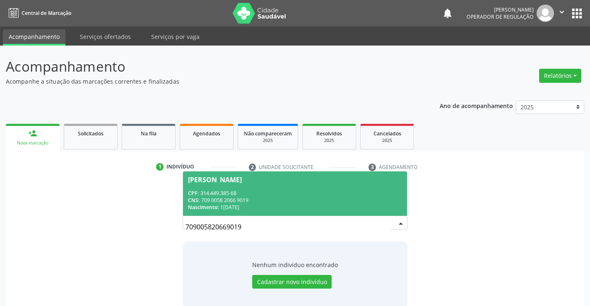
click at [310, 193] on div "CPF: 314.449.385-68" at bounding box center [295, 193] width 214 height 7
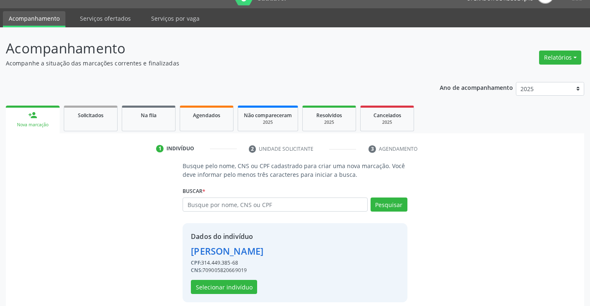
scroll to position [26, 0]
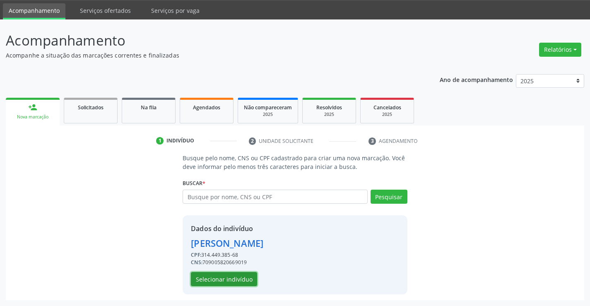
click at [230, 276] on button "Selecionar indivíduo" at bounding box center [224, 279] width 66 height 14
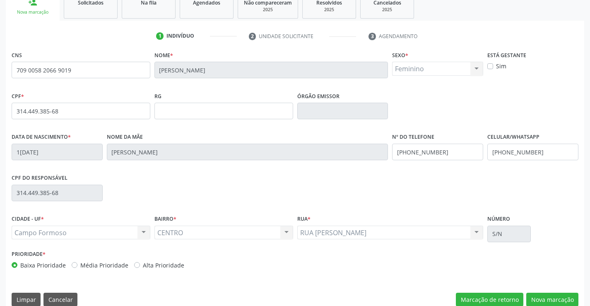
scroll to position [143, 0]
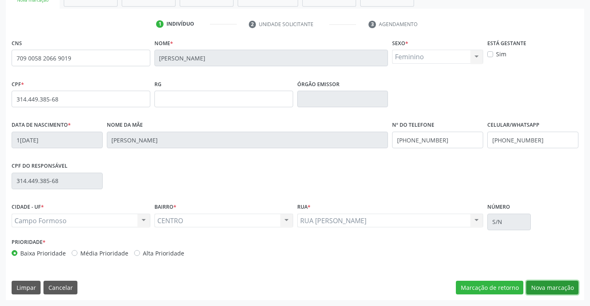
click at [533, 286] on button "Nova marcação" at bounding box center [552, 288] width 52 height 14
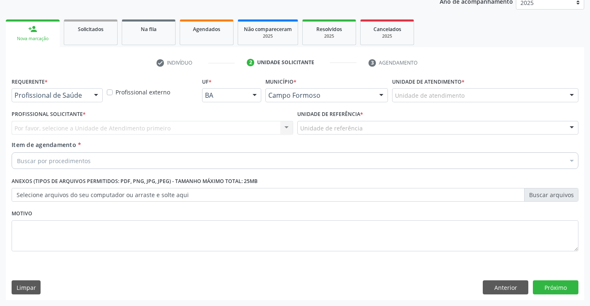
click at [53, 91] on div "Profissional de Saúde" at bounding box center [57, 95] width 91 height 14
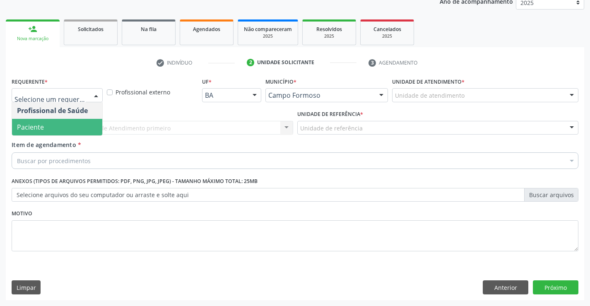
click at [47, 124] on span "Paciente" at bounding box center [57, 127] width 90 height 17
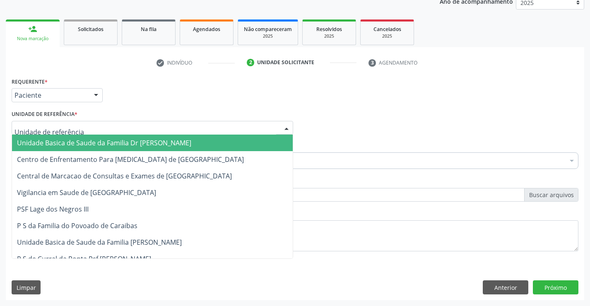
click at [52, 144] on span "Unidade Basica de Saude da Familia Dr [PERSON_NAME]" at bounding box center [104, 142] width 174 height 9
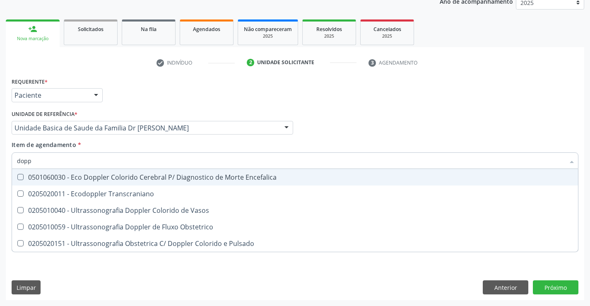
type input "doppl"
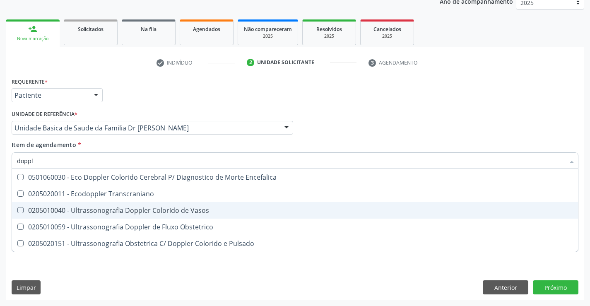
click at [126, 214] on div "0205010040 - Ultrassonografia Doppler Colorido de Vasos" at bounding box center [295, 210] width 556 height 7
checkbox Vasos "true"
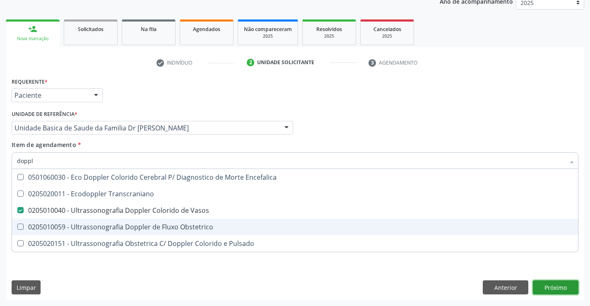
click at [552, 289] on div "Requerente * Paciente Profissional de Saúde Paciente Nenhum resultado encontrad…" at bounding box center [295, 187] width 578 height 225
checkbox Transcraniano "true"
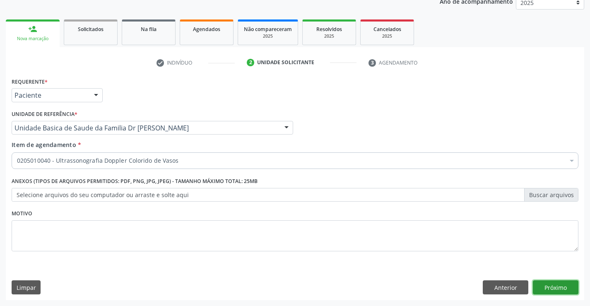
click at [552, 289] on button "Próximo" at bounding box center [556, 287] width 46 height 14
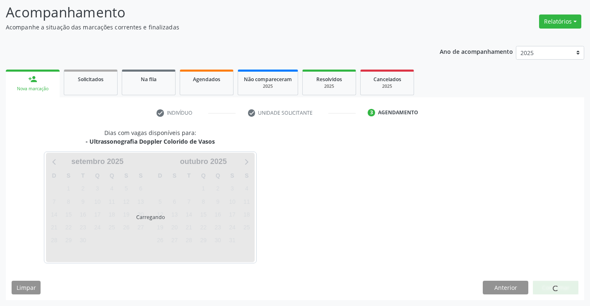
scroll to position [79, 0]
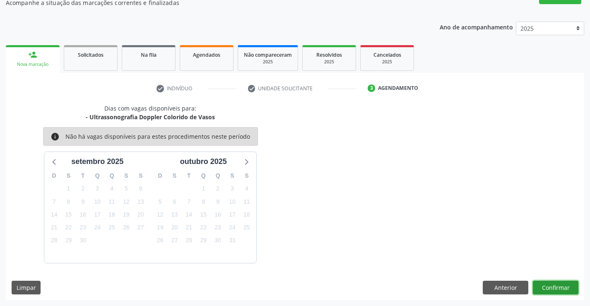
click at [556, 291] on button "Confirmar" at bounding box center [556, 288] width 46 height 14
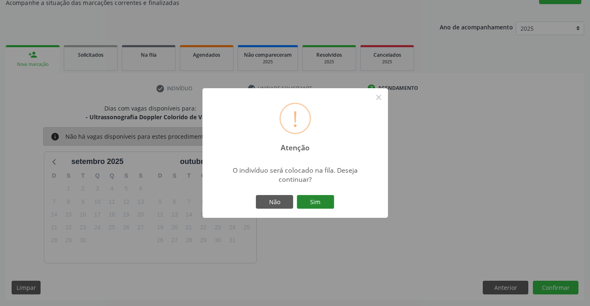
click at [316, 199] on button "Sim" at bounding box center [315, 202] width 37 height 14
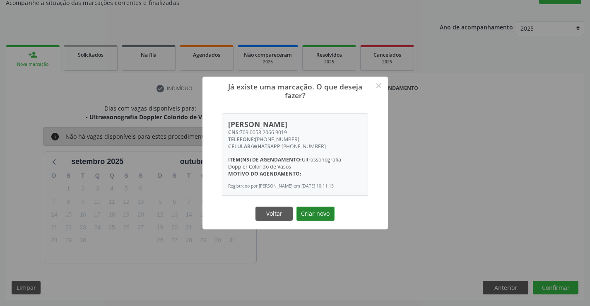
click at [315, 219] on button "Criar novo" at bounding box center [315, 214] width 38 height 14
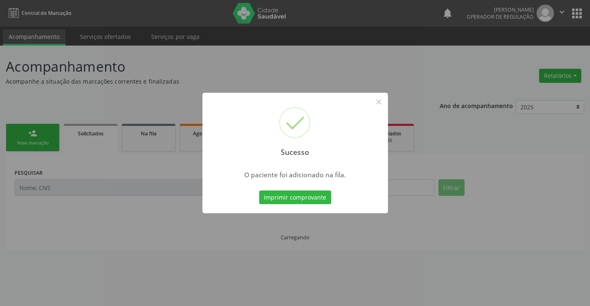
scroll to position [0, 0]
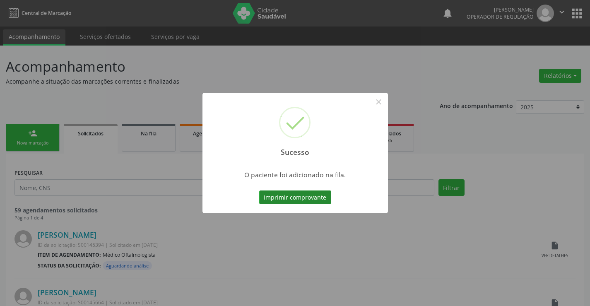
click at [323, 194] on button "Imprimir comprovante" at bounding box center [295, 197] width 72 height 14
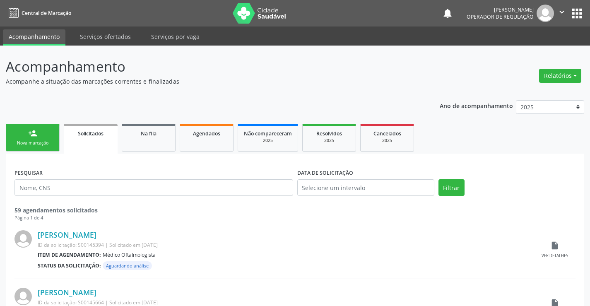
click at [52, 143] on div "Nova marcação" at bounding box center [32, 143] width 41 height 6
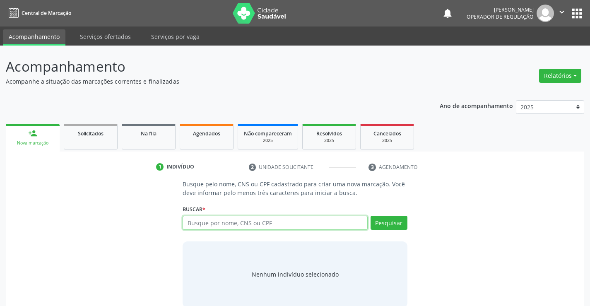
click at [327, 220] on input "text" at bounding box center [275, 223] width 185 height 14
type input "700606446968964"
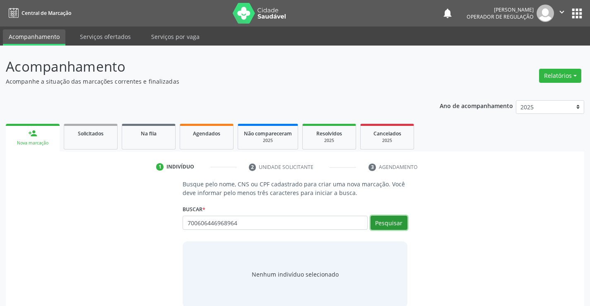
click at [394, 222] on button "Pesquisar" at bounding box center [388, 223] width 37 height 14
type input "700606446968964"
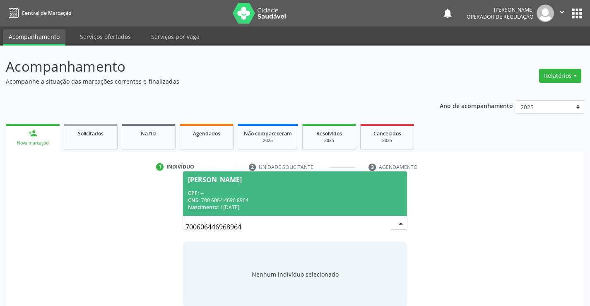
click at [327, 193] on div "CPF: --" at bounding box center [295, 193] width 214 height 7
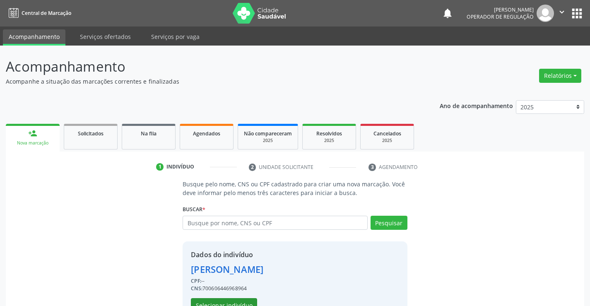
scroll to position [26, 0]
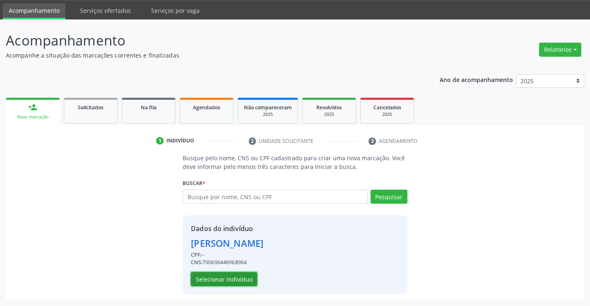
click at [224, 277] on button "Selecionar indivíduo" at bounding box center [224, 279] width 66 height 14
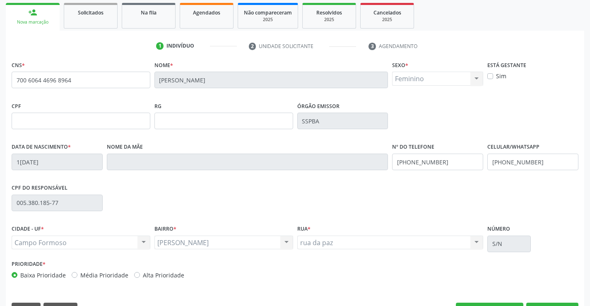
scroll to position [143, 0]
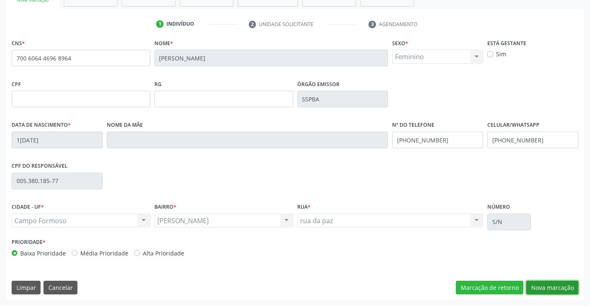
click at [550, 285] on button "Nova marcação" at bounding box center [552, 288] width 52 height 14
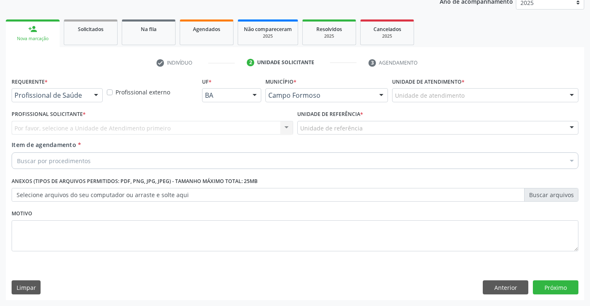
scroll to position [104, 0]
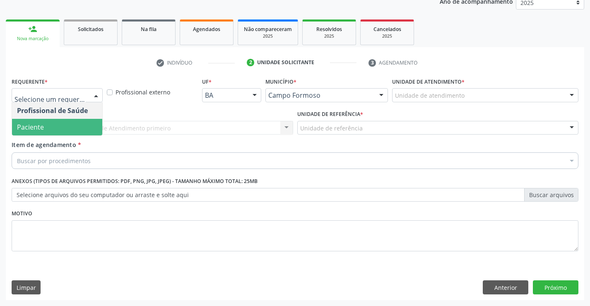
click at [51, 123] on span "Paciente" at bounding box center [57, 127] width 90 height 17
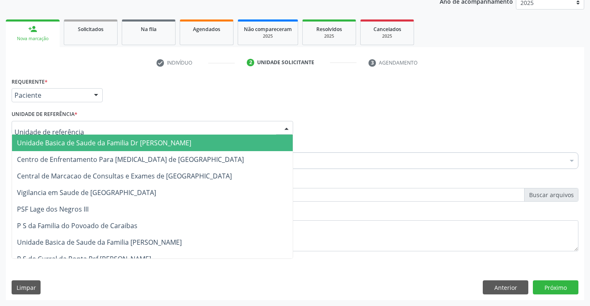
click at [132, 142] on span "Unidade Basica de Saude da Familia Dr [PERSON_NAME]" at bounding box center [104, 142] width 174 height 9
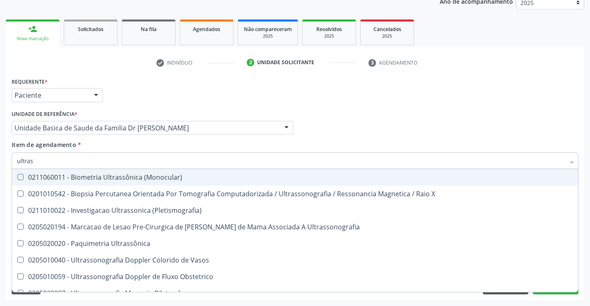
type input "ultrass"
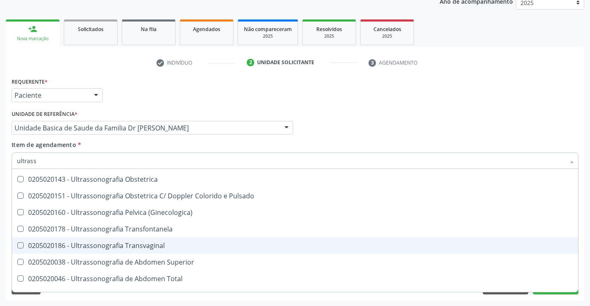
scroll to position [166, 0]
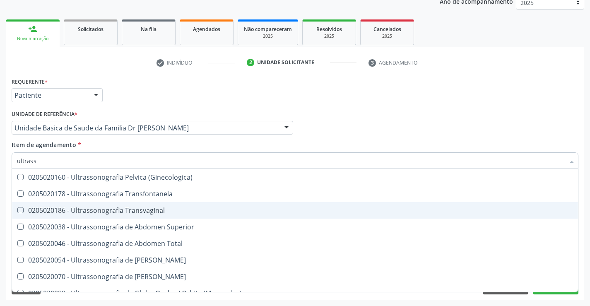
click at [163, 209] on div "0205020186 - Ultrassonografia Transvaginal" at bounding box center [295, 210] width 556 height 7
checkbox Transvaginal "true"
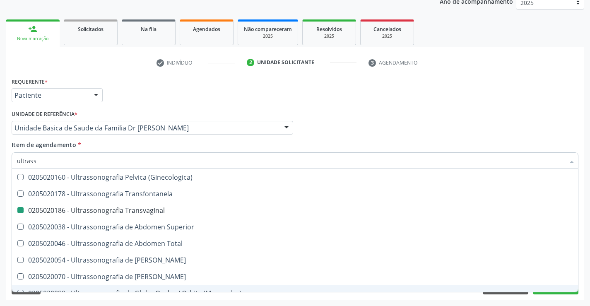
click at [562, 302] on div "Acompanhamento Acompanhe a situação das marcações correntes e finalizadas Relat…" at bounding box center [295, 123] width 590 height 365
checkbox X "true"
checkbox Transvaginal "false"
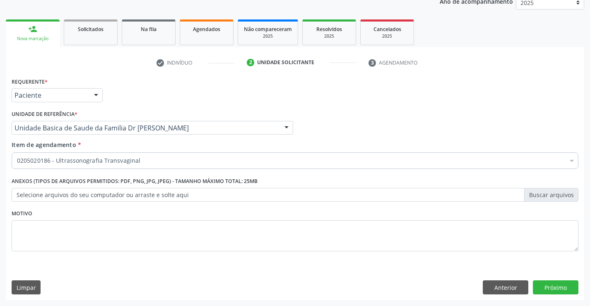
scroll to position [0, 0]
click at [552, 288] on button "Próximo" at bounding box center [556, 287] width 46 height 14
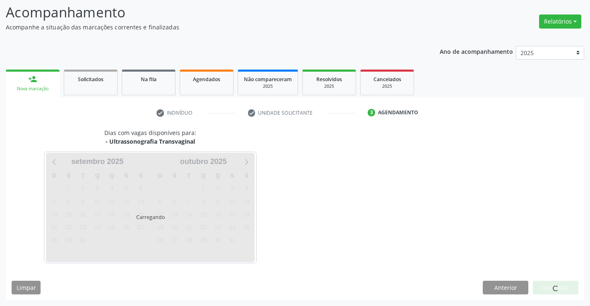
scroll to position [54, 0]
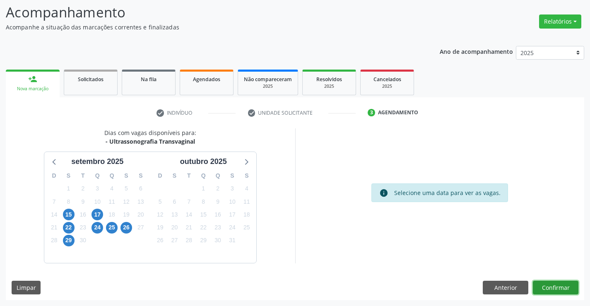
click at [553, 288] on button "Confirmar" at bounding box center [556, 288] width 46 height 14
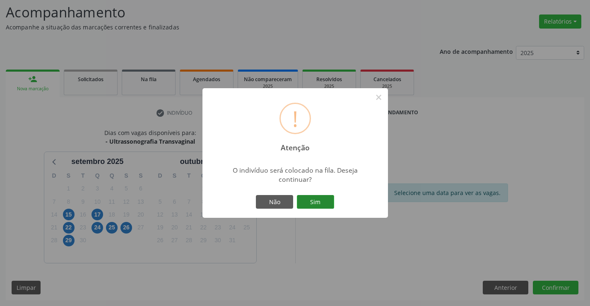
click at [311, 198] on button "Sim" at bounding box center [315, 202] width 37 height 14
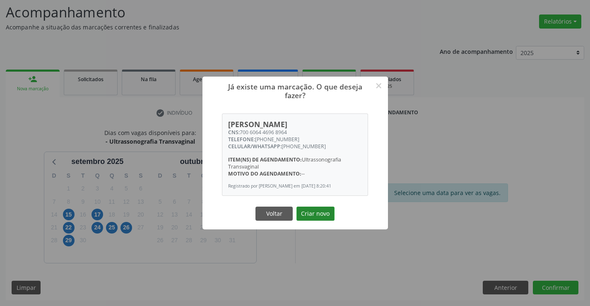
click at [313, 209] on button "Criar novo" at bounding box center [315, 214] width 38 height 14
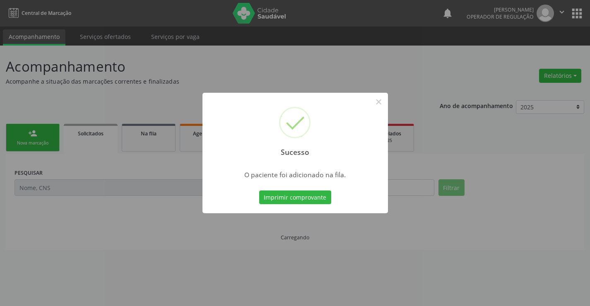
scroll to position [0, 0]
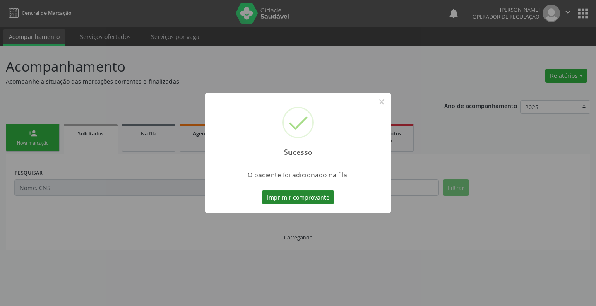
click at [316, 203] on button "Imprimir comprovante" at bounding box center [298, 197] width 72 height 14
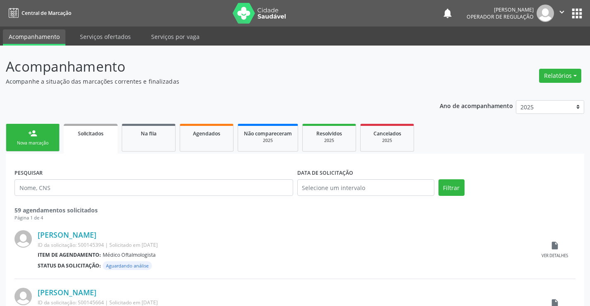
click at [35, 132] on div "person_add" at bounding box center [32, 133] width 9 height 9
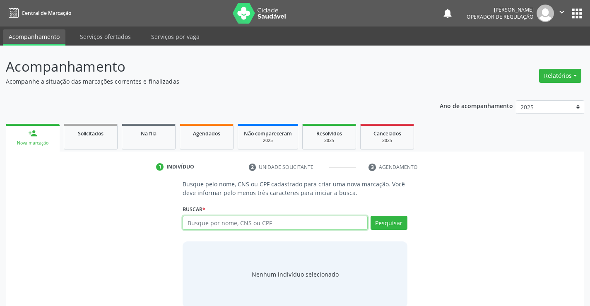
click at [259, 222] on input "text" at bounding box center [275, 223] width 185 height 14
type input "700006919393802"
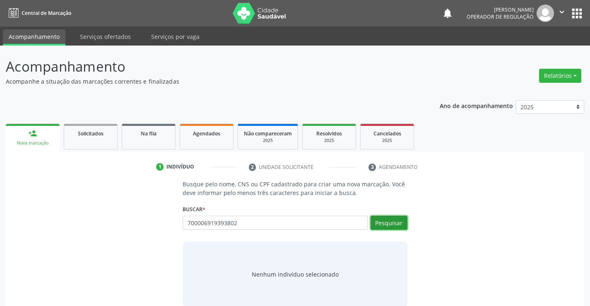
click at [392, 218] on button "Pesquisar" at bounding box center [388, 223] width 37 height 14
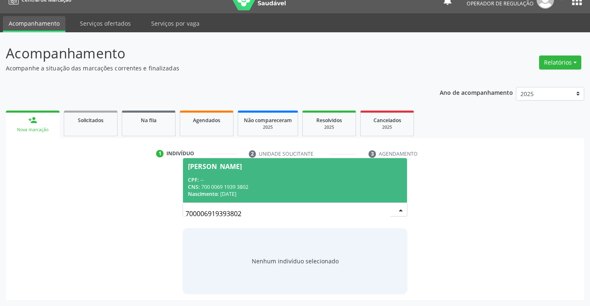
drag, startPoint x: 233, startPoint y: 177, endPoint x: 238, endPoint y: 179, distance: 6.0
click at [233, 177] on div "CPF: --" at bounding box center [295, 179] width 214 height 7
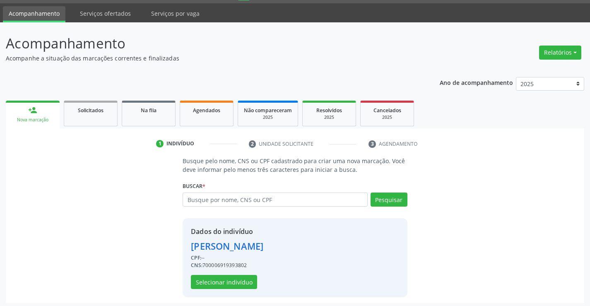
scroll to position [26, 0]
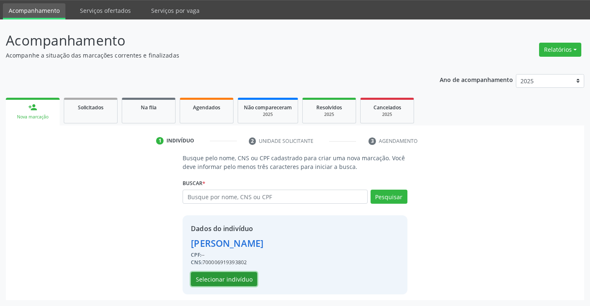
click at [220, 275] on button "Selecionar indivíduo" at bounding box center [224, 279] width 66 height 14
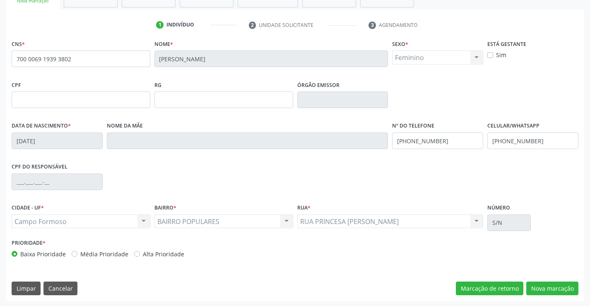
scroll to position [143, 0]
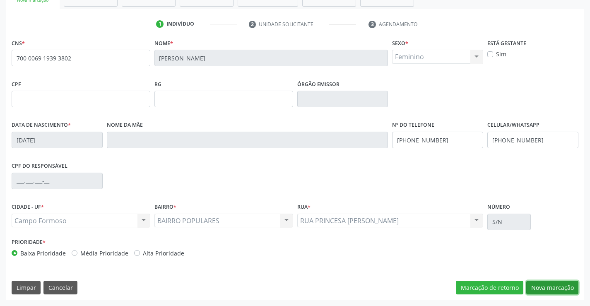
click at [561, 286] on button "Nova marcação" at bounding box center [552, 288] width 52 height 14
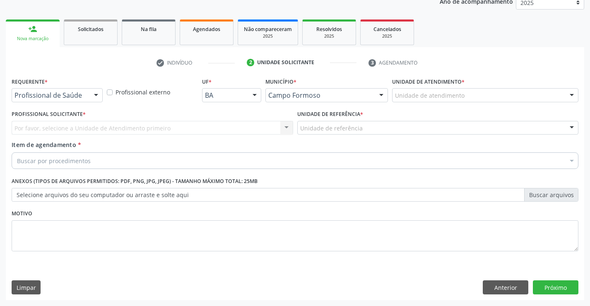
scroll to position [104, 0]
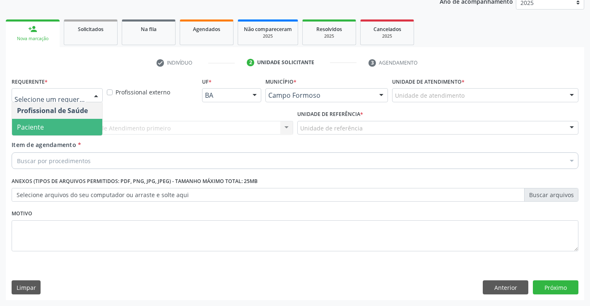
click at [62, 127] on span "Paciente" at bounding box center [57, 127] width 90 height 17
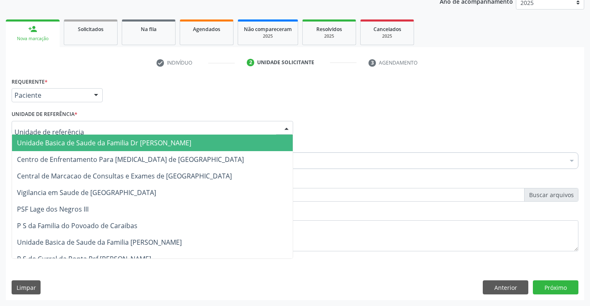
click at [106, 139] on span "Unidade Basica de Saude da Familia Dr [PERSON_NAME]" at bounding box center [104, 142] width 174 height 9
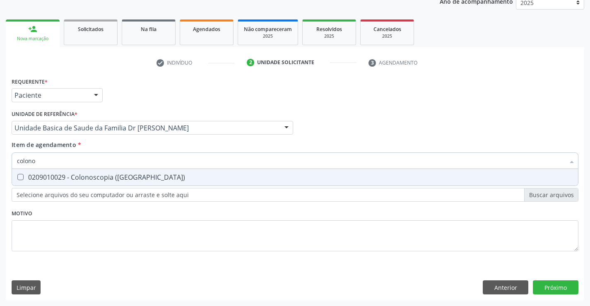
type input "colonos"
click at [93, 171] on span "0209010029 - Colonoscopia ([GEOGRAPHIC_DATA])" at bounding box center [295, 177] width 566 height 17
checkbox \(Coloscopia\) "true"
click at [552, 283] on div "Requerente * Paciente Profissional de Saúde Paciente Nenhum resultado encontrad…" at bounding box center [295, 187] width 578 height 225
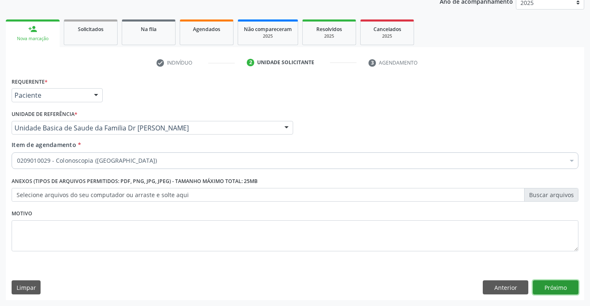
click at [549, 286] on button "Próximo" at bounding box center [556, 287] width 46 height 14
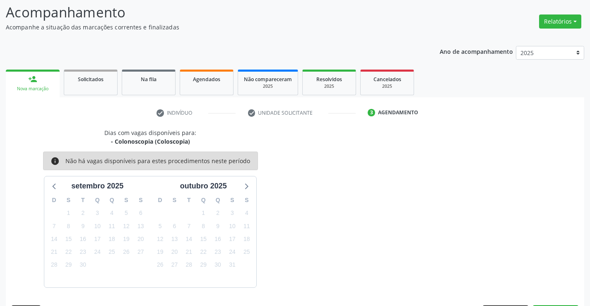
scroll to position [79, 0]
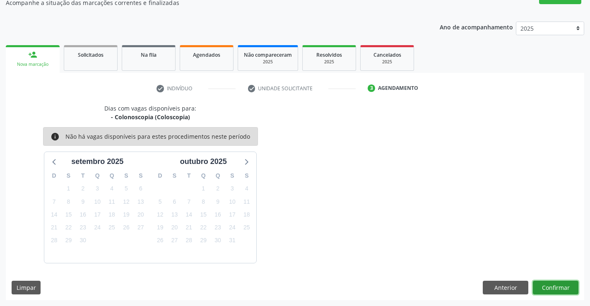
click at [547, 281] on button "Confirmar" at bounding box center [556, 288] width 46 height 14
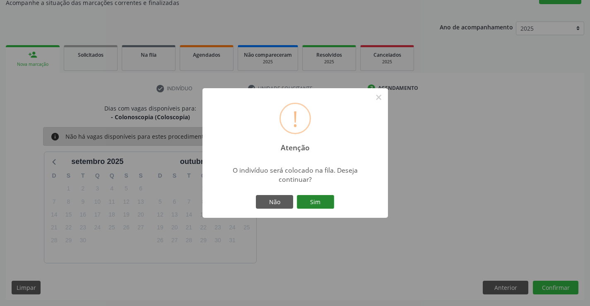
click at [323, 199] on button "Sim" at bounding box center [315, 202] width 37 height 14
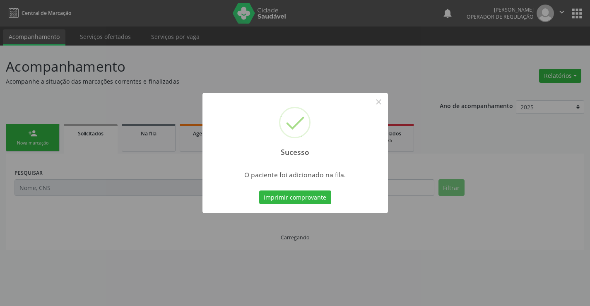
scroll to position [0, 0]
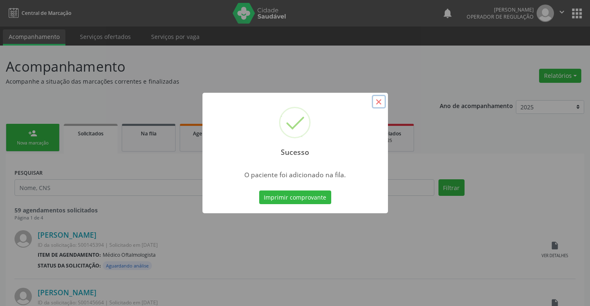
click at [384, 101] on button "×" at bounding box center [379, 102] width 14 height 14
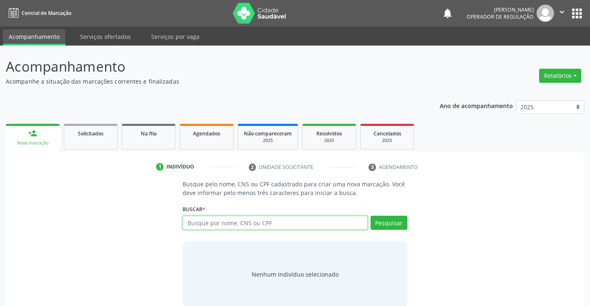
click at [231, 221] on input "text" at bounding box center [275, 223] width 185 height 14
type input "704001878050769"
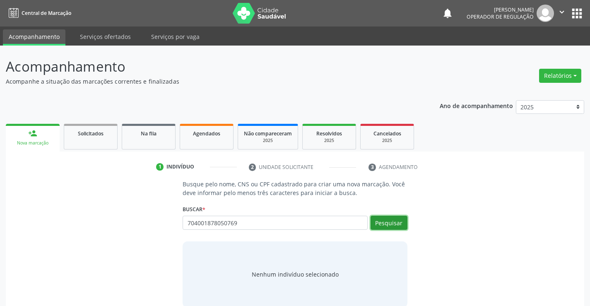
click at [391, 221] on button "Pesquisar" at bounding box center [388, 223] width 37 height 14
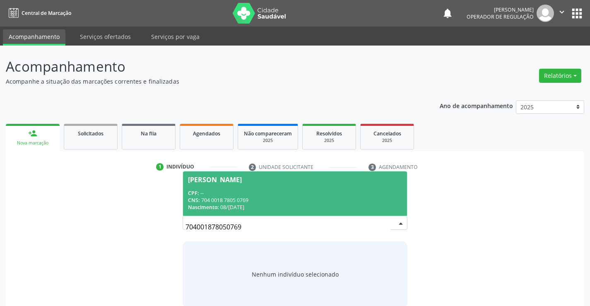
click at [295, 195] on div "CPF: --" at bounding box center [295, 193] width 214 height 7
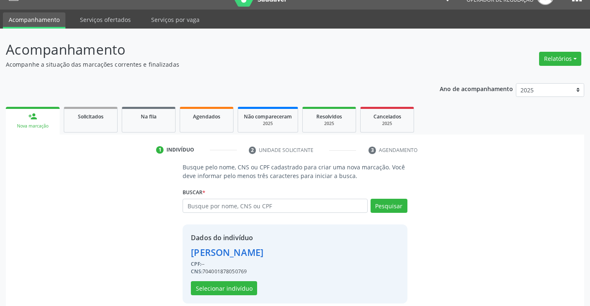
scroll to position [26, 0]
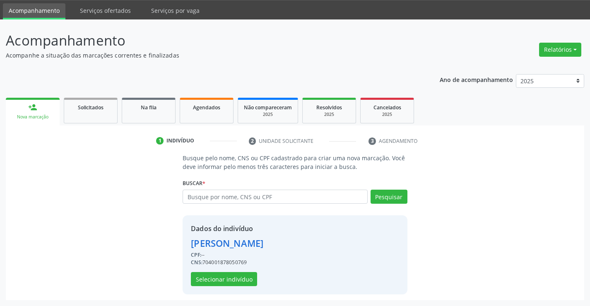
click at [226, 269] on div "Dados do indivíduo [PERSON_NAME] CPF: -- CNS: 704001878050769 Selecionar indiví…" at bounding box center [227, 254] width 72 height 62
click at [227, 278] on button "Selecionar indivíduo" at bounding box center [224, 279] width 66 height 14
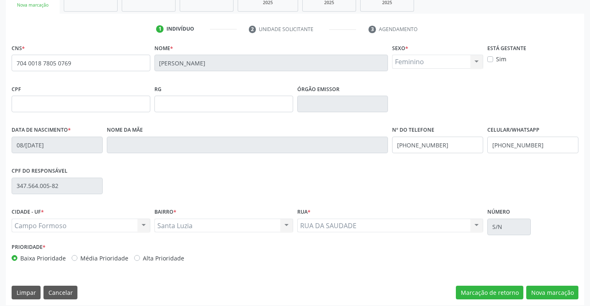
scroll to position [143, 0]
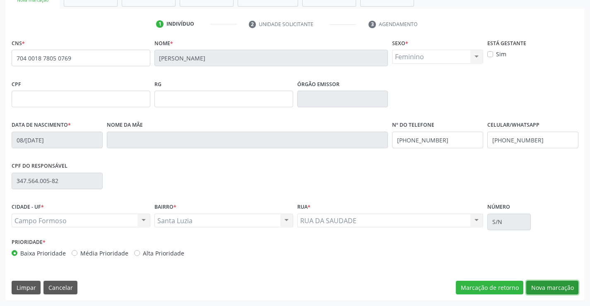
click at [550, 282] on button "Nova marcação" at bounding box center [552, 288] width 52 height 14
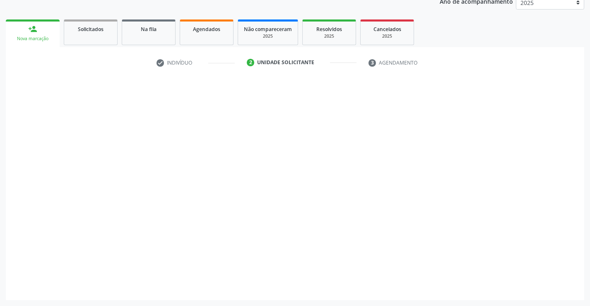
scroll to position [104, 0]
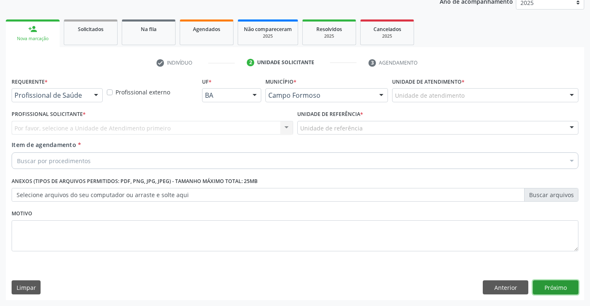
click at [552, 285] on button "Próximo" at bounding box center [556, 287] width 46 height 14
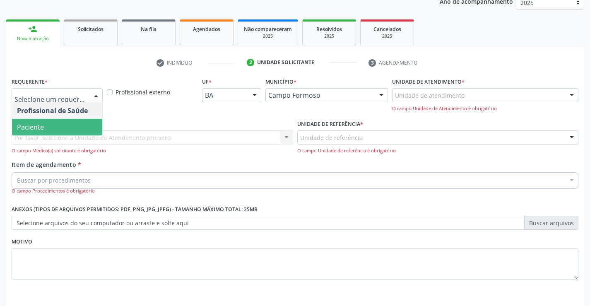
click at [55, 119] on span "Paciente" at bounding box center [57, 127] width 90 height 17
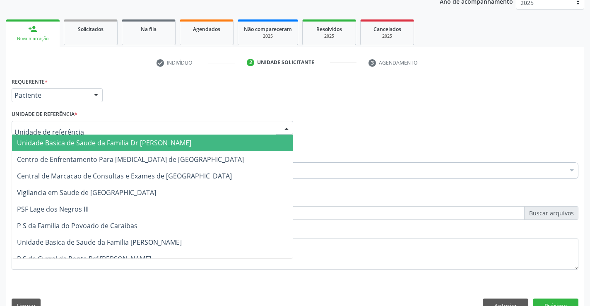
click at [73, 141] on span "Unidade Basica de Saude da Familia Dr [PERSON_NAME]" at bounding box center [104, 142] width 174 height 9
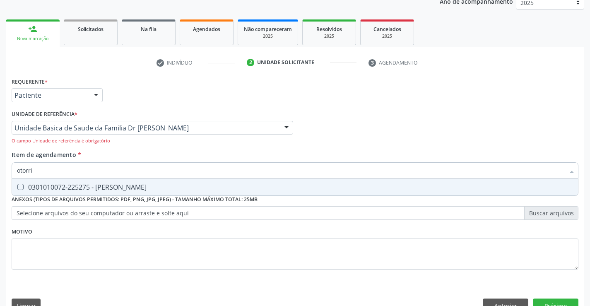
type input "otorrin"
click at [56, 184] on div "0301010072-225275 - [PERSON_NAME]" at bounding box center [295, 187] width 556 height 7
checkbox Otorrinolaringologista "true"
click at [535, 303] on button "Próximo" at bounding box center [556, 305] width 46 height 14
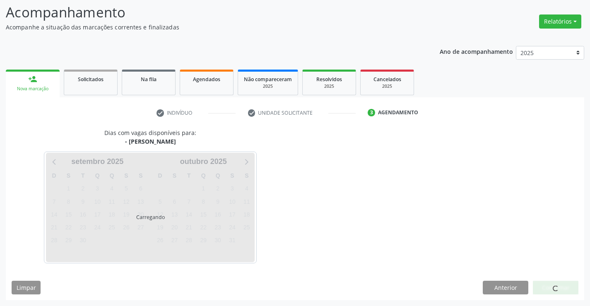
scroll to position [54, 0]
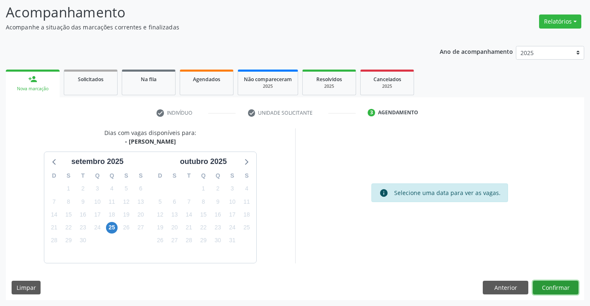
click at [561, 289] on button "Confirmar" at bounding box center [556, 288] width 46 height 14
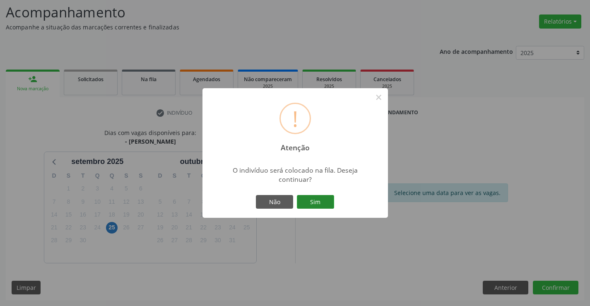
click at [322, 201] on button "Sim" at bounding box center [315, 202] width 37 height 14
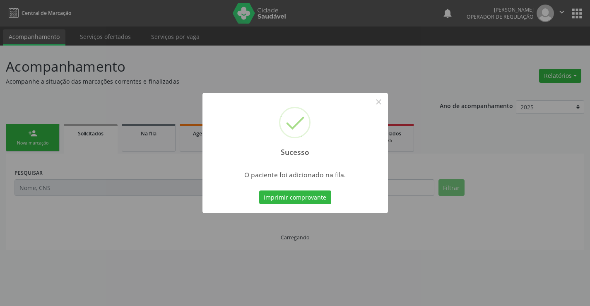
scroll to position [0, 0]
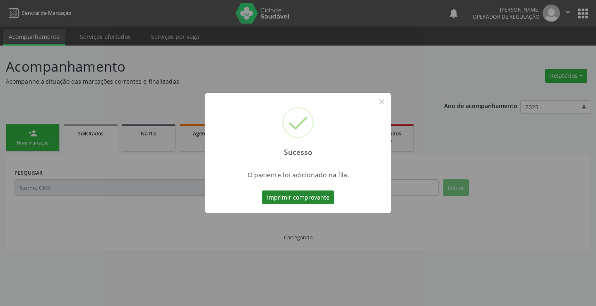
click at [286, 190] on button "Imprimir comprovante" at bounding box center [298, 197] width 72 height 14
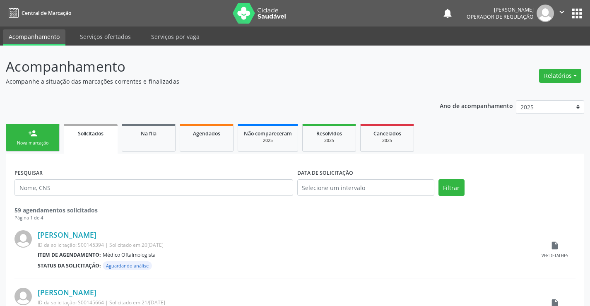
click at [576, 13] on button "apps" at bounding box center [576, 13] width 14 height 14
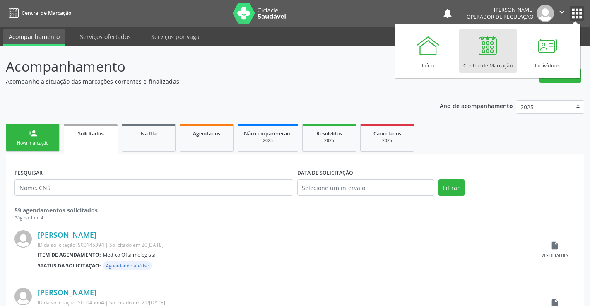
click at [560, 10] on icon "" at bounding box center [561, 11] width 9 height 9
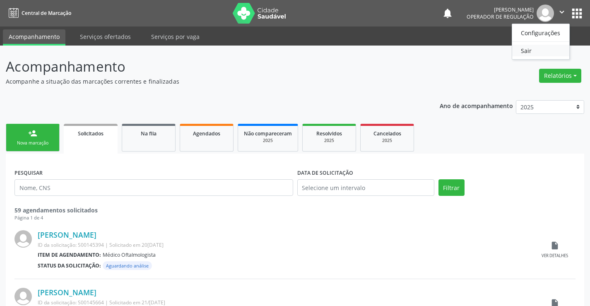
click at [526, 53] on link "Sair" at bounding box center [540, 51] width 57 height 12
